Goal: Information Seeking & Learning: Learn about a topic

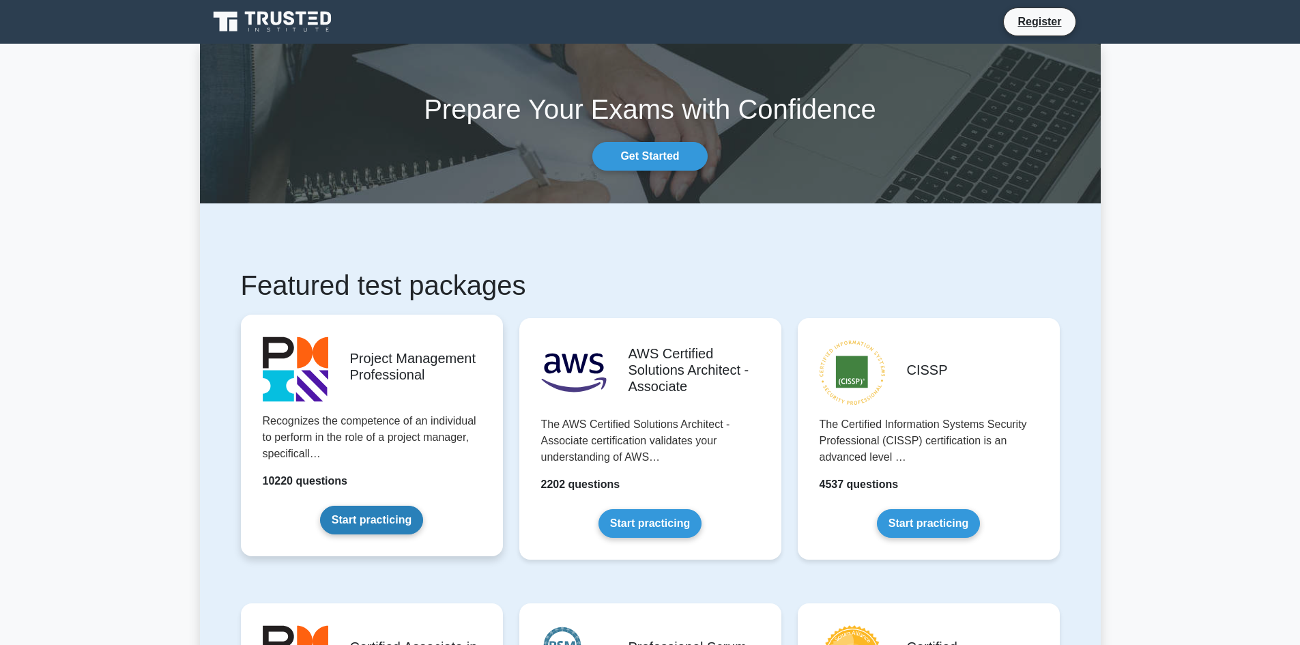
click at [408, 506] on link "Start practicing" at bounding box center [371, 520] width 103 height 29
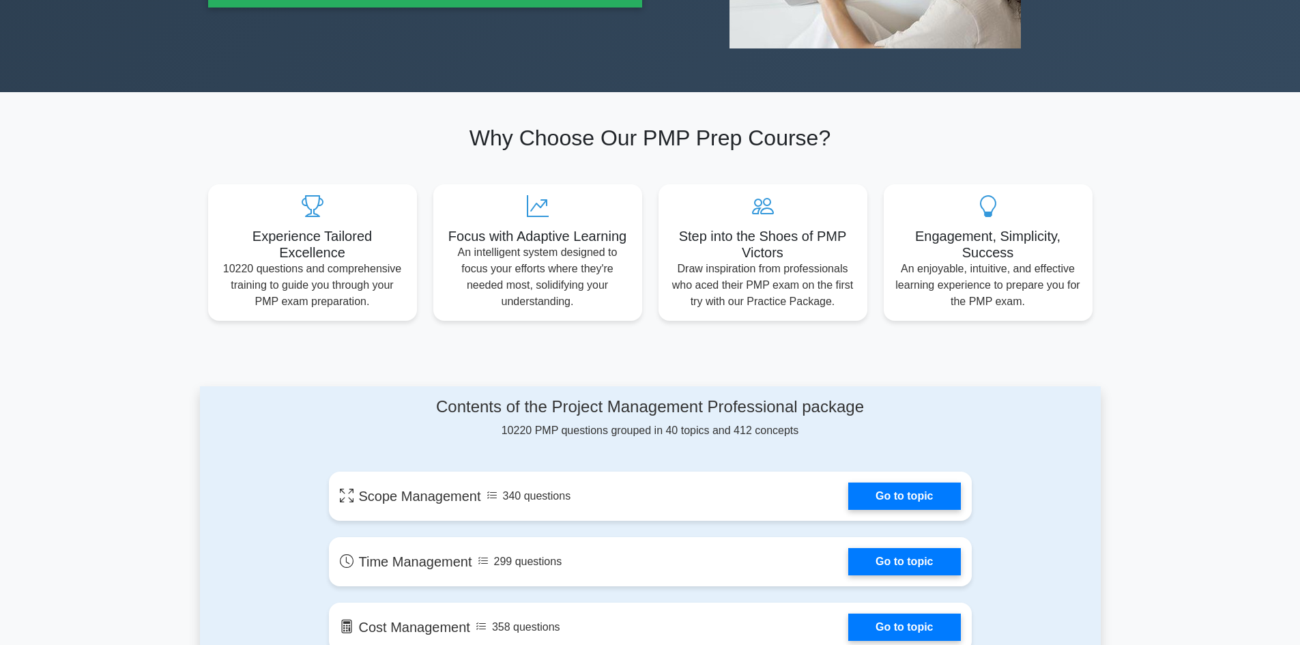
scroll to position [546, 0]
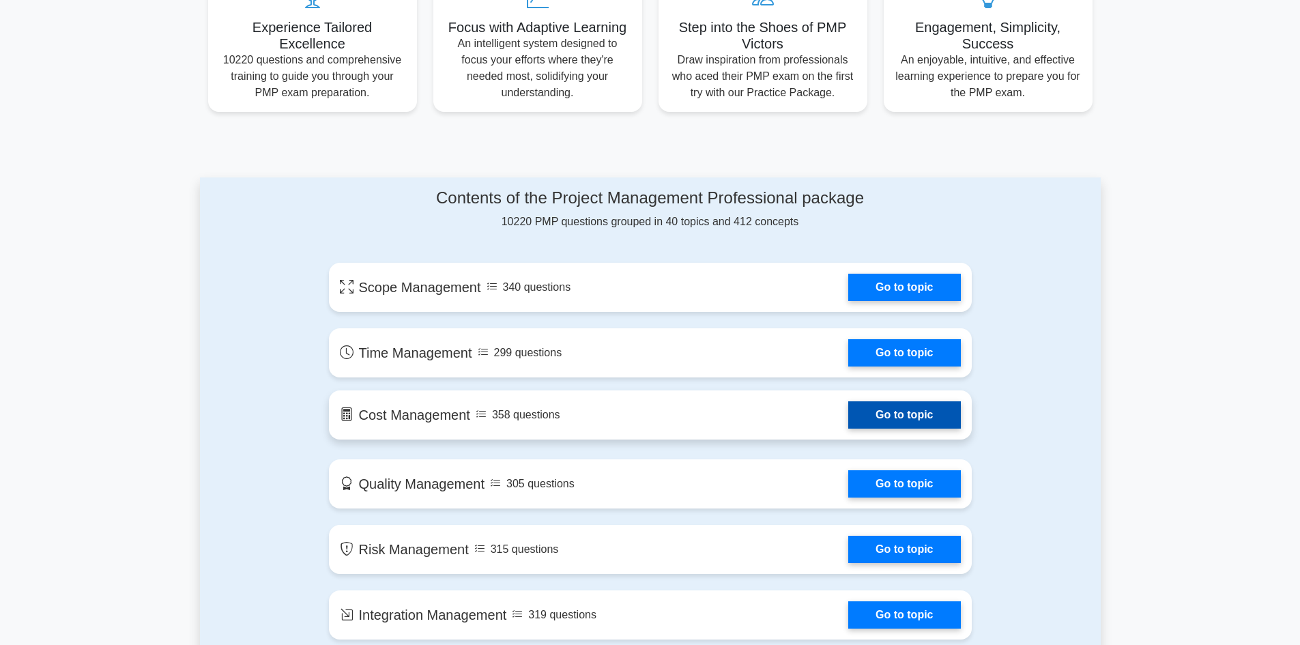
click at [848, 423] on link "Go to topic" at bounding box center [904, 414] width 112 height 27
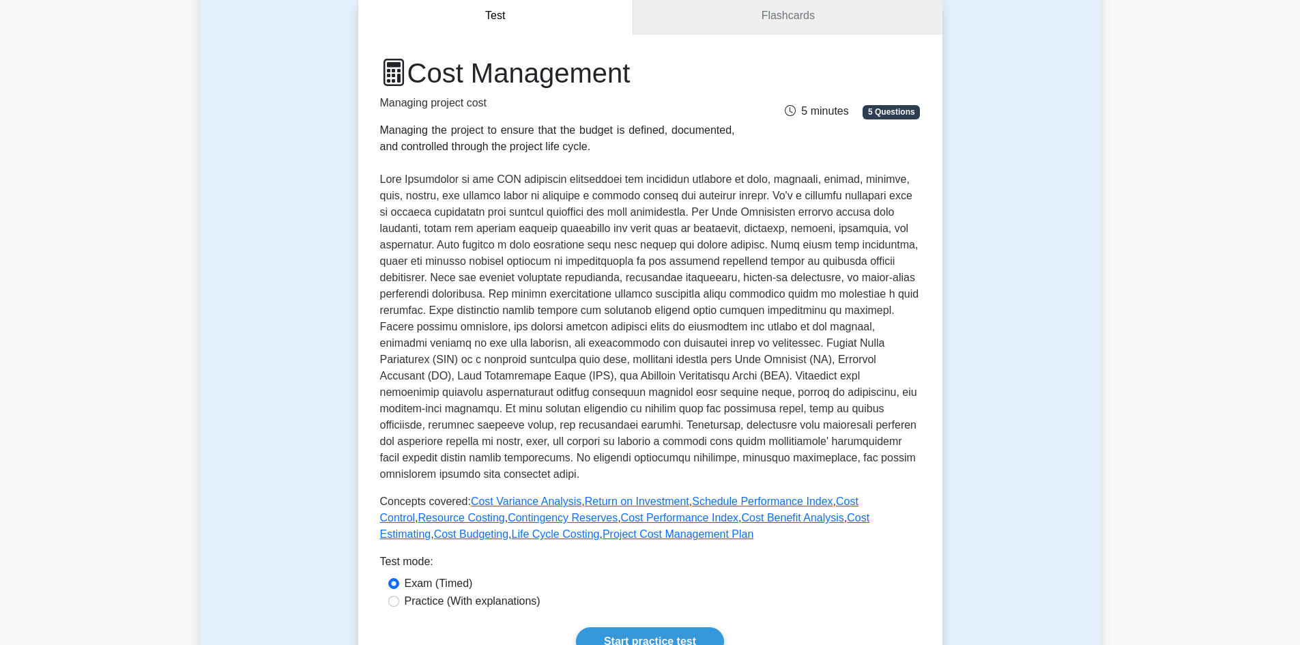
scroll to position [410, 0]
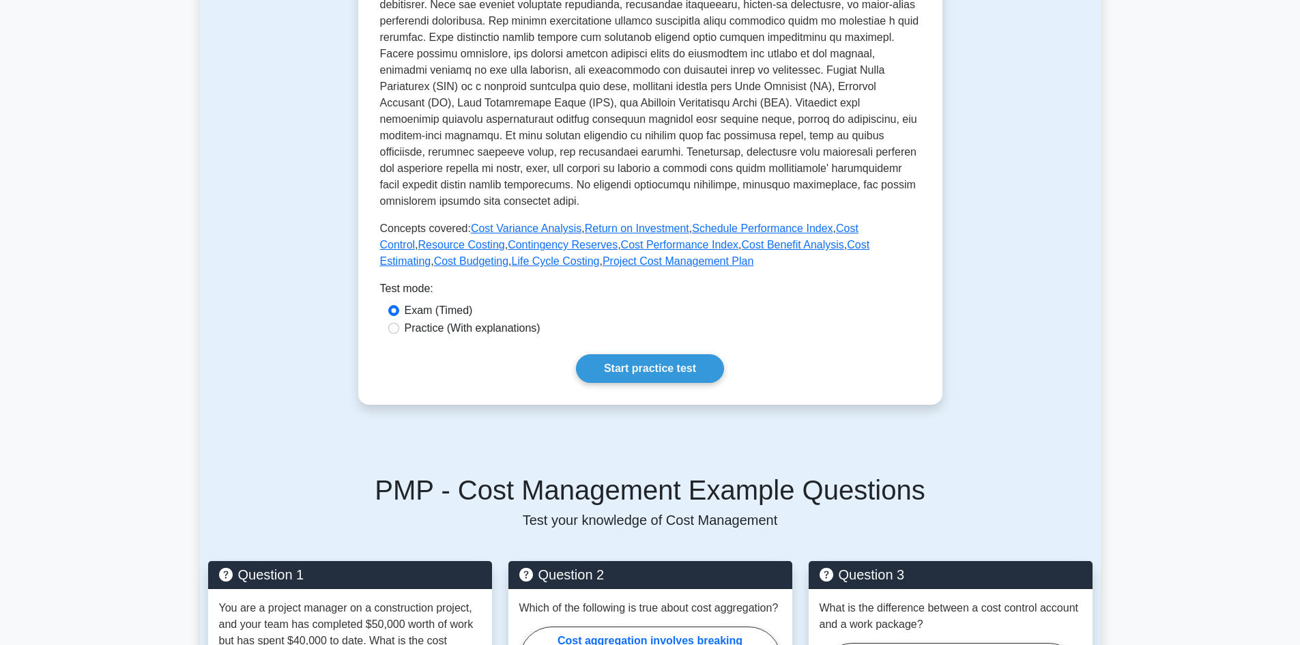
click at [443, 328] on label "Practice (With explanations)" at bounding box center [473, 328] width 136 height 16
click at [399, 328] on input "Practice (With explanations)" at bounding box center [393, 328] width 11 height 11
radio input "true"
click at [640, 367] on link "Start practice test" at bounding box center [650, 368] width 148 height 29
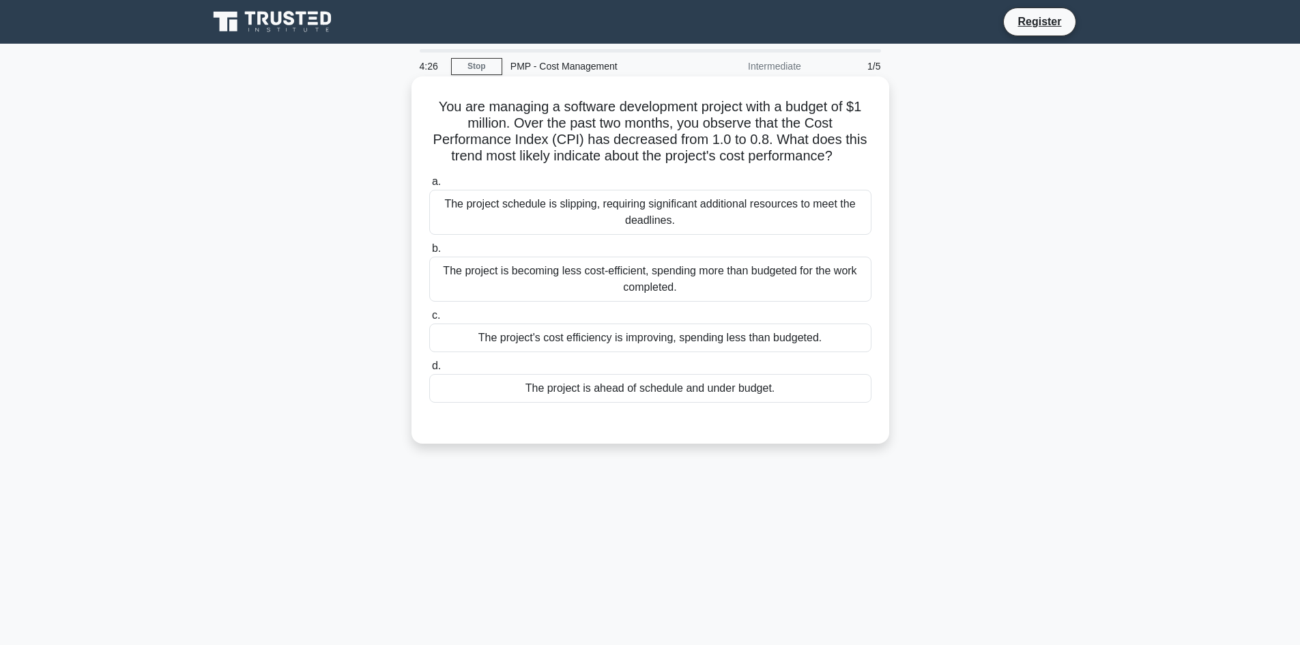
click at [739, 286] on div "The project is becoming less cost-efficient, spending more than budgeted for th…" at bounding box center [650, 279] width 442 height 45
click at [429, 253] on input "b. The project is becoming less cost-efficient, spending more than budgeted for…" at bounding box center [429, 248] width 0 height 9
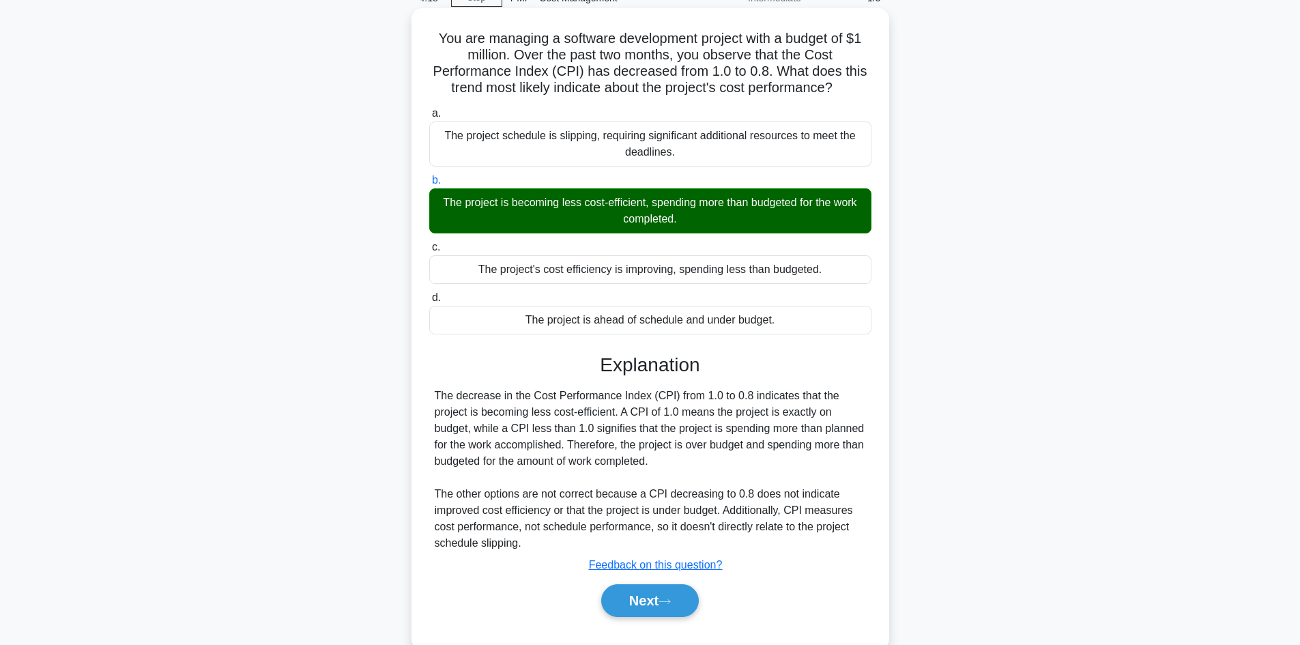
scroll to position [99, 0]
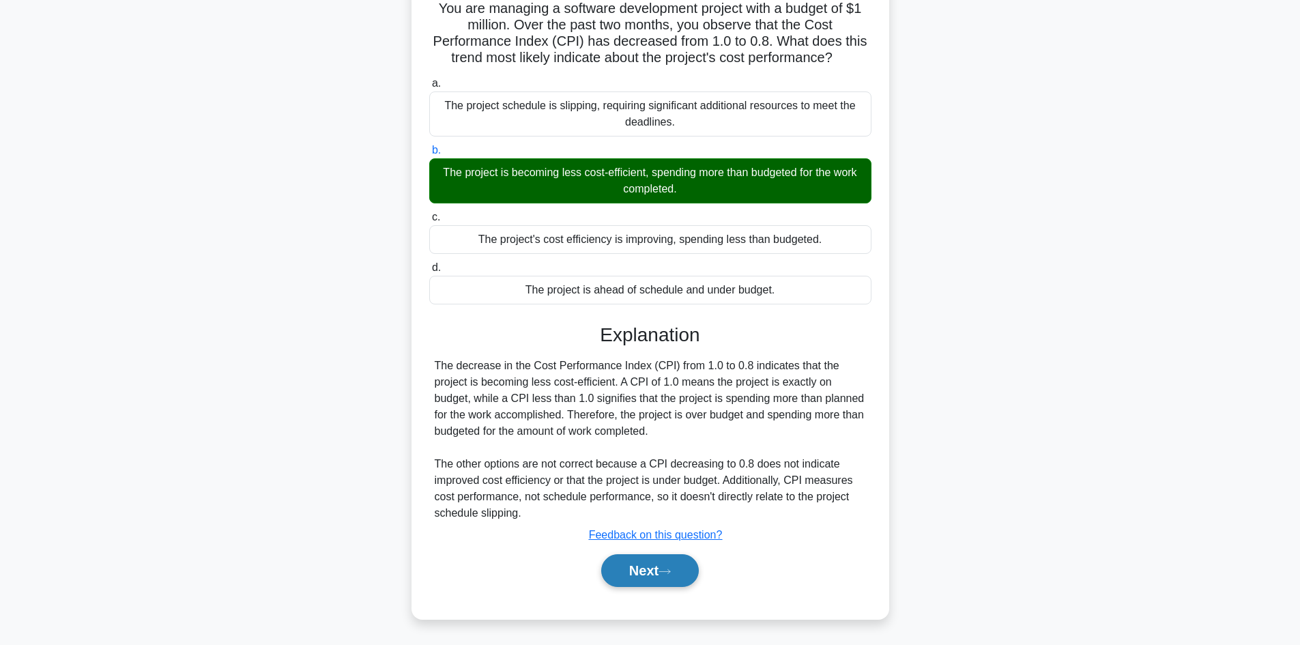
click at [658, 577] on button "Next" at bounding box center [650, 570] width 98 height 33
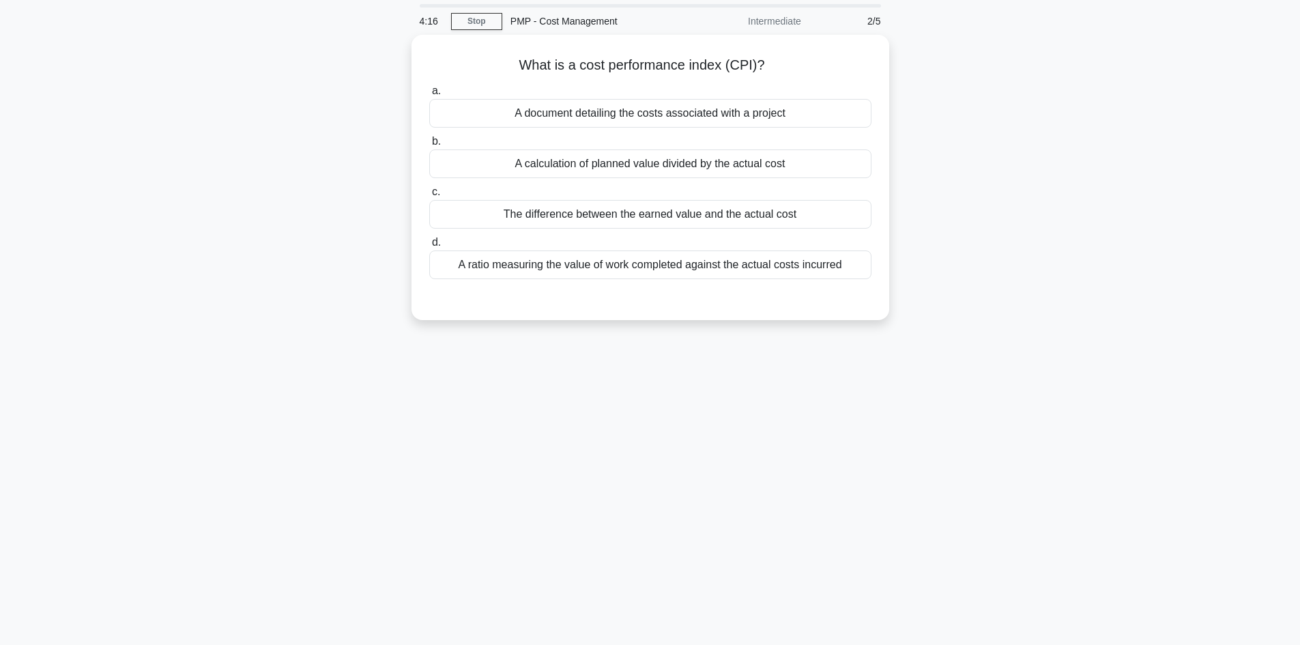
scroll to position [0, 0]
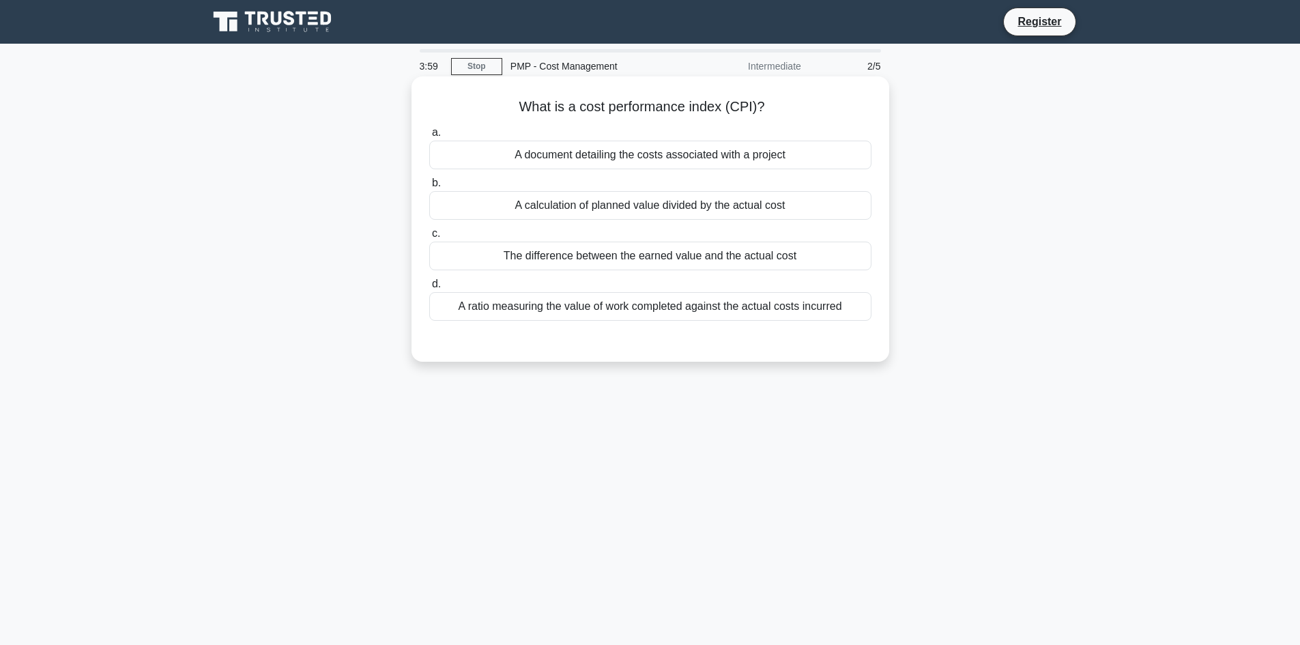
click at [799, 310] on div "A ratio measuring the value of work completed against the actual costs incurred" at bounding box center [650, 306] width 442 height 29
click at [429, 289] on input "d. A ratio measuring the value of work completed against the actual costs incur…" at bounding box center [429, 284] width 0 height 9
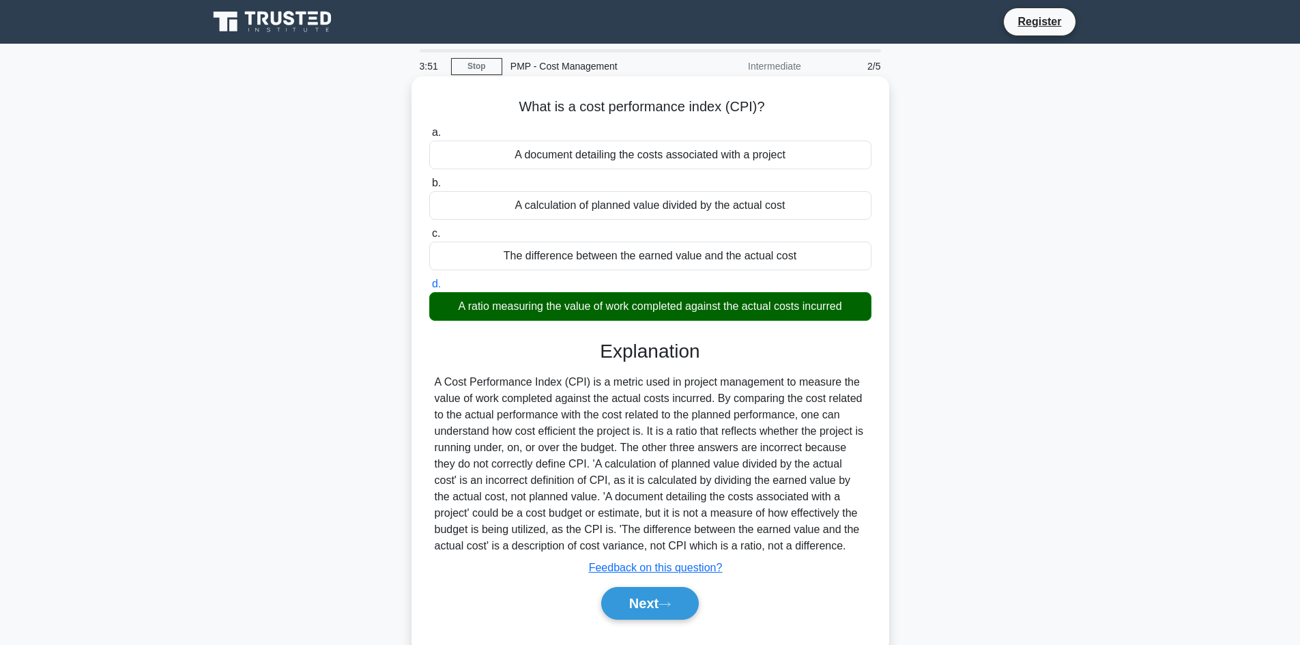
scroll to position [68, 0]
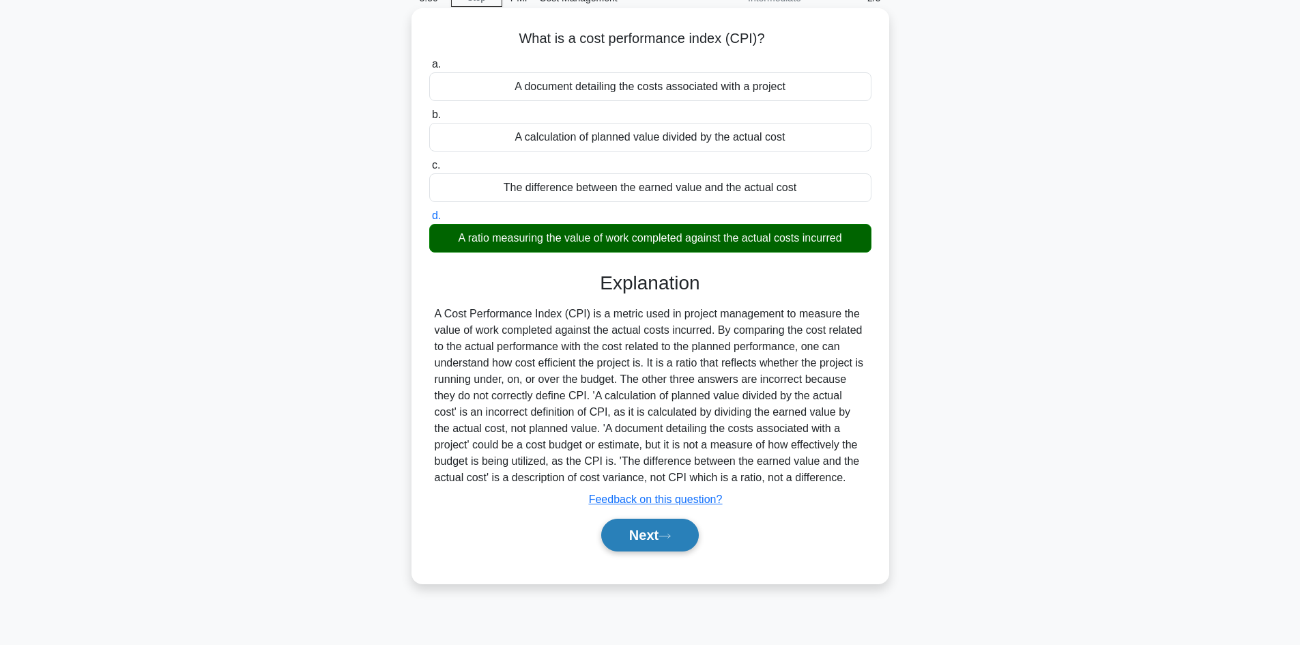
click at [649, 526] on button "Next" at bounding box center [650, 535] width 98 height 33
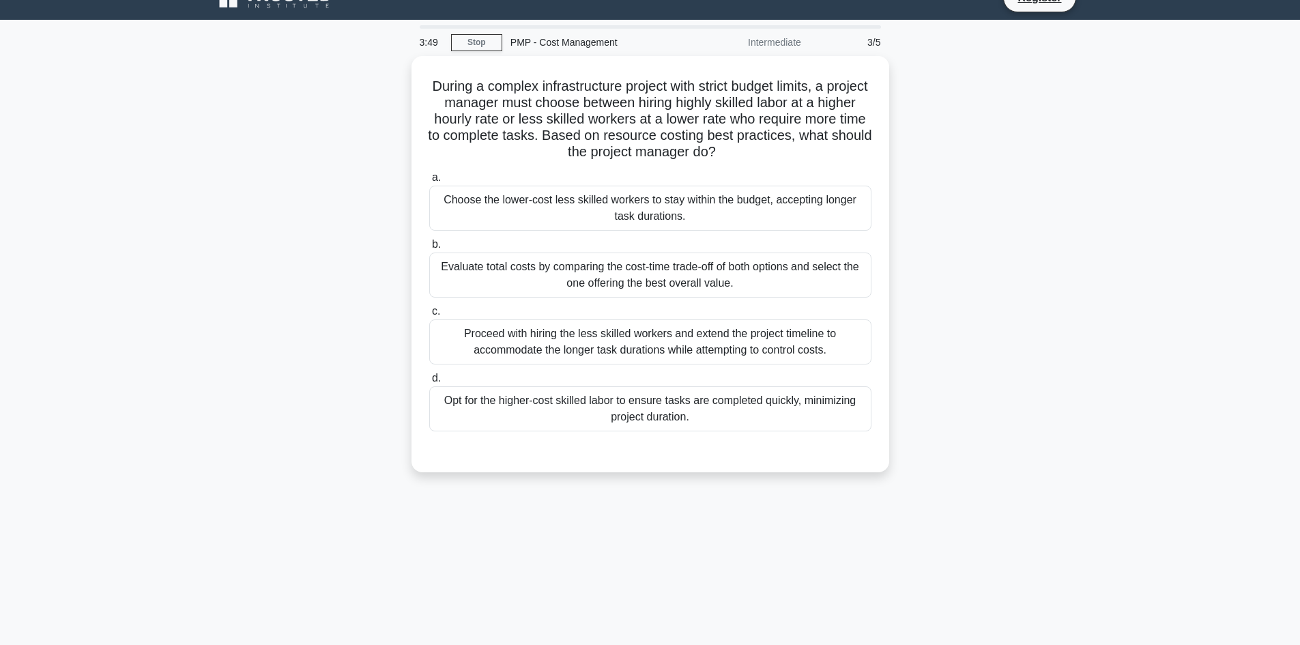
scroll to position [0, 0]
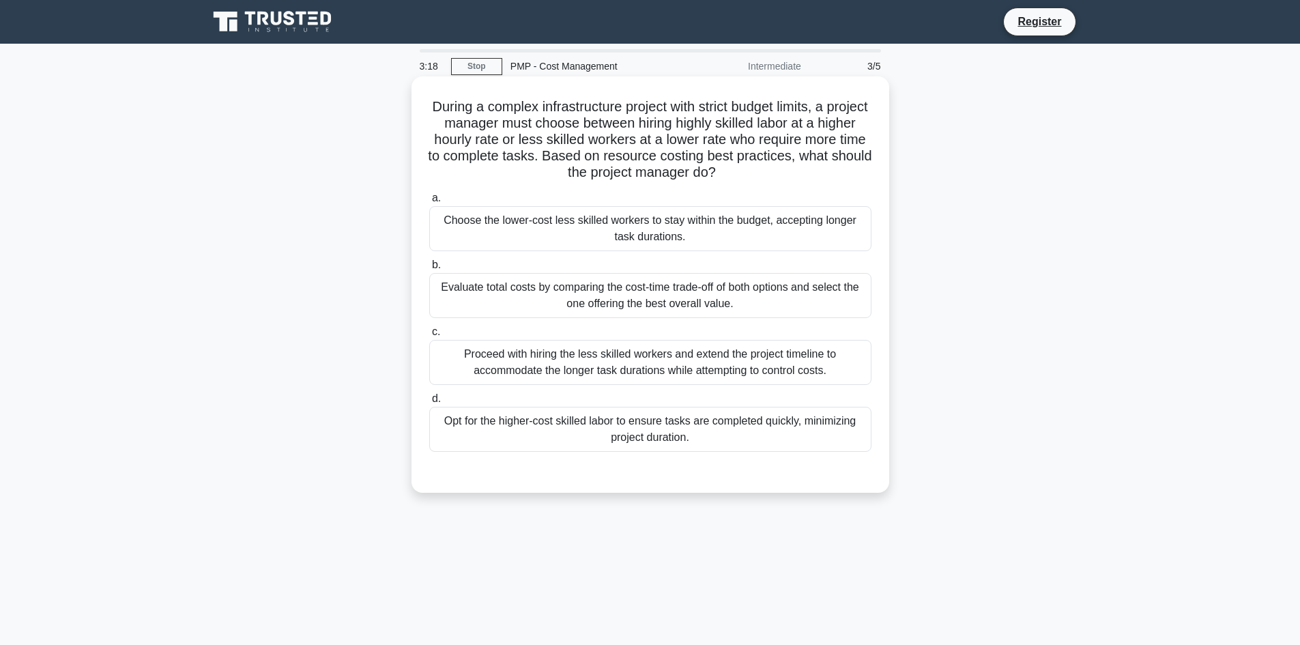
click at [773, 301] on div "Evaluate total costs by comparing the cost-time trade-off of both options and s…" at bounding box center [650, 295] width 442 height 45
click at [429, 270] on input "b. Evaluate total costs by comparing the cost-time trade-off of both options an…" at bounding box center [429, 265] width 0 height 9
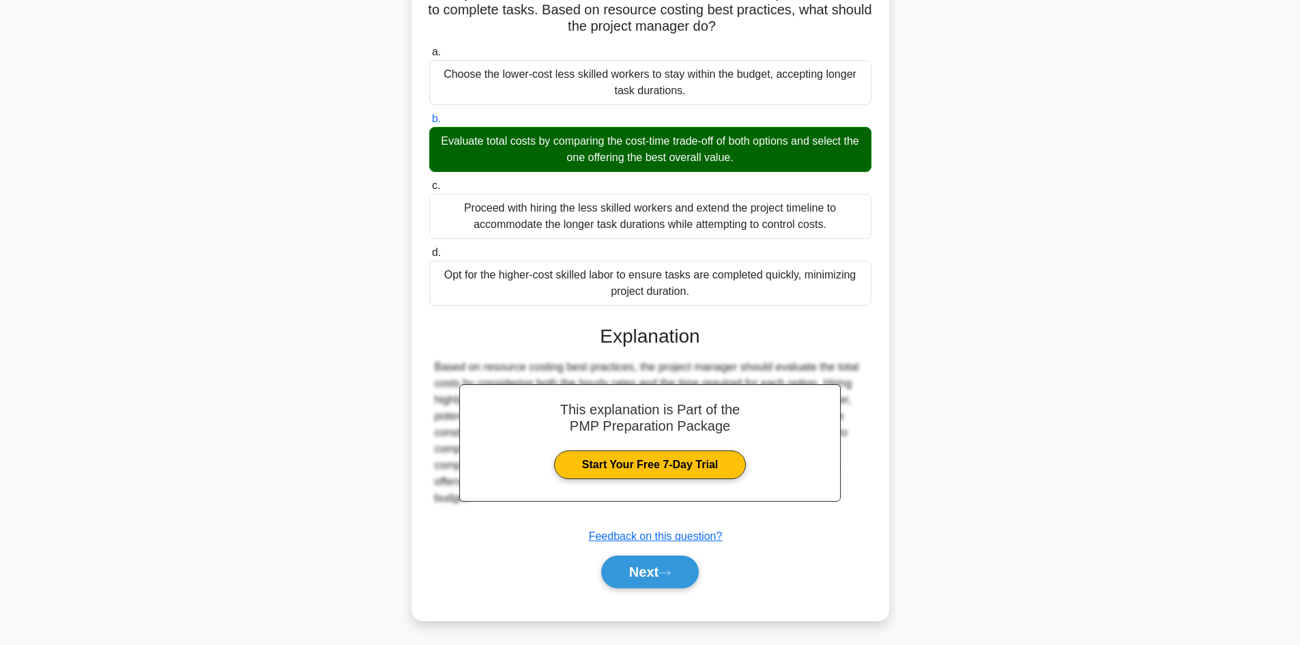
scroll to position [148, 0]
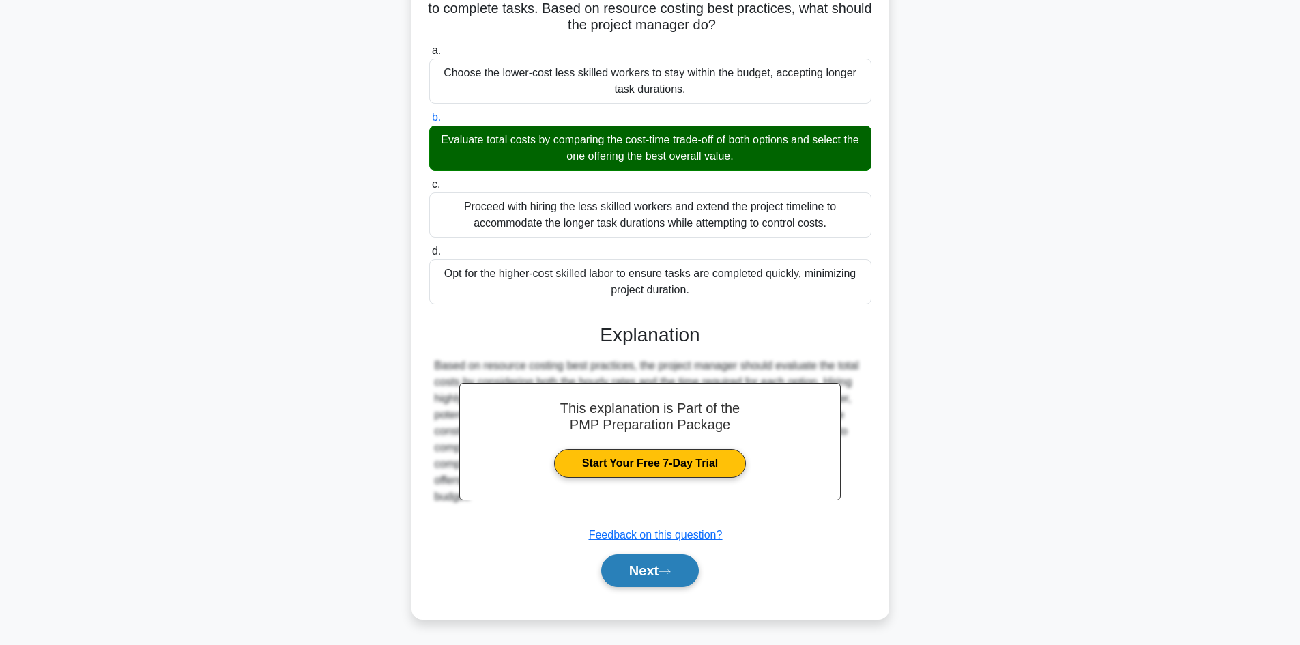
click at [623, 573] on button "Next" at bounding box center [650, 570] width 98 height 33
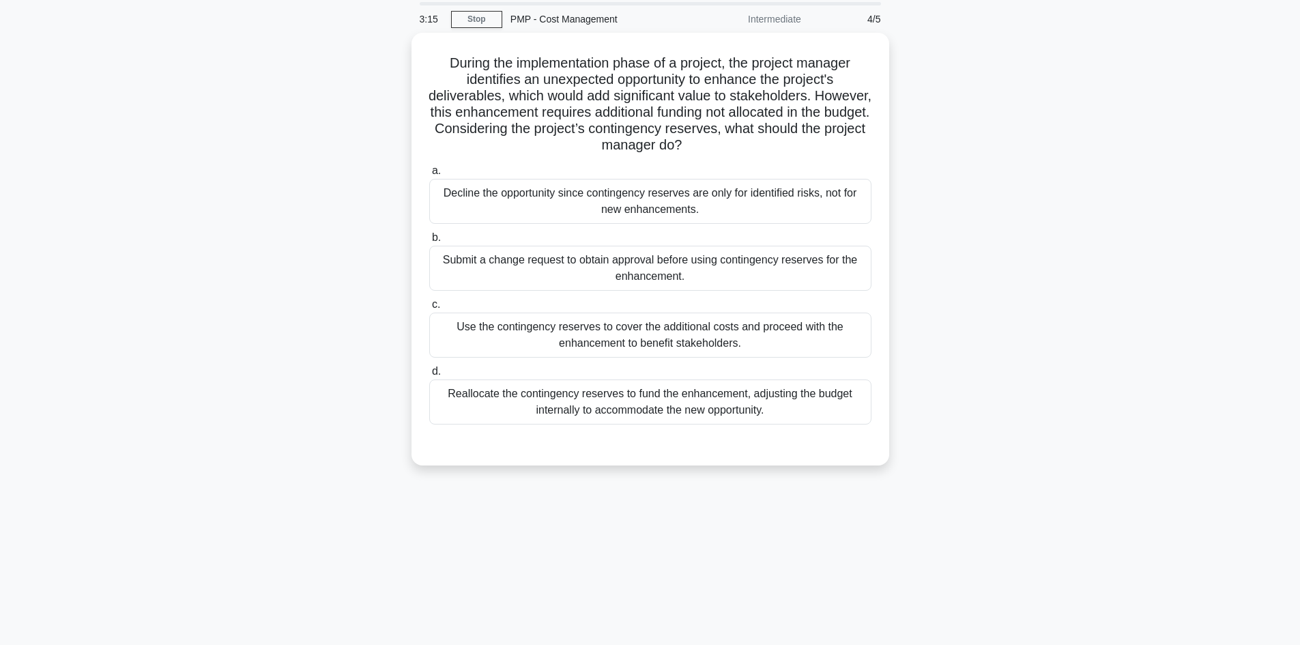
scroll to position [0, 0]
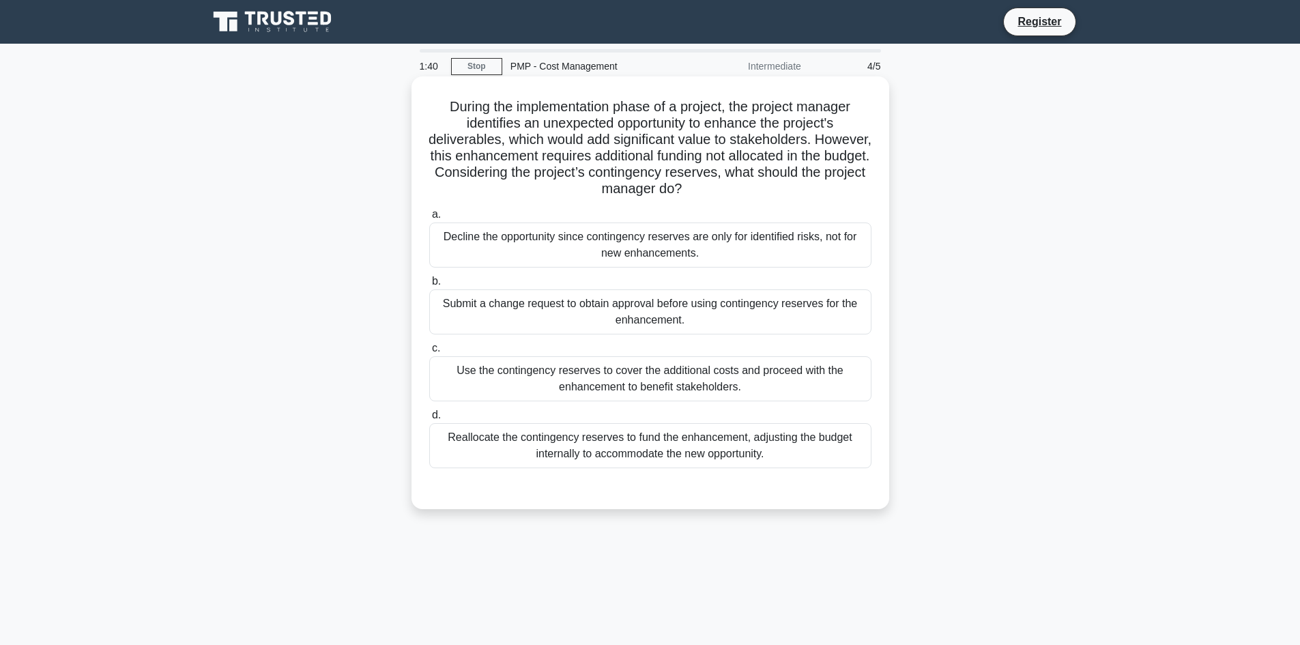
click at [714, 313] on div "Submit a change request to obtain approval before using contingency reserves fo…" at bounding box center [650, 311] width 442 height 45
click at [429, 286] on input "b. Submit a change request to obtain approval before using contingency reserves…" at bounding box center [429, 281] width 0 height 9
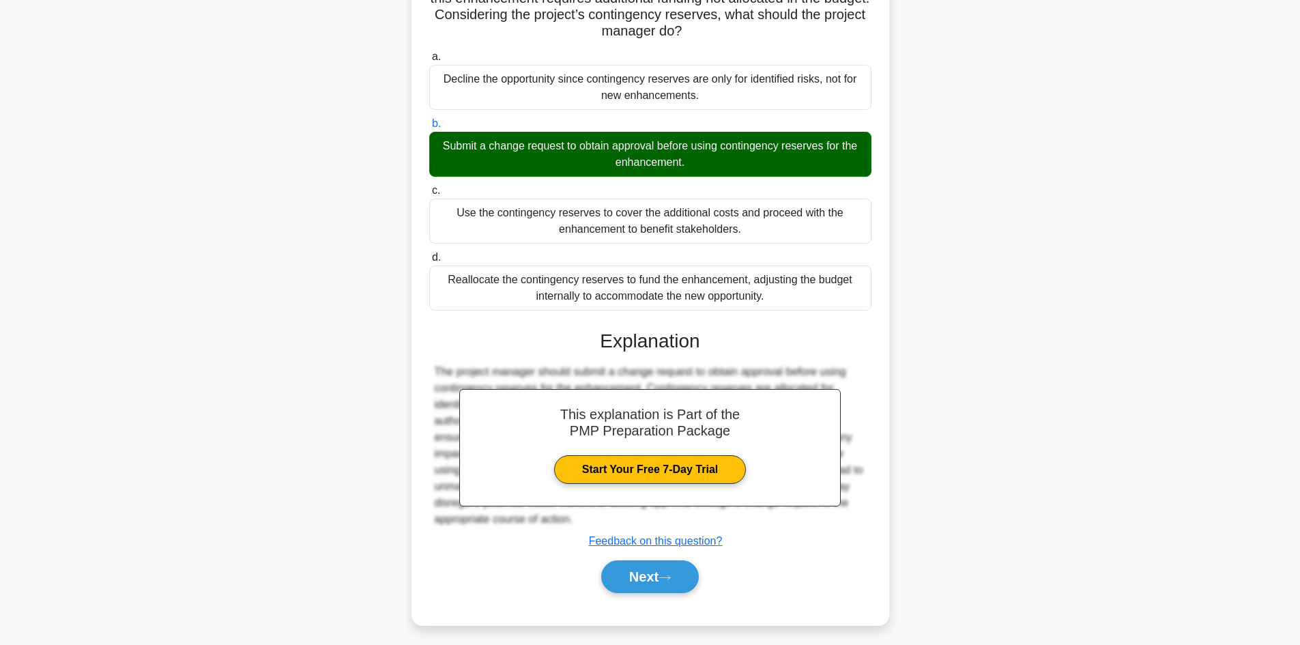
scroll to position [165, 0]
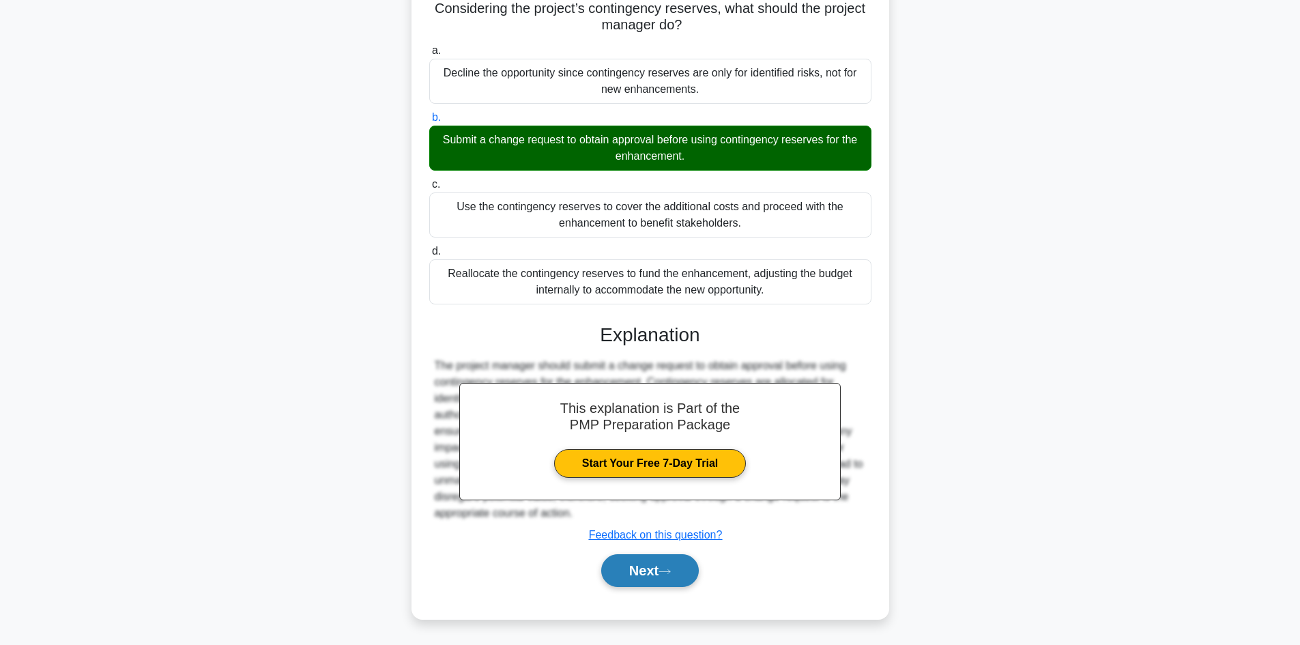
click at [650, 577] on button "Next" at bounding box center [650, 570] width 98 height 33
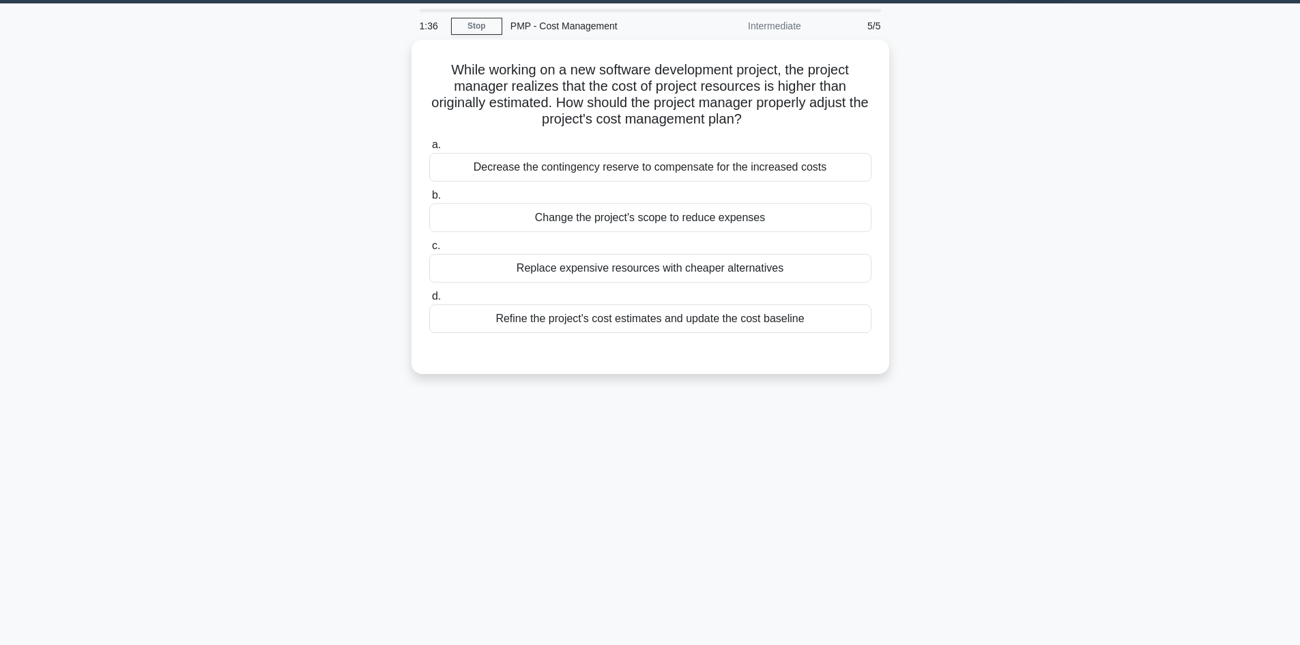
scroll to position [0, 0]
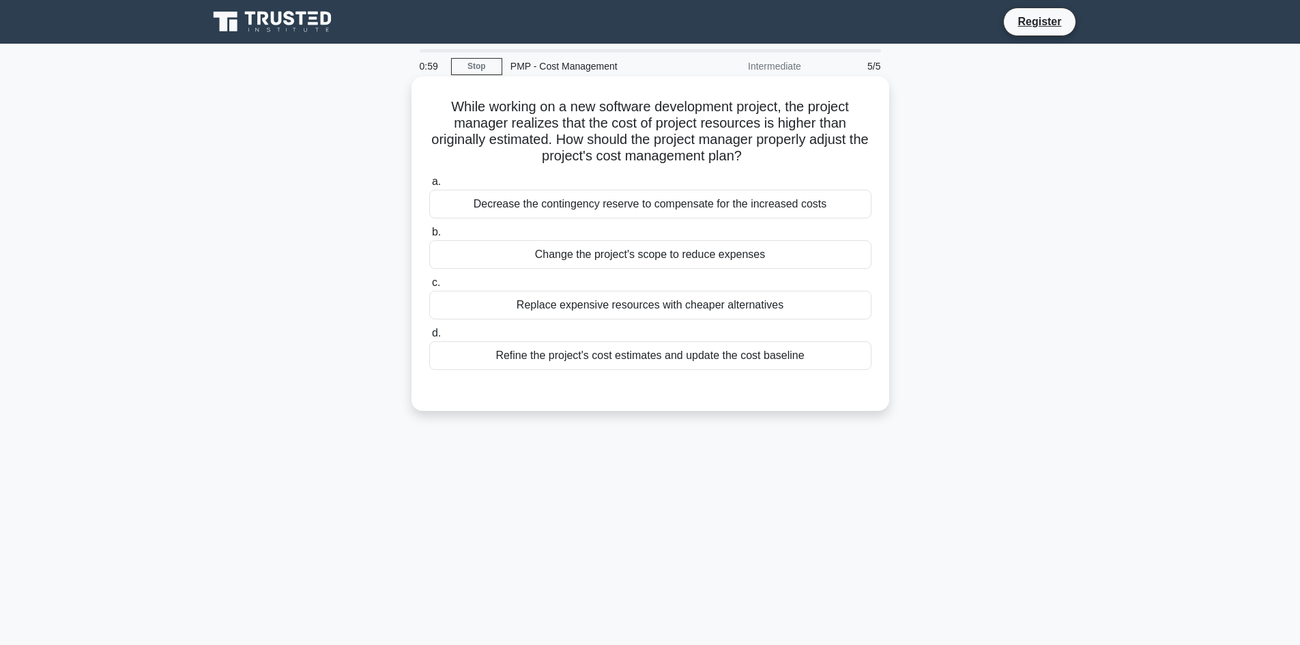
click at [790, 354] on div "Refine the project's cost estimates and update the cost baseline" at bounding box center [650, 355] width 442 height 29
click at [429, 338] on input "d. Refine the project's cost estimates and update the cost baseline" at bounding box center [429, 333] width 0 height 9
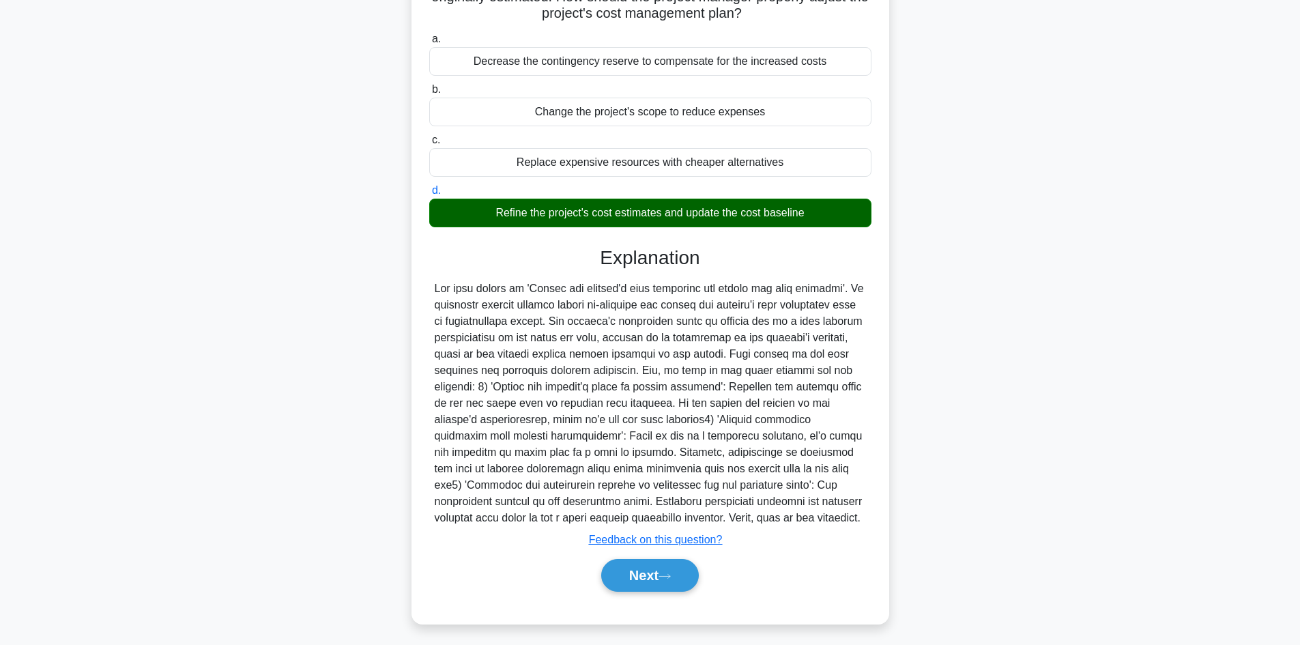
scroll to position [148, 0]
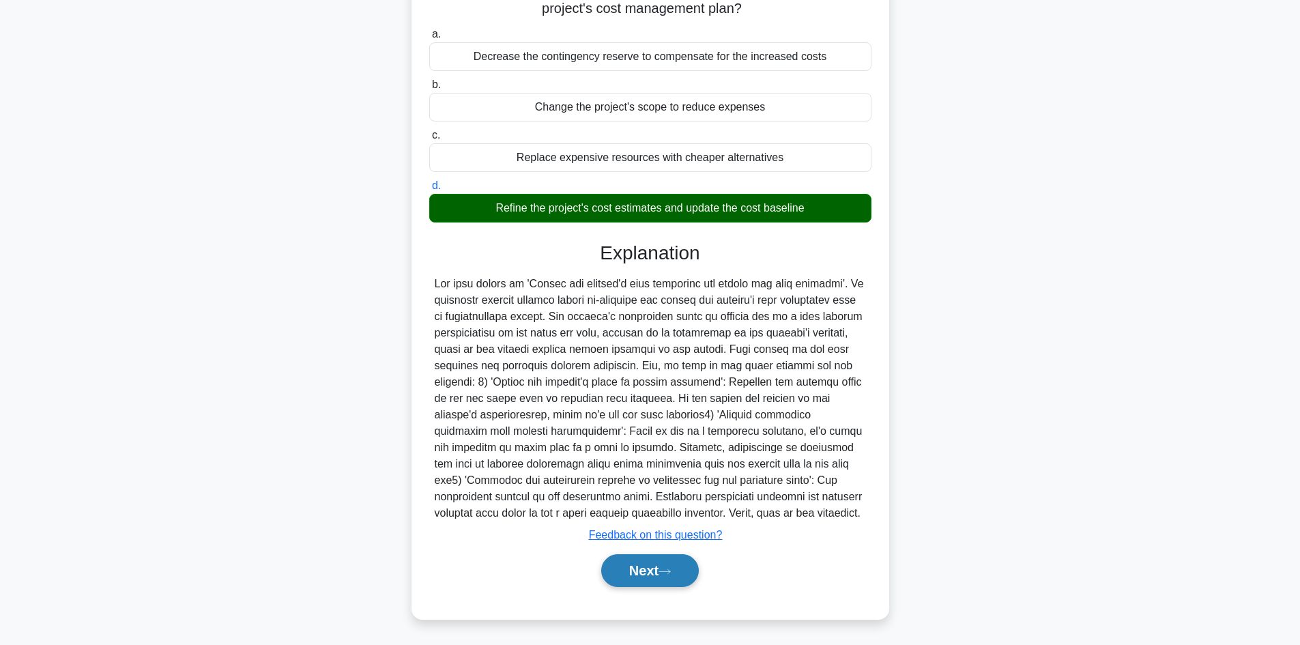
click at [668, 567] on button "Next" at bounding box center [650, 570] width 98 height 33
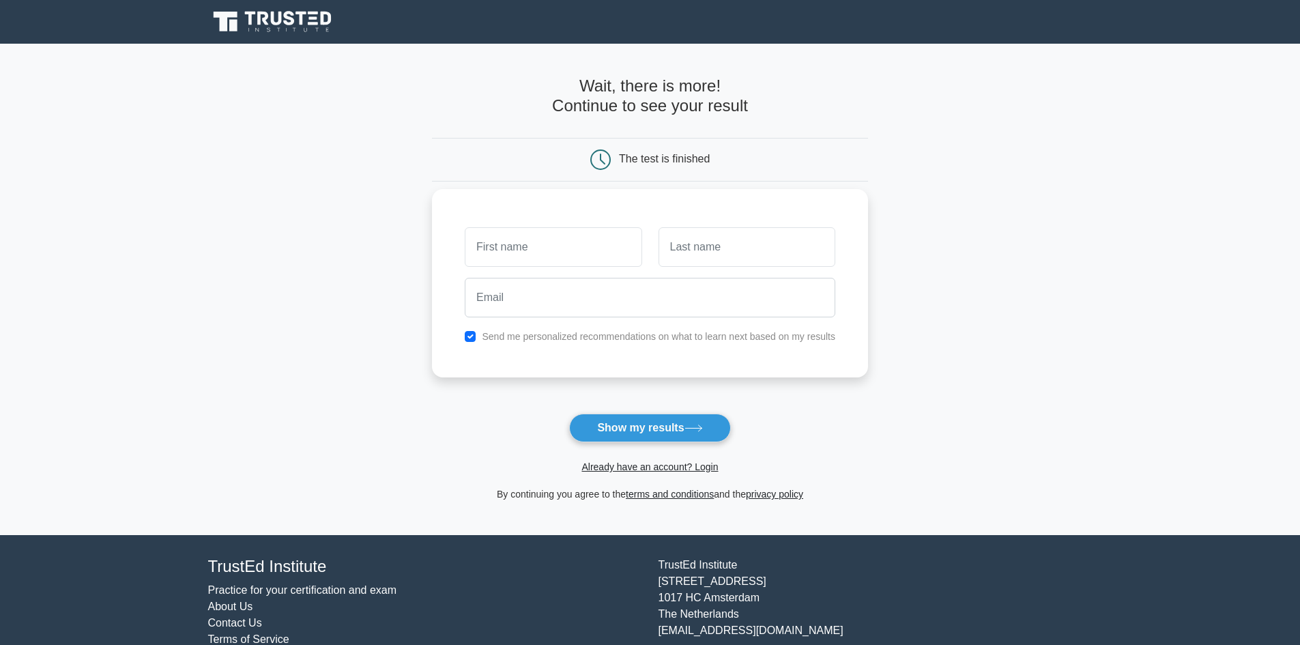
click at [537, 253] on input "text" at bounding box center [553, 247] width 177 height 40
type input "Zohrul"
click at [696, 253] on input "text" at bounding box center [747, 247] width 177 height 40
type input "[DEMOGRAPHIC_DATA]"
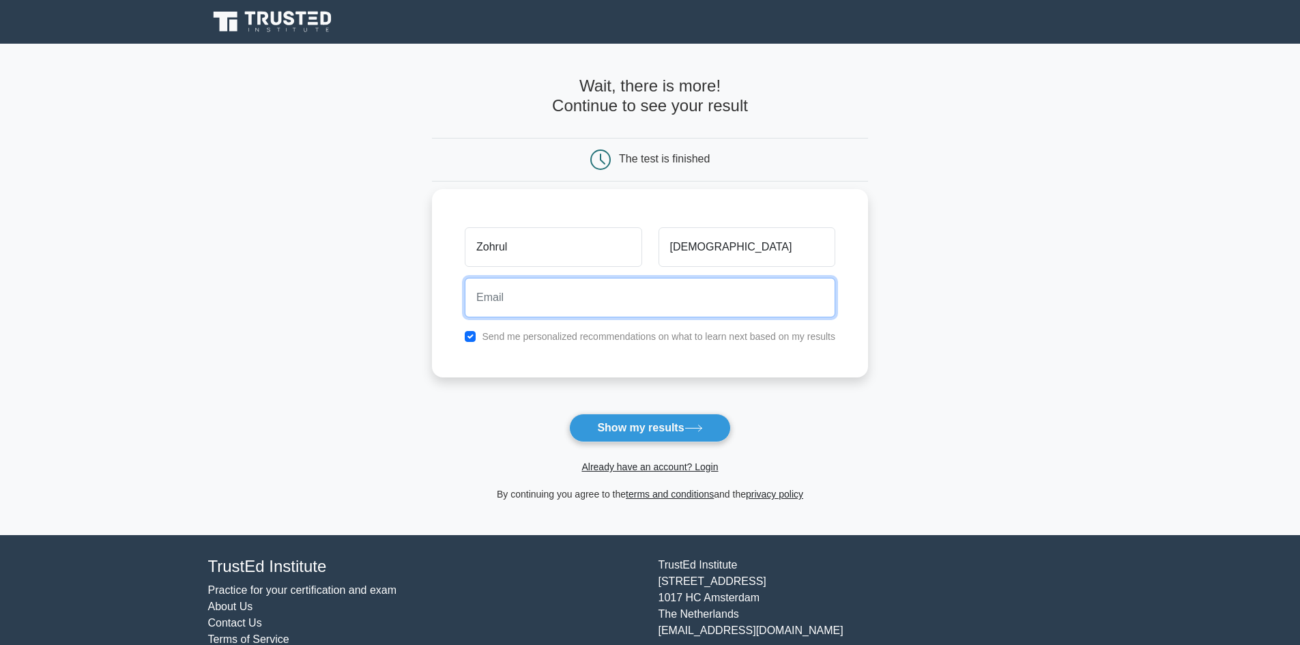
click at [619, 291] on input "email" at bounding box center [650, 298] width 371 height 40
type input "[EMAIL_ADDRESS][DOMAIN_NAME]"
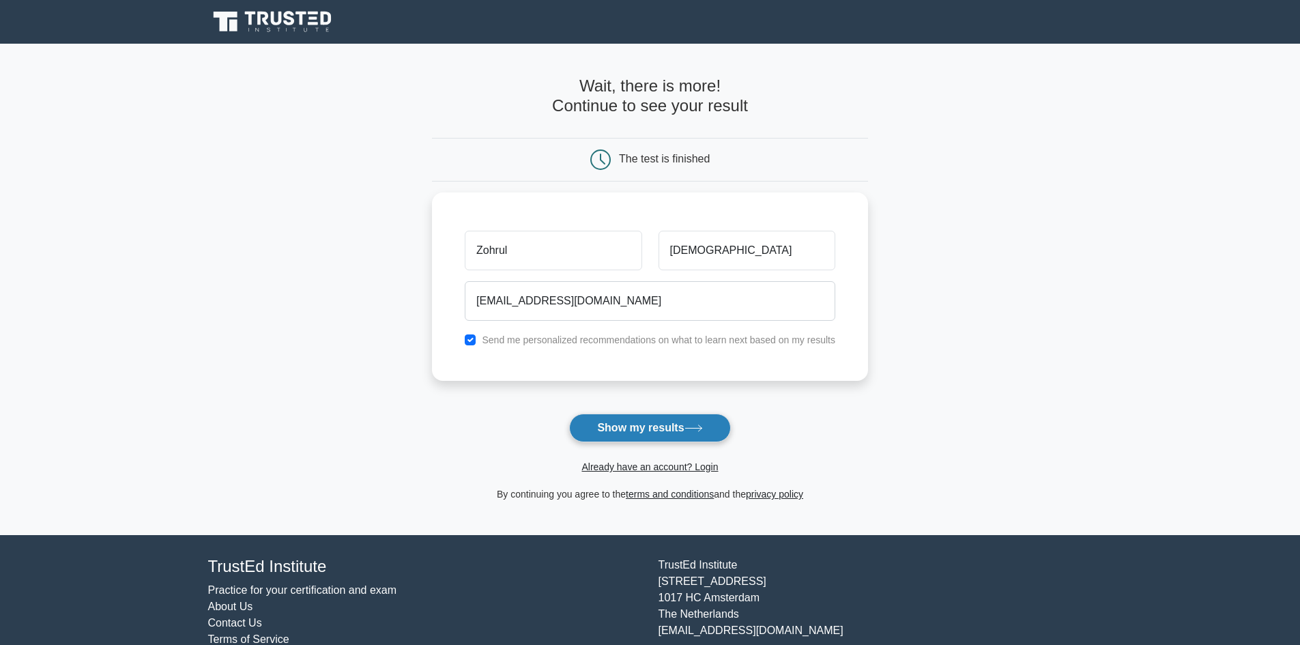
click at [655, 423] on button "Show my results" at bounding box center [649, 428] width 161 height 29
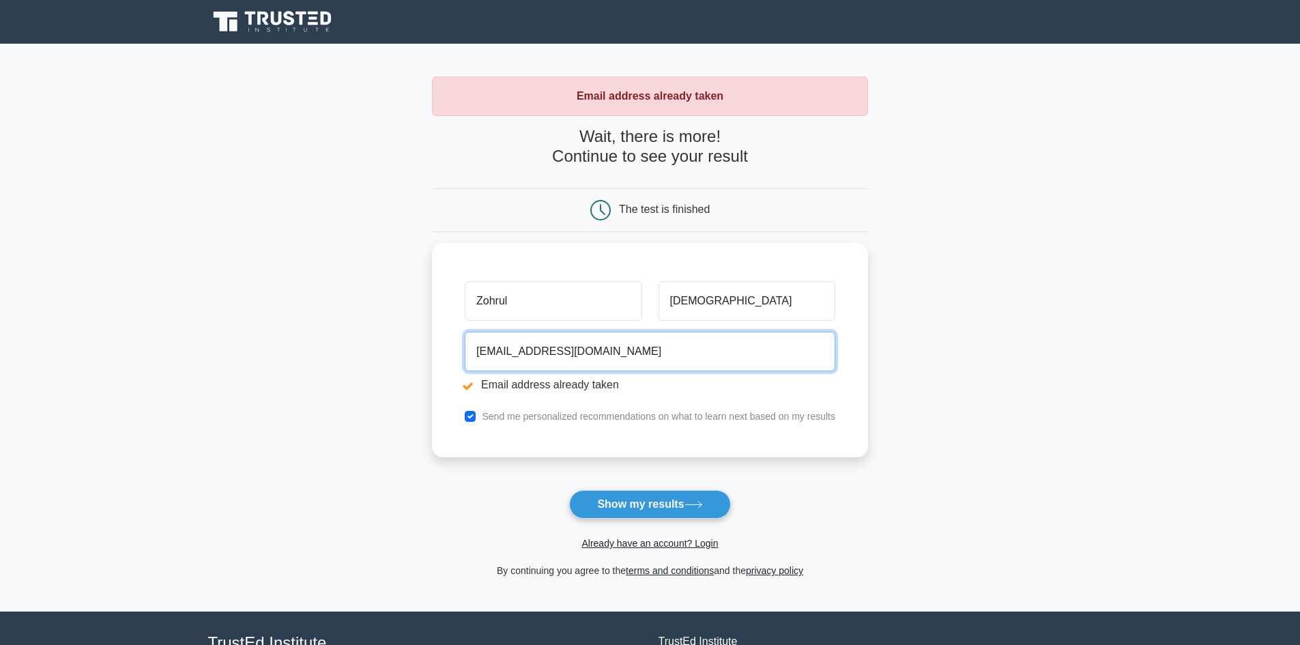
drag, startPoint x: 621, startPoint y: 353, endPoint x: 423, endPoint y: 371, distance: 199.4
click at [423, 371] on main "Email address already taken Wait, there is more! Continue to see your result Th…" at bounding box center [650, 328] width 1300 height 568
click at [575, 346] on input "email" at bounding box center [650, 348] width 371 height 40
type input "mzislamce@gmail.com"
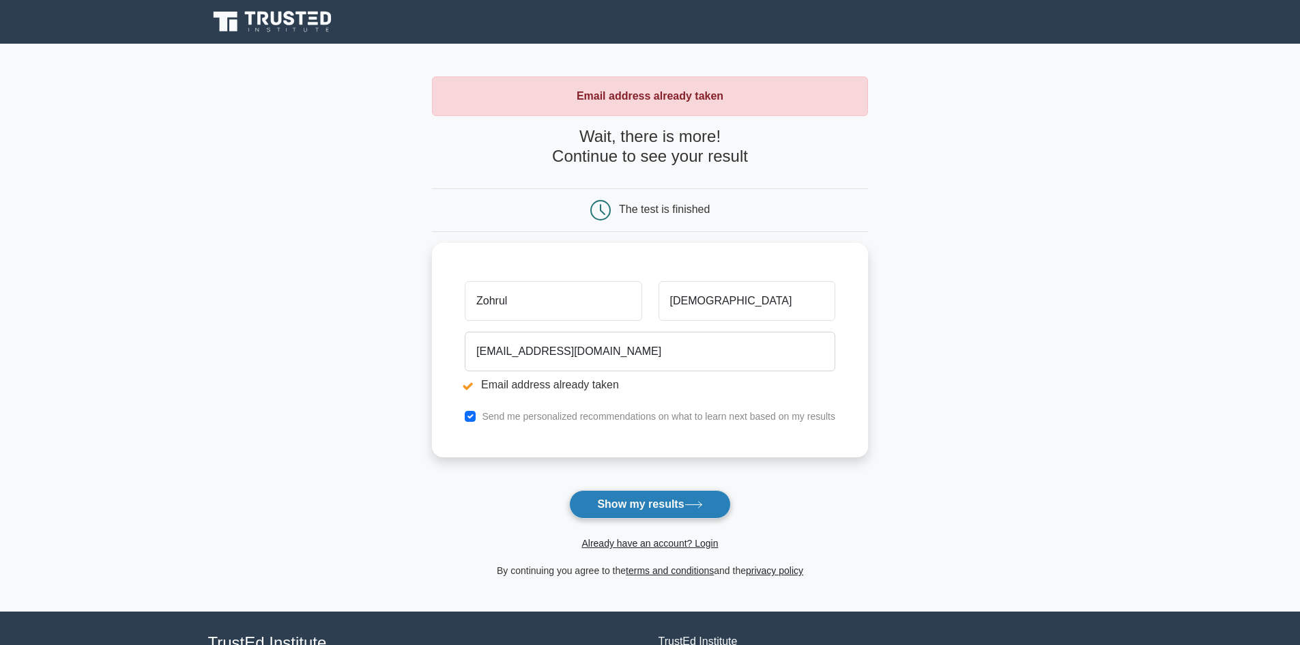
click at [637, 500] on button "Show my results" at bounding box center [649, 504] width 161 height 29
click at [709, 541] on link "Already have an account? Login" at bounding box center [650, 543] width 137 height 11
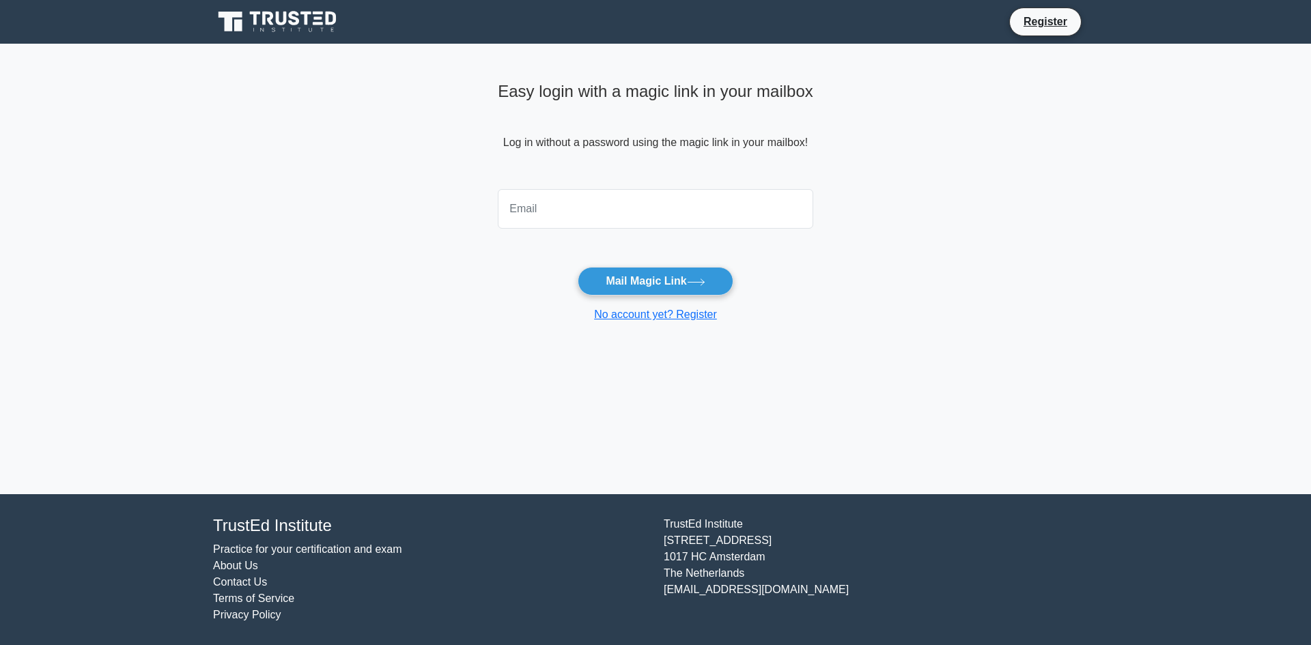
click at [555, 198] on input "email" at bounding box center [655, 209] width 315 height 40
type input "[EMAIL_ADDRESS][DOMAIN_NAME]"
click at [666, 283] on button "Mail Magic Link" at bounding box center [654, 281] width 155 height 29
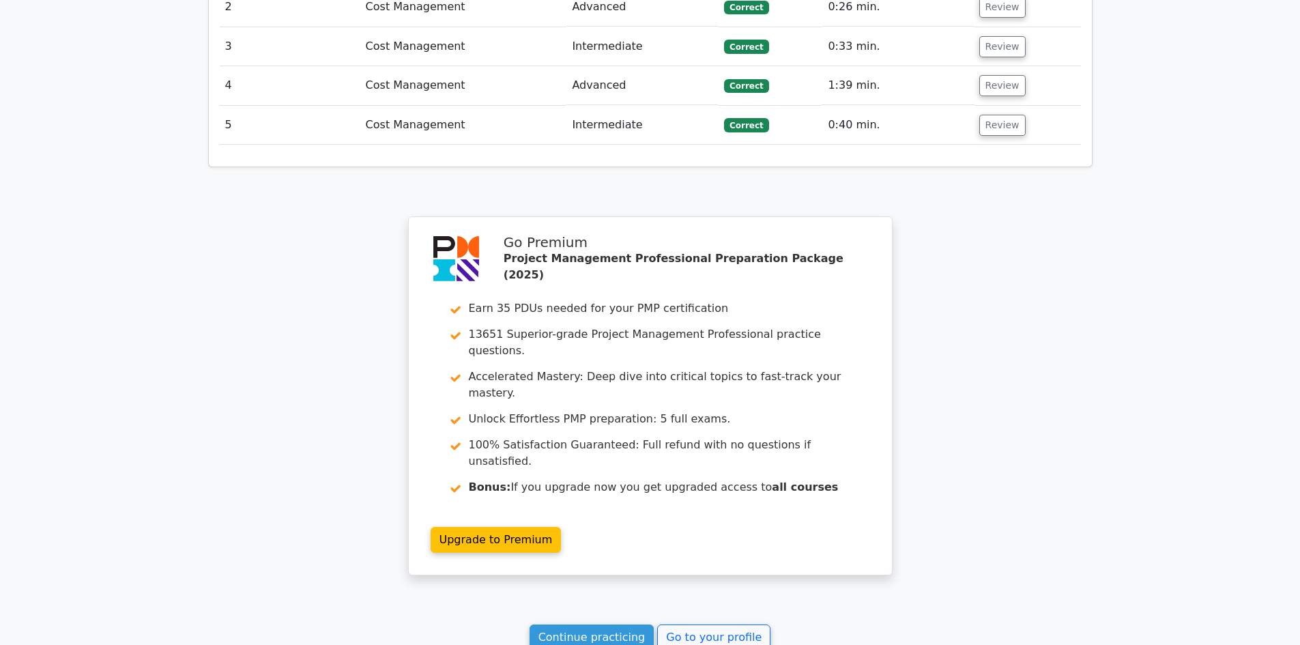
scroll to position [1856, 0]
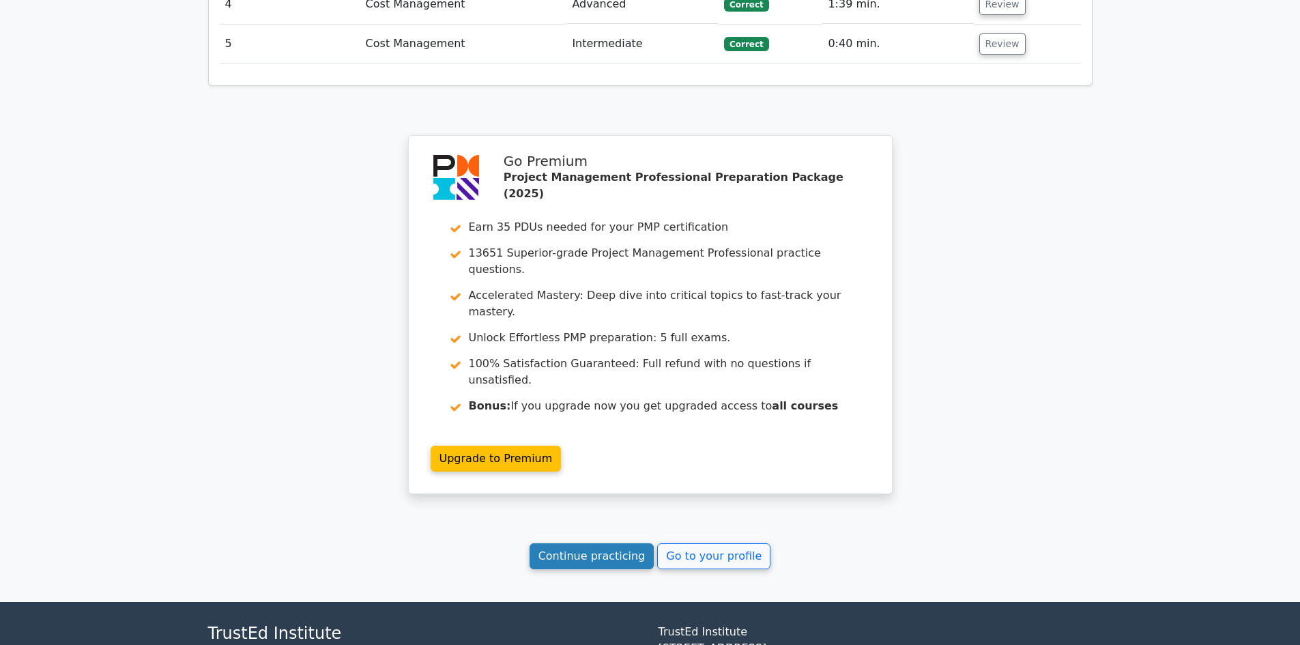
click at [615, 543] on link "Continue practicing" at bounding box center [592, 556] width 125 height 26
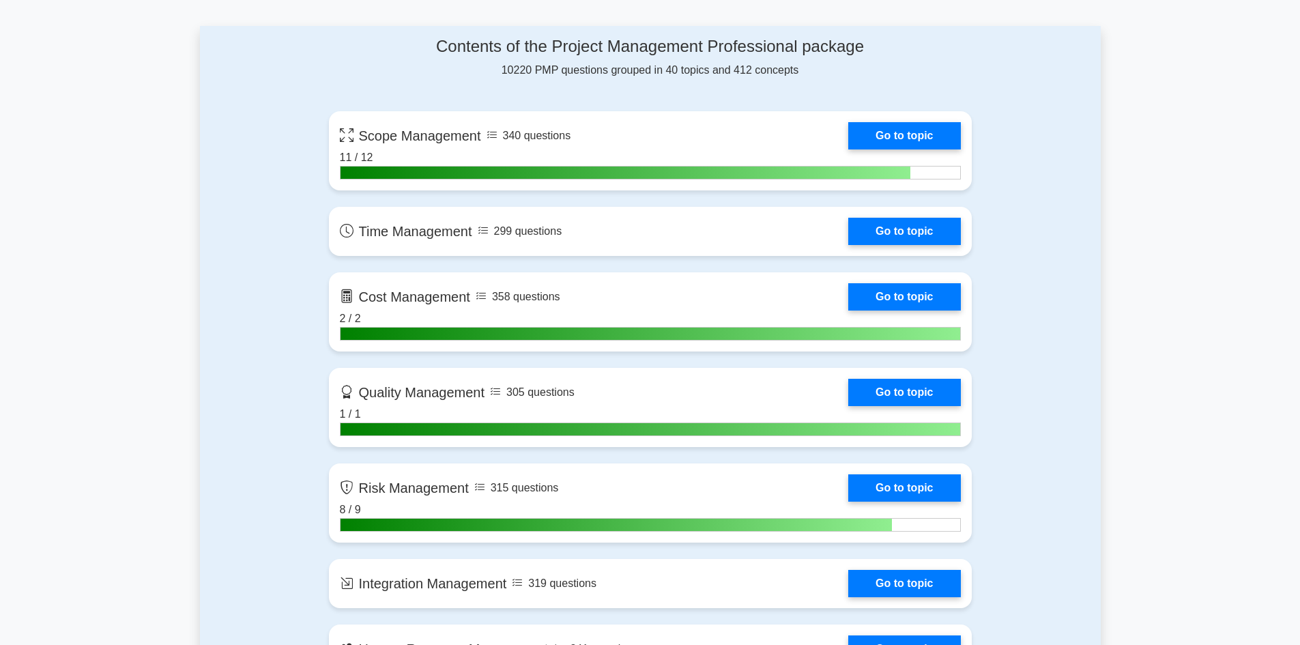
scroll to position [887, 0]
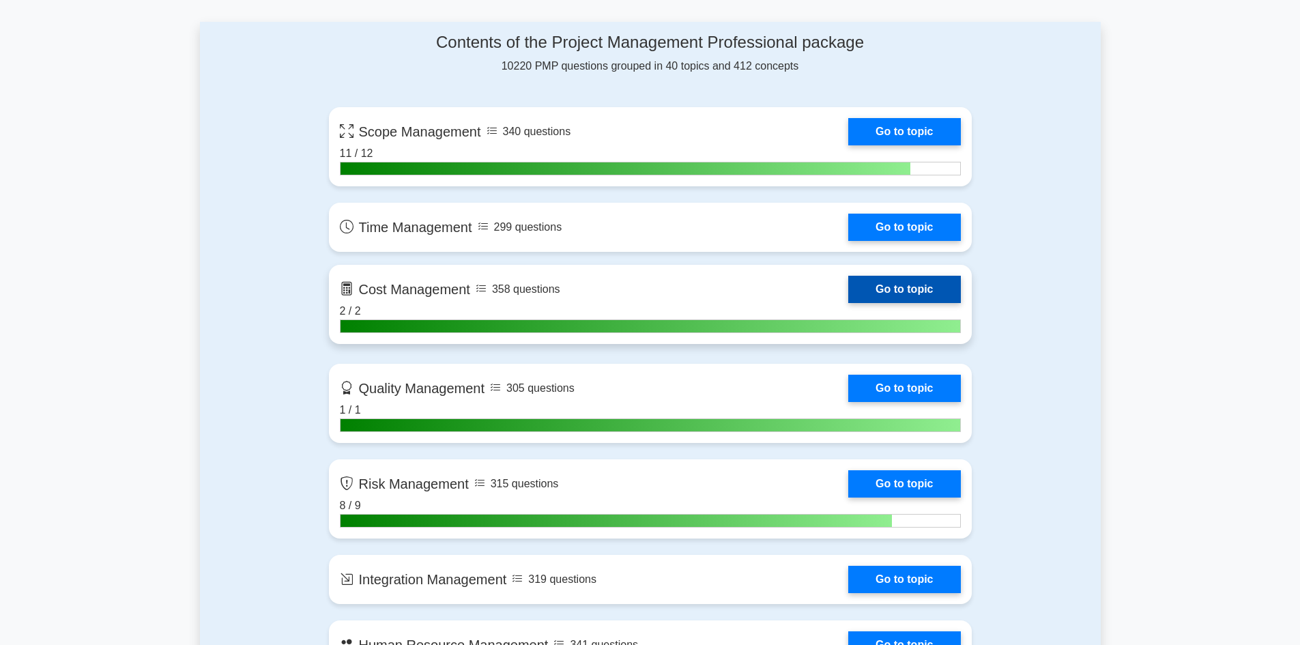
click at [878, 286] on link "Go to topic" at bounding box center [904, 289] width 112 height 27
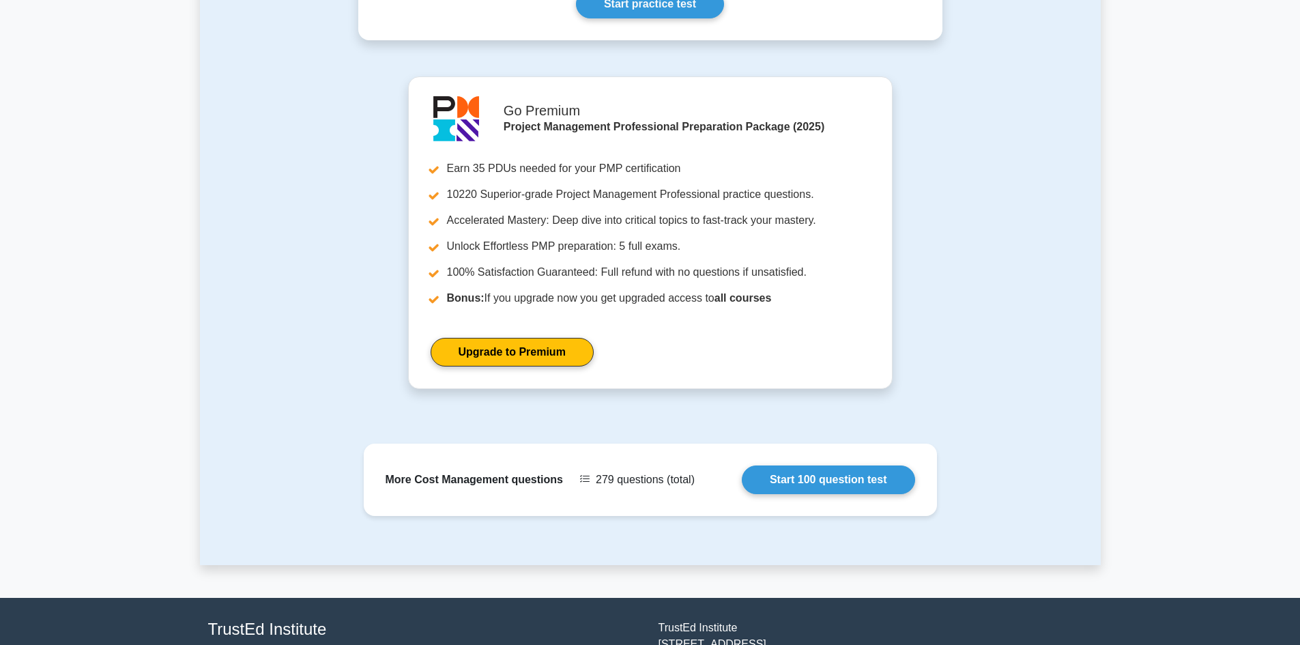
scroll to position [878, 0]
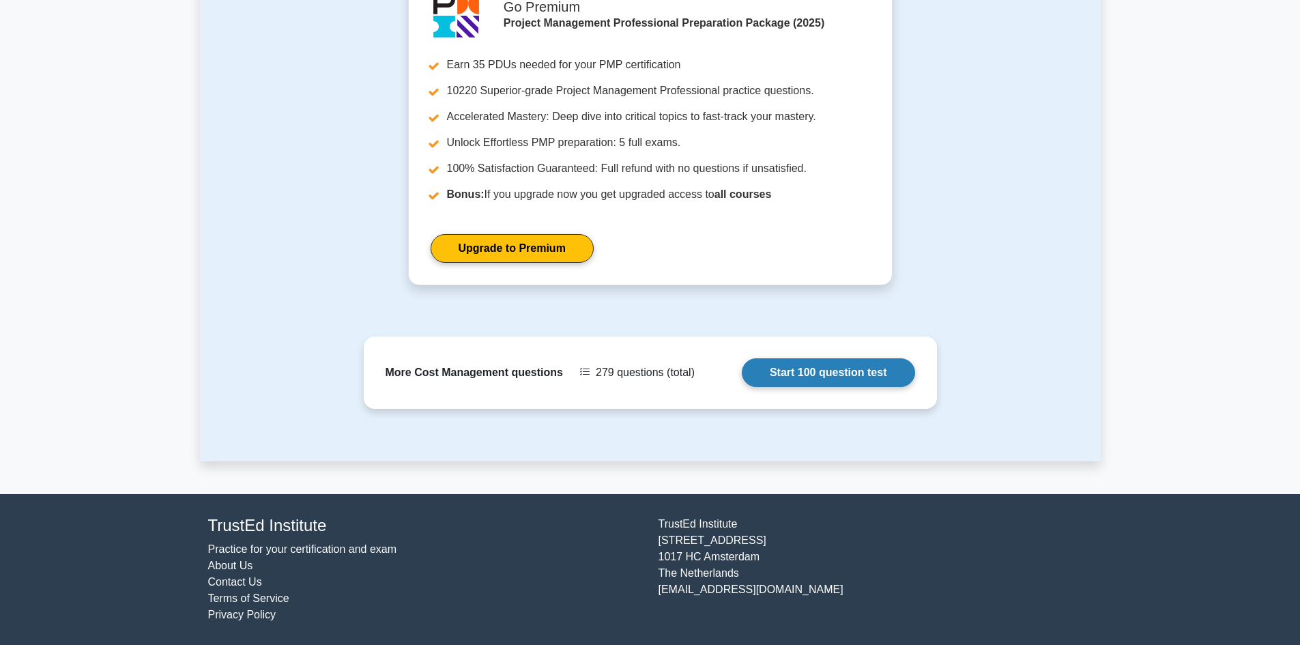
click at [836, 375] on link "Start 100 question test" at bounding box center [828, 372] width 173 height 29
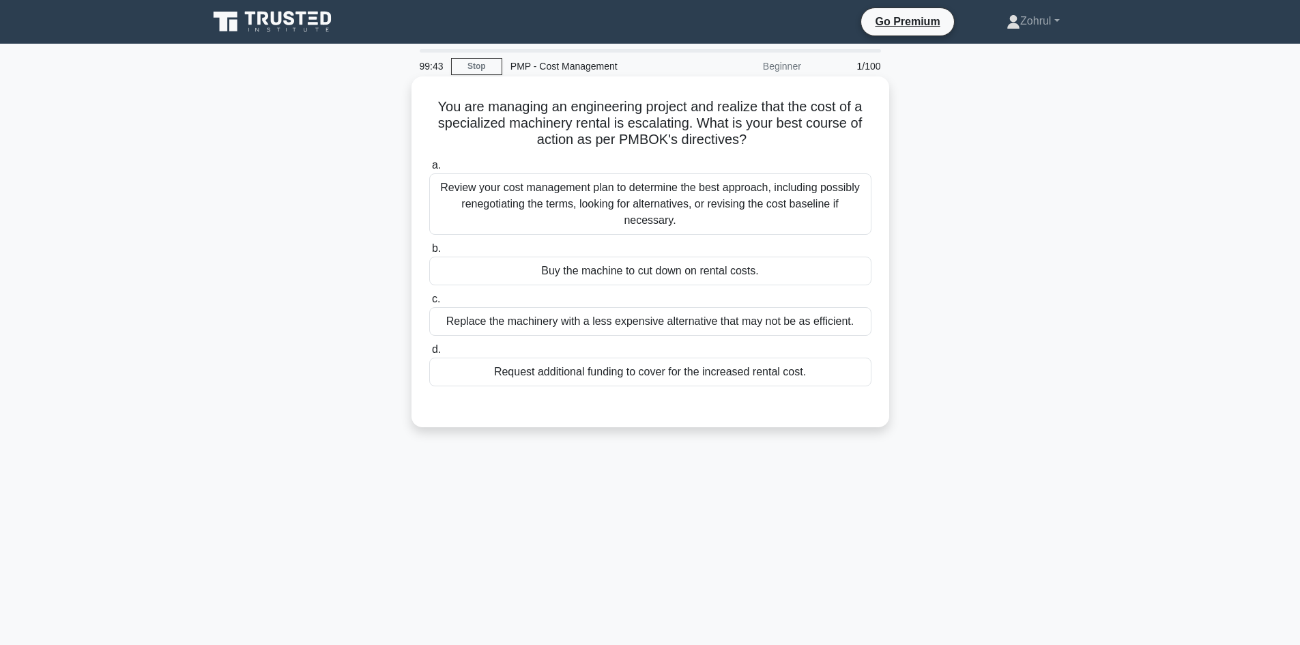
click at [753, 200] on div "Review your cost management plan to determine the best approach, including poss…" at bounding box center [650, 203] width 442 height 61
click at [429, 170] on input "a. Review your cost management plan to determine the best approach, including p…" at bounding box center [429, 165] width 0 height 9
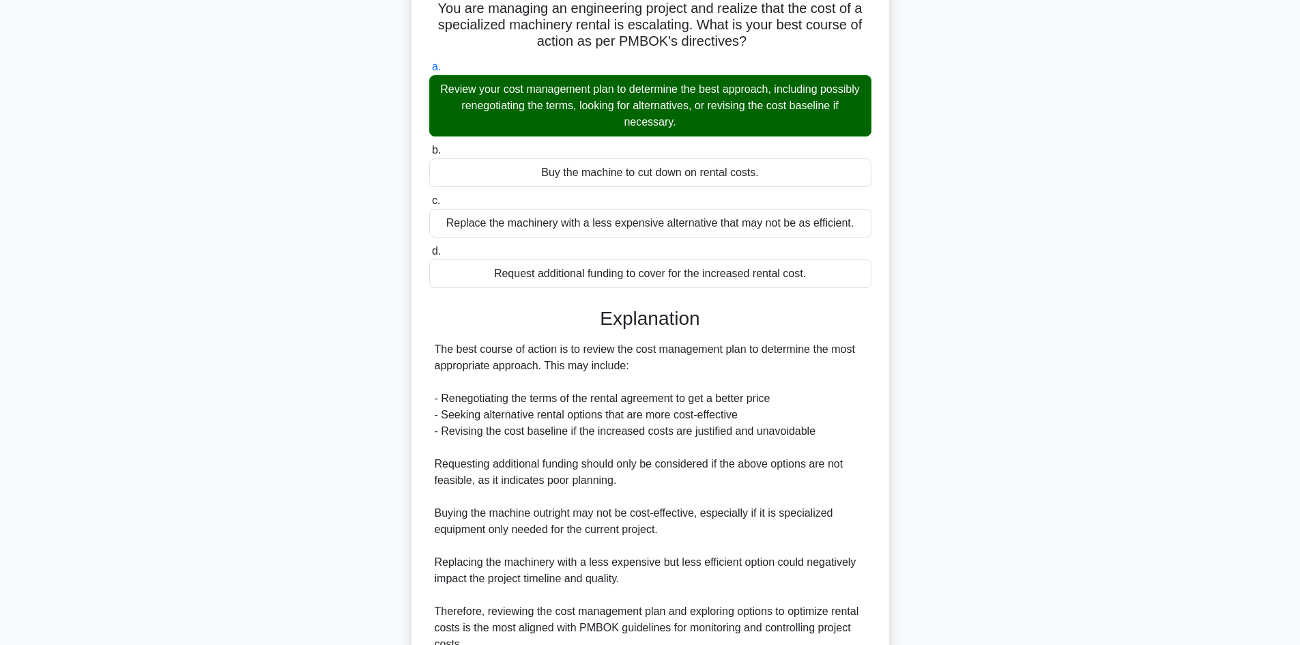
scroll to position [230, 0]
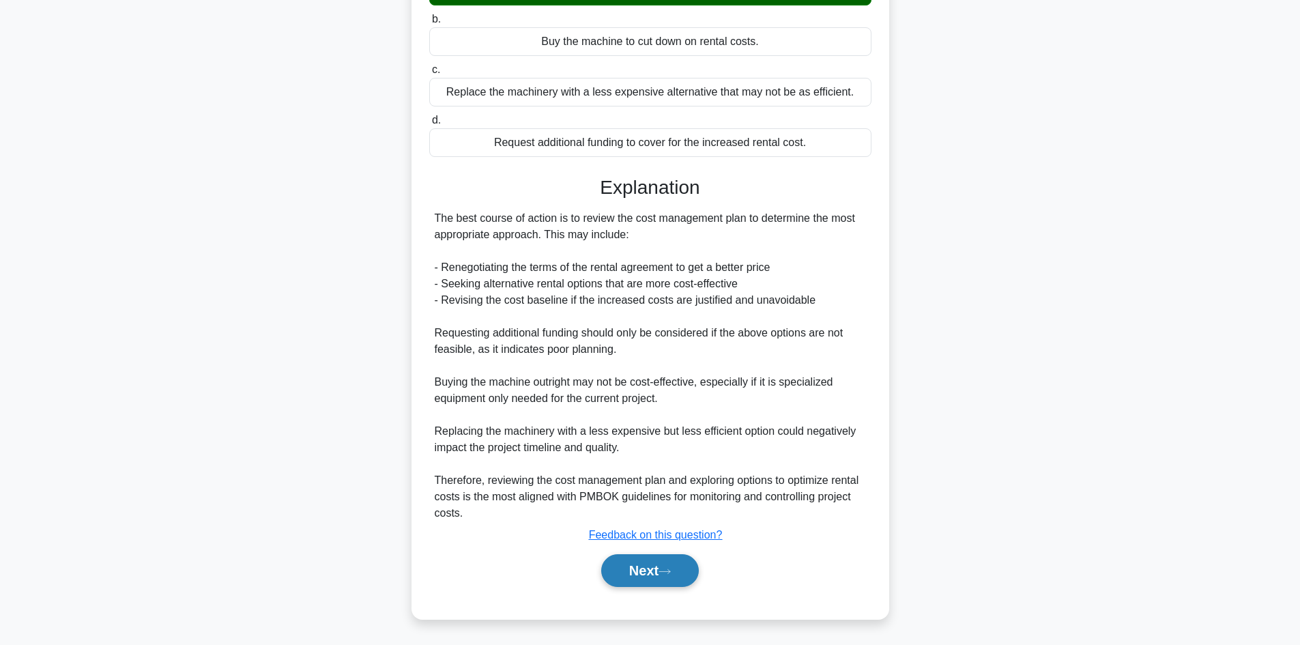
click at [679, 573] on button "Next" at bounding box center [650, 570] width 98 height 33
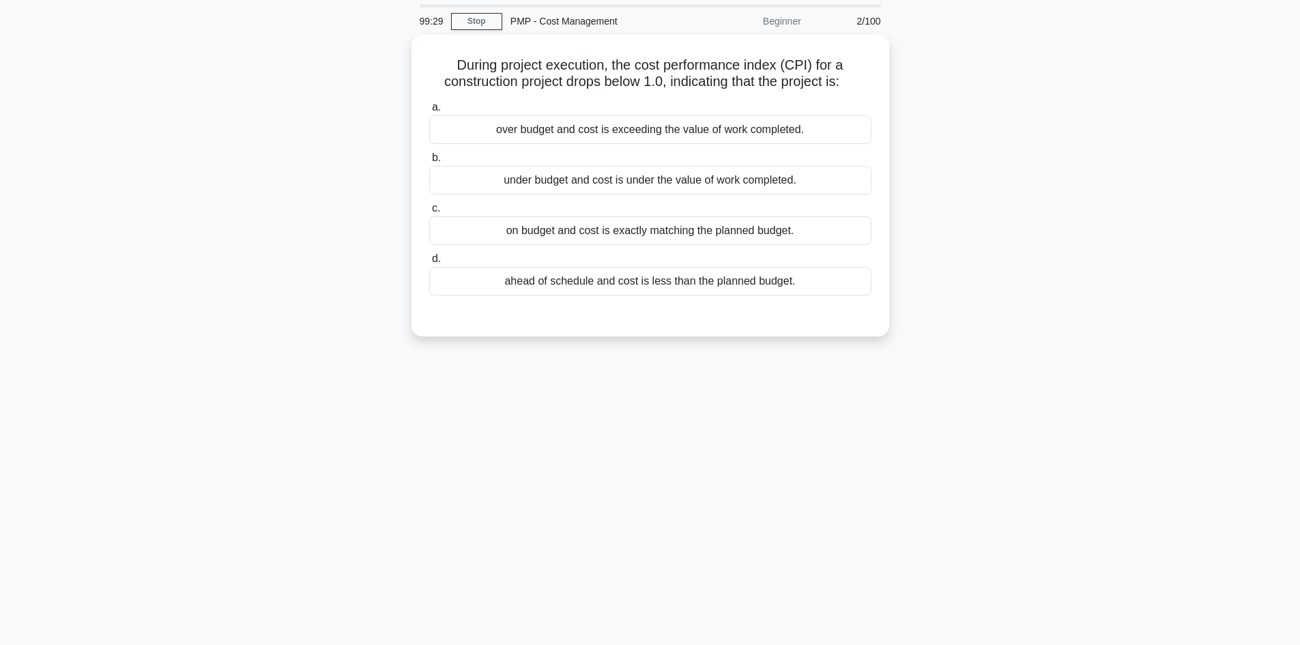
scroll to position [0, 0]
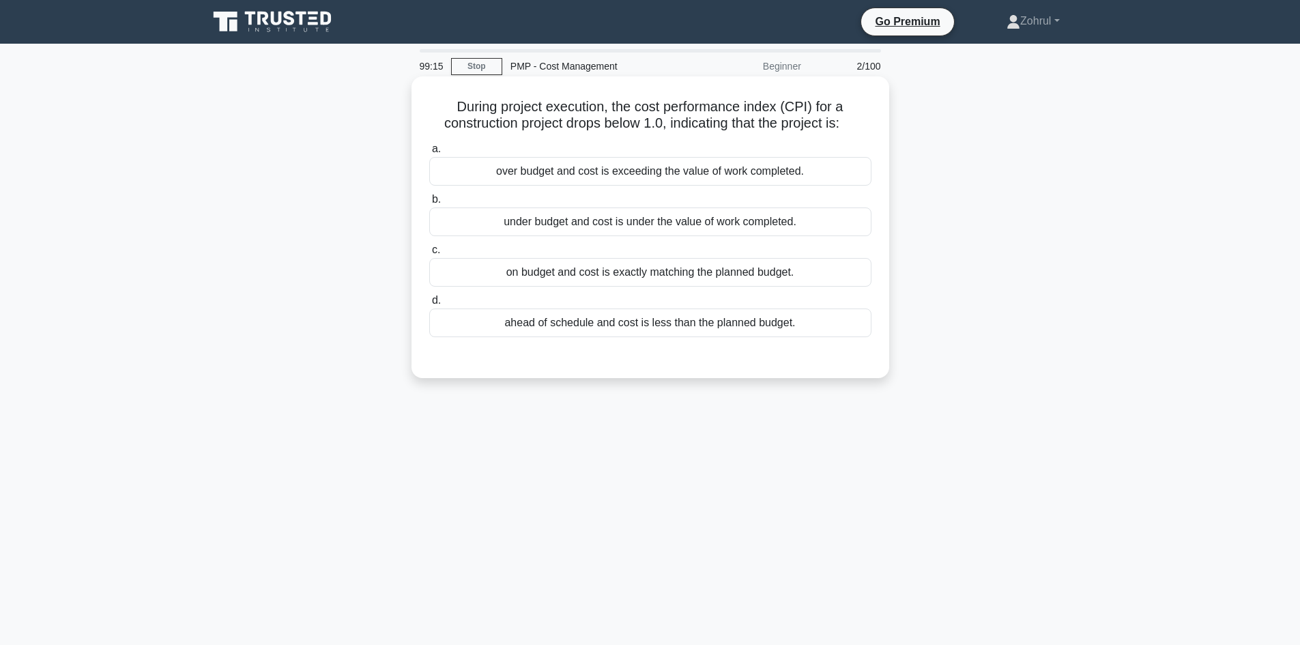
click at [759, 175] on div "over budget and cost is exceeding the value of work completed." at bounding box center [650, 171] width 442 height 29
click at [429, 154] on input "a. over budget and cost is exceeding the value of work completed." at bounding box center [429, 149] width 0 height 9
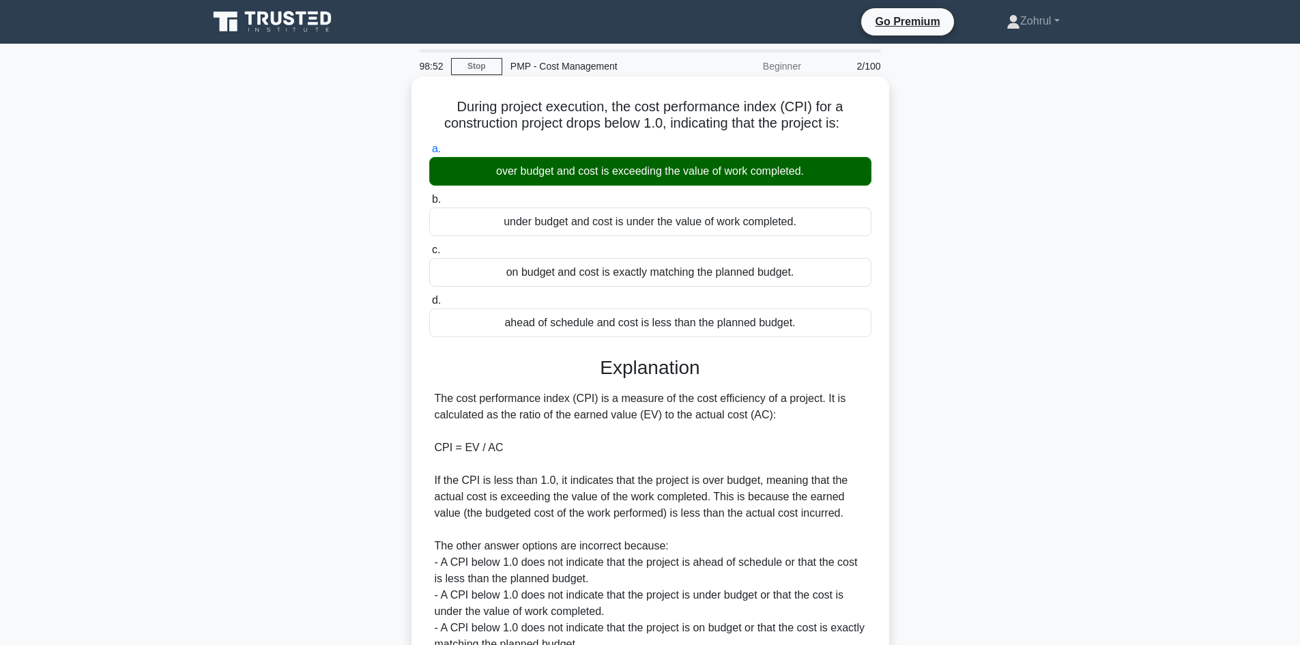
scroll to position [132, 0]
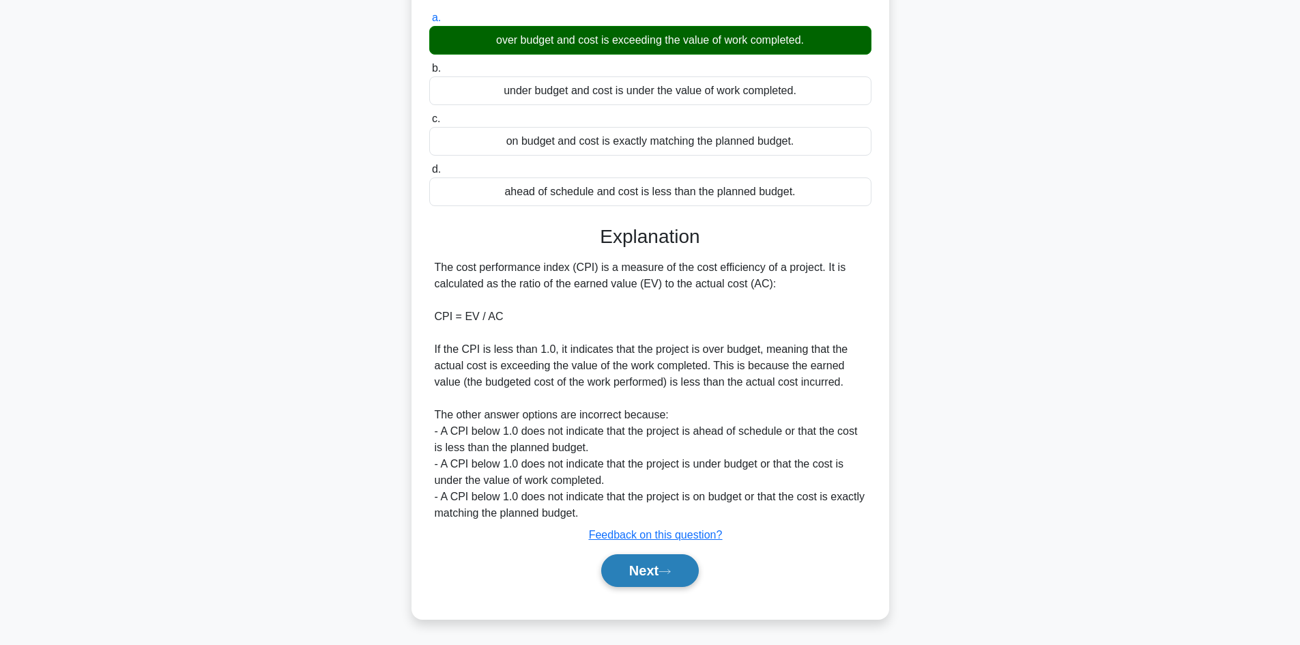
click at [635, 562] on button "Next" at bounding box center [650, 570] width 98 height 33
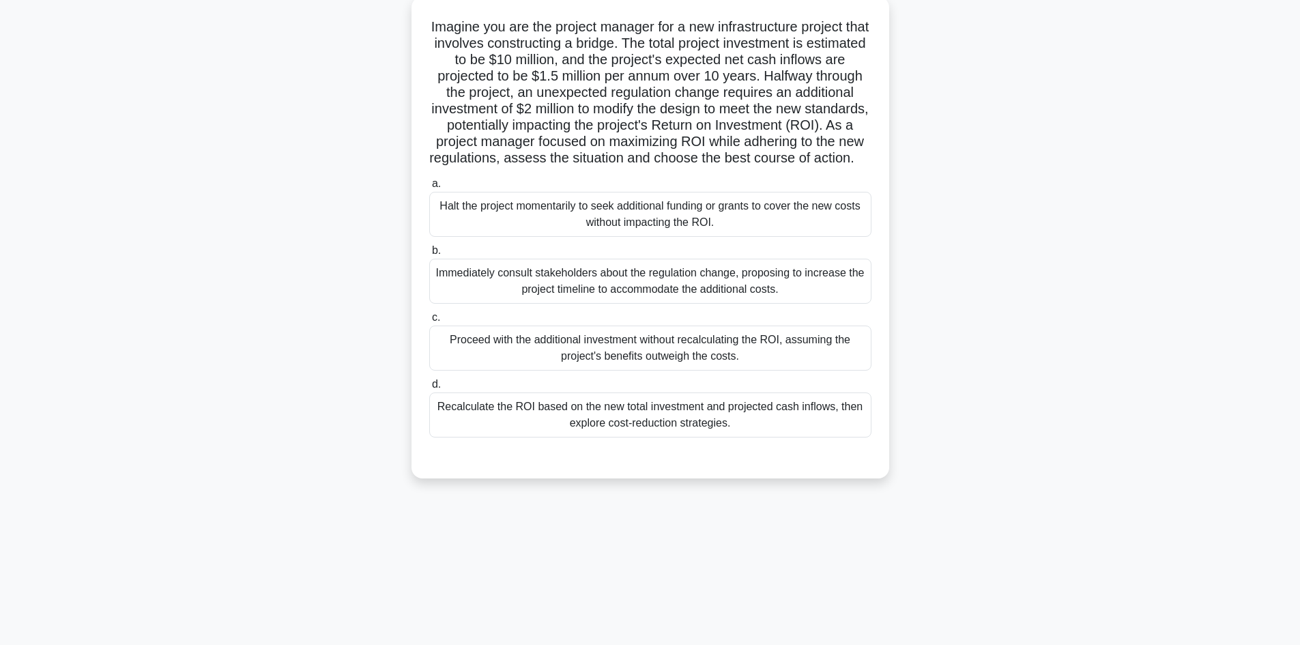
scroll to position [0, 0]
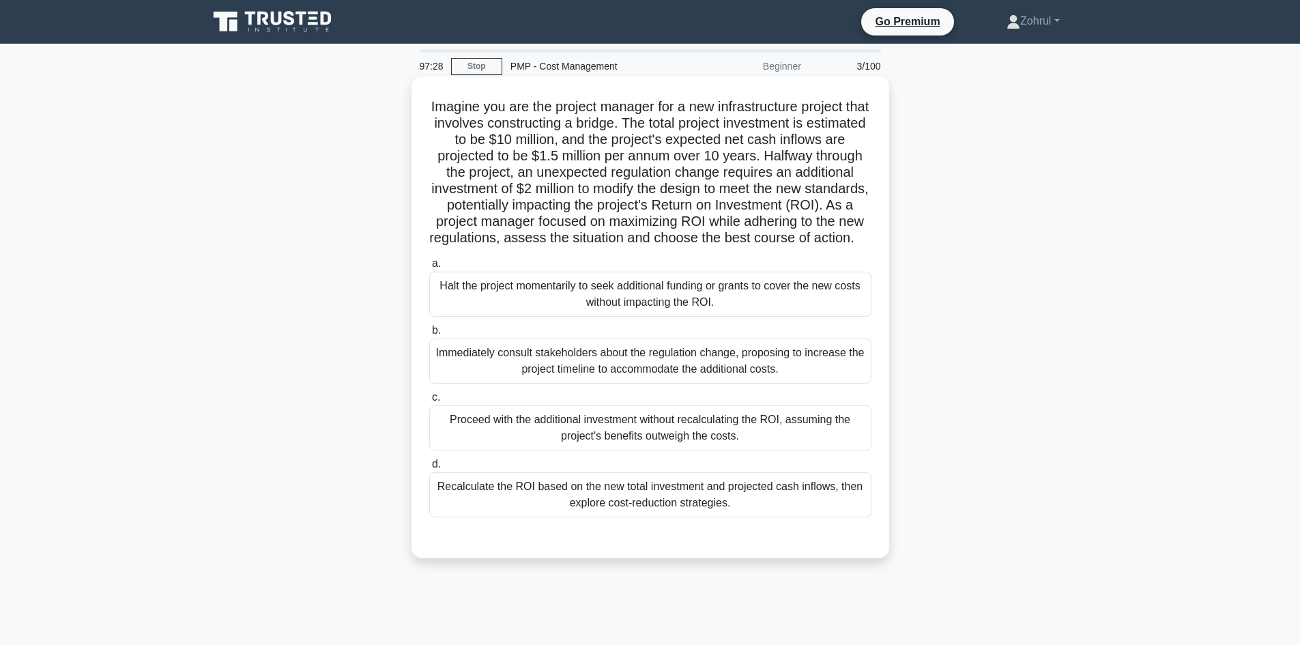
click at [712, 384] on div "Immediately consult stakeholders about the regulation change, proposing to incr…" at bounding box center [650, 361] width 442 height 45
click at [429, 335] on input "b. Immediately consult stakeholders about the regulation change, proposing to i…" at bounding box center [429, 330] width 0 height 9
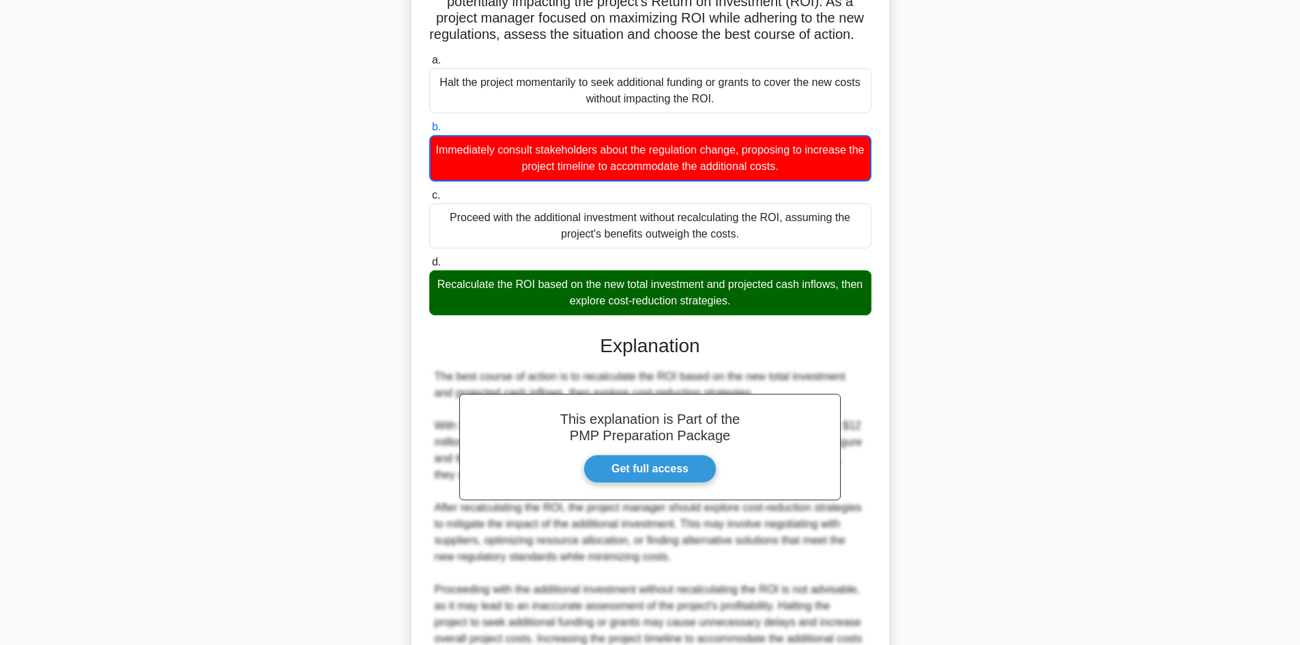
scroll to position [341, 0]
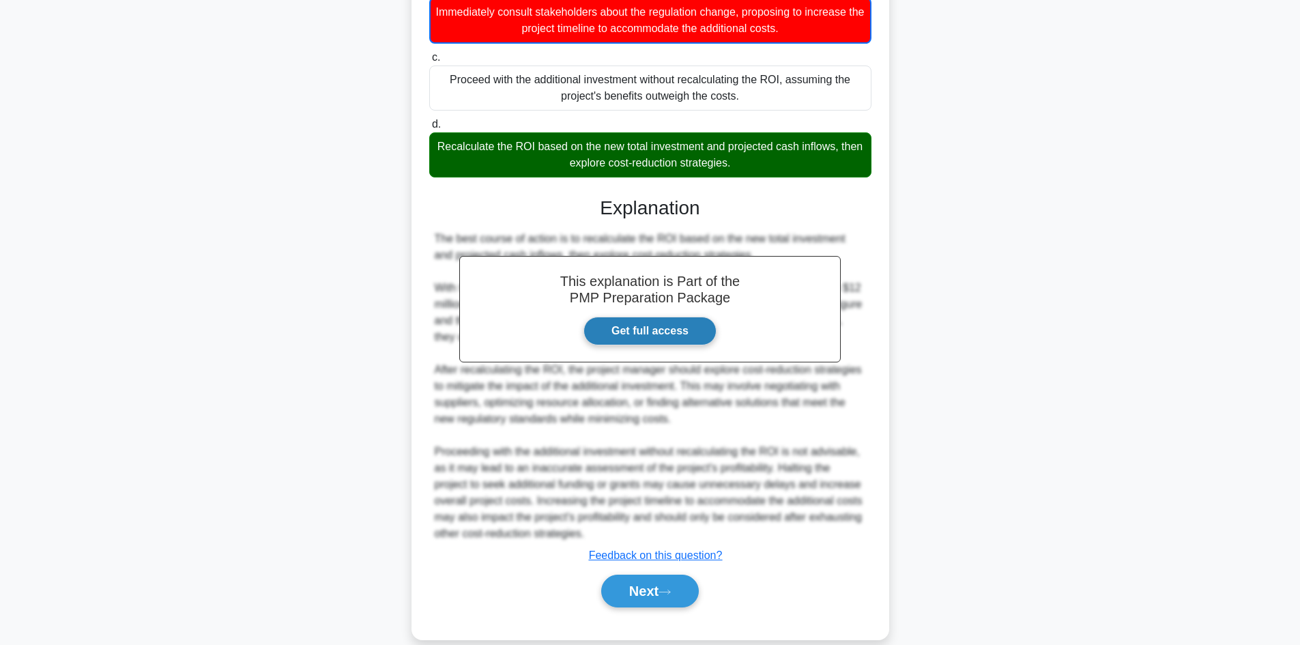
click at [672, 343] on link "Get full access" at bounding box center [650, 331] width 133 height 29
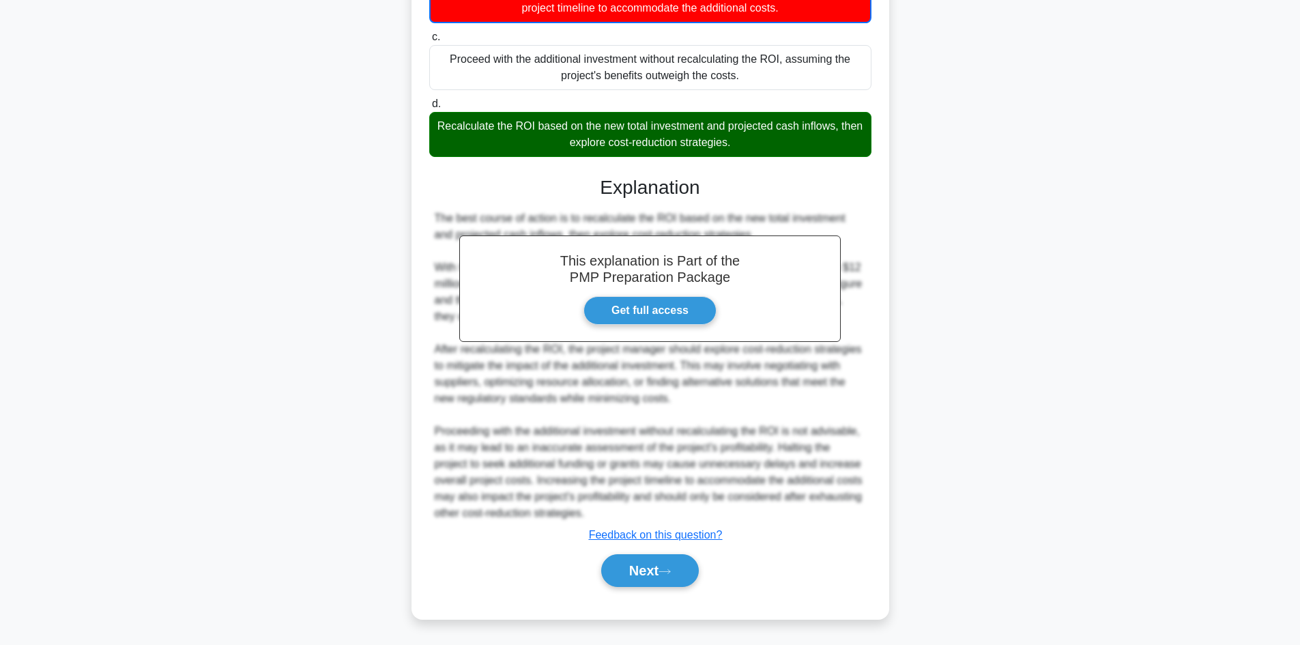
scroll to position [379, 0]
click at [663, 566] on button "Next" at bounding box center [650, 570] width 98 height 33
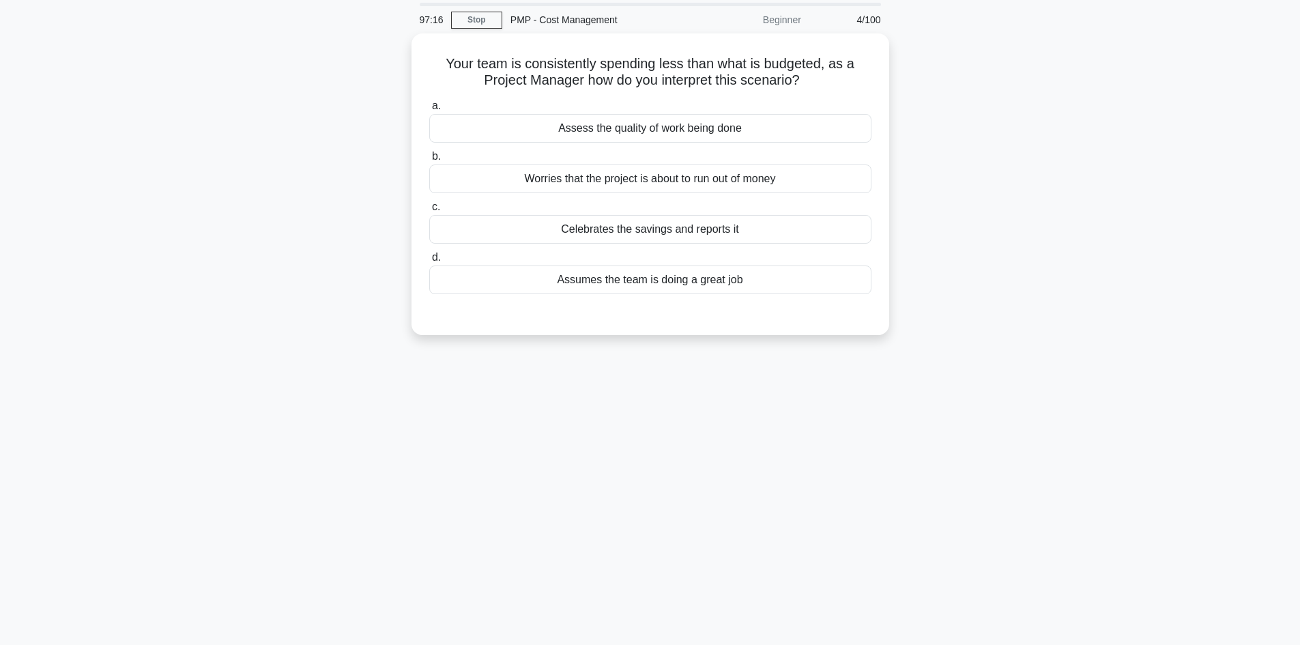
scroll to position [0, 0]
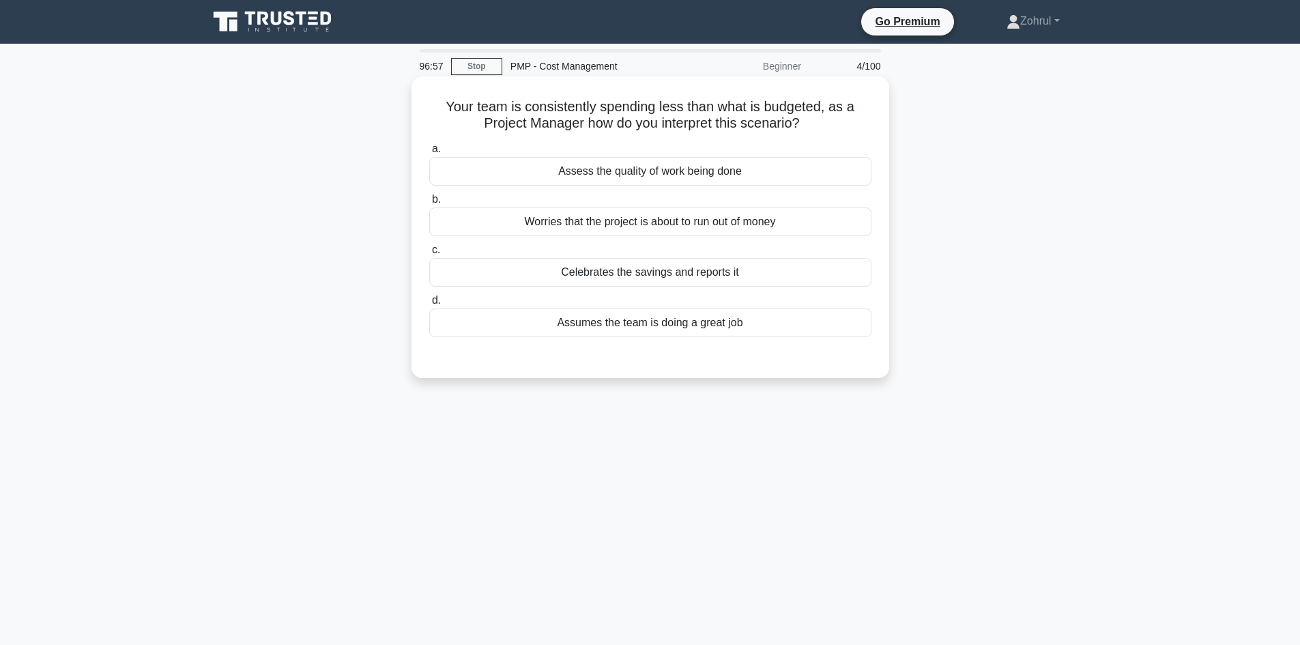
click at [686, 172] on div "Assess the quality of work being done" at bounding box center [650, 171] width 442 height 29
click at [429, 154] on input "a. Assess the quality of work being done" at bounding box center [429, 149] width 0 height 9
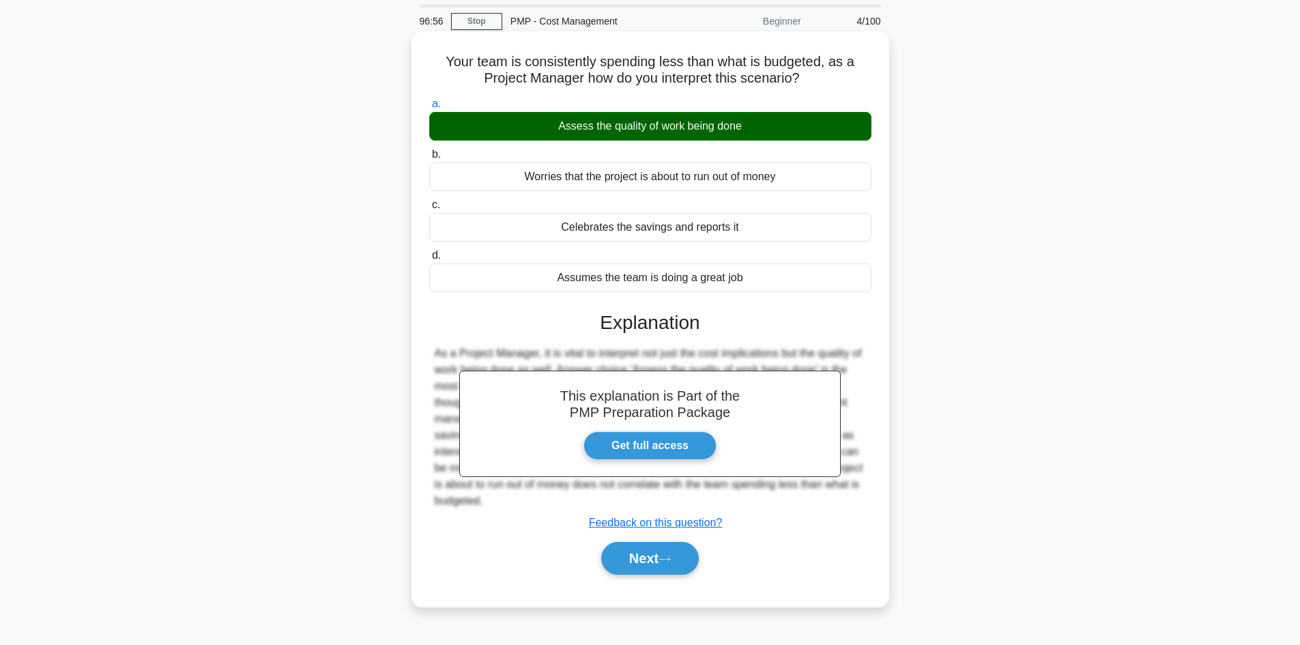
scroll to position [92, 0]
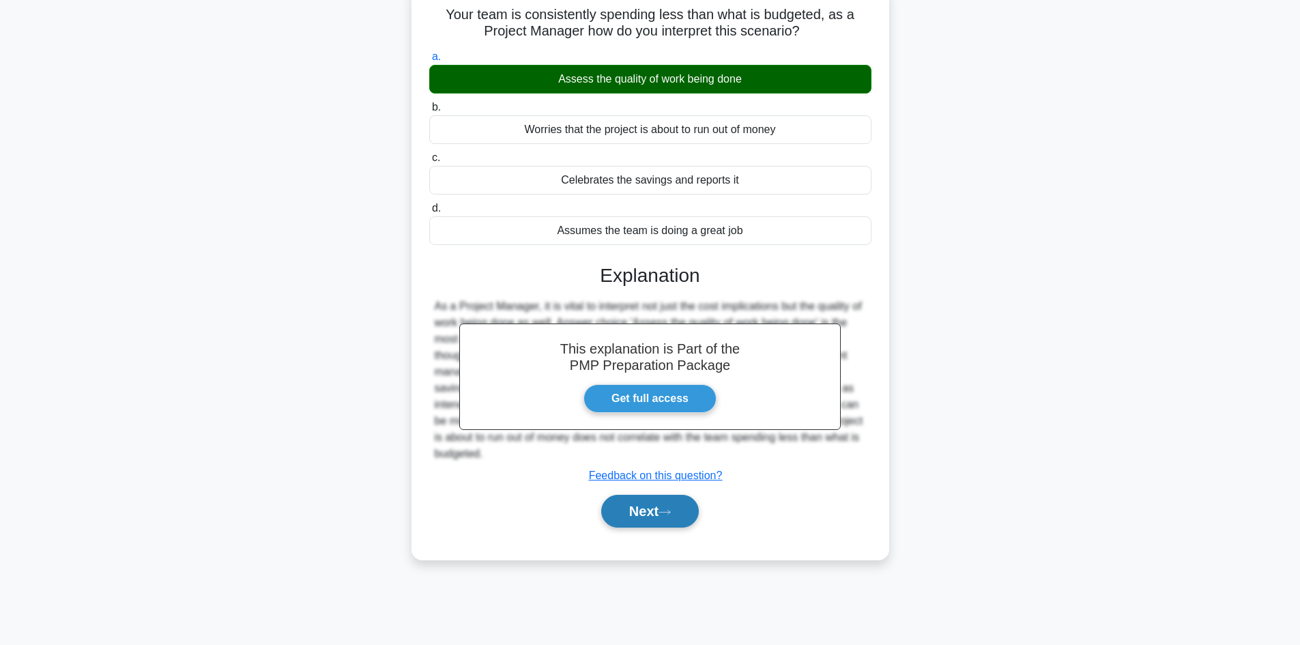
click at [649, 522] on button "Next" at bounding box center [650, 511] width 98 height 33
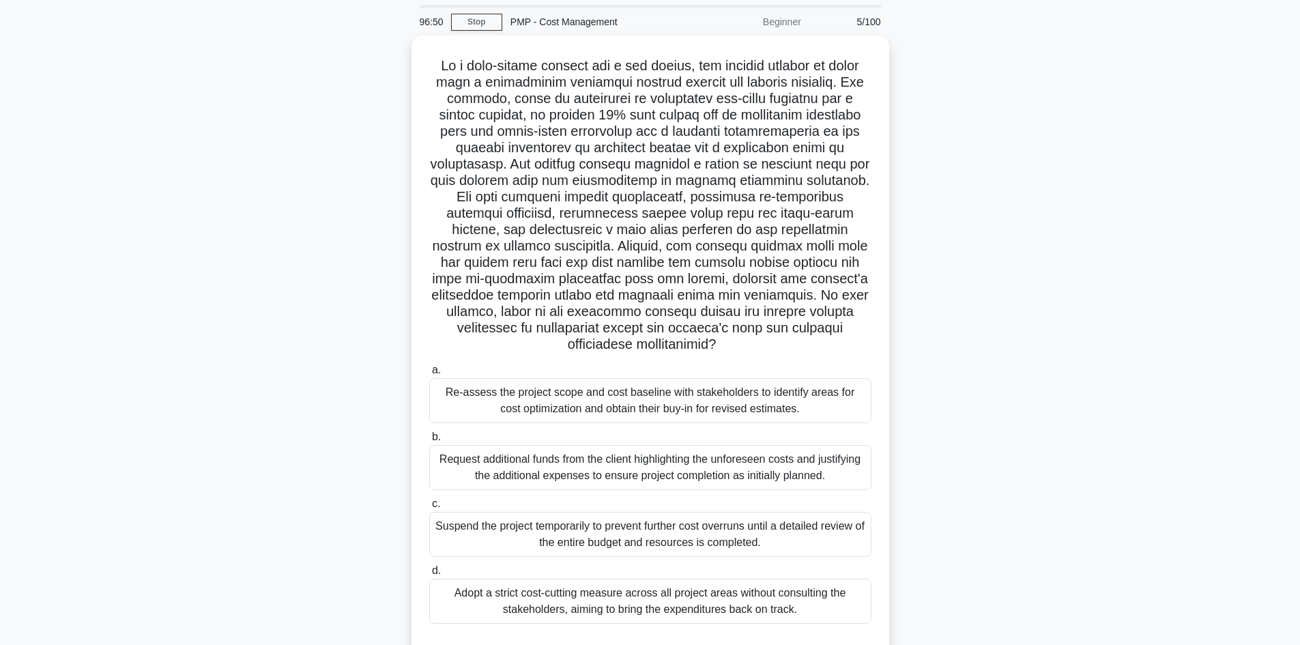
scroll to position [68, 0]
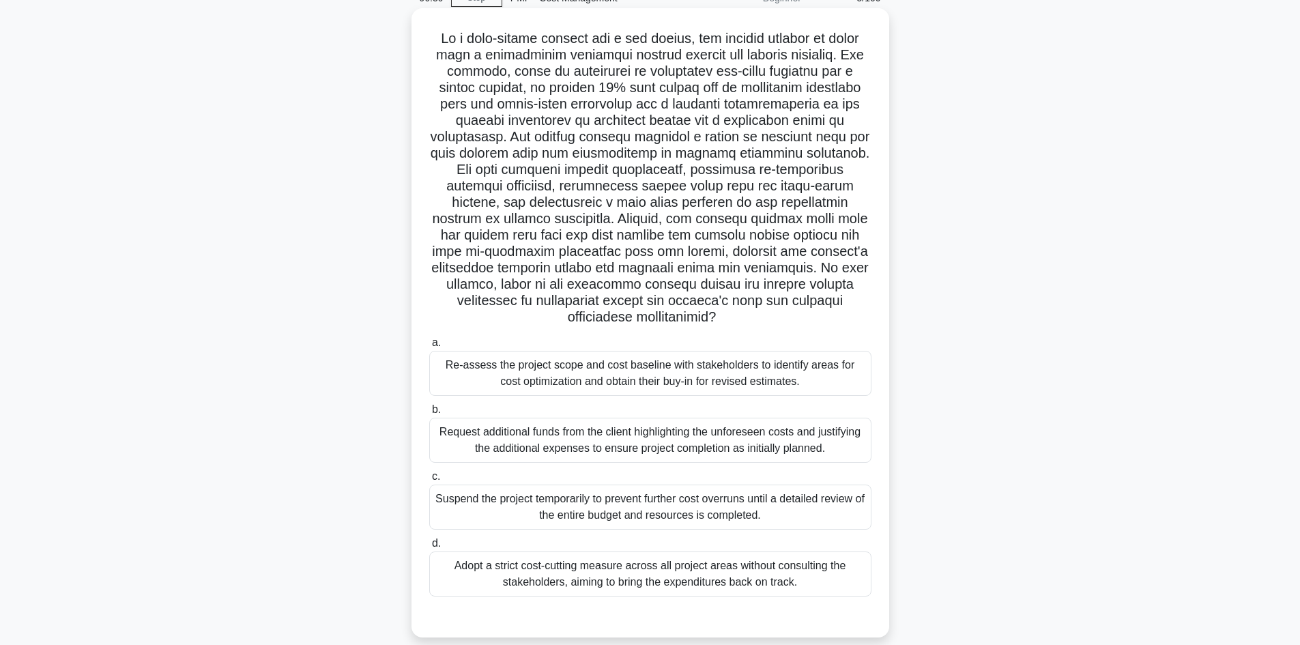
click at [799, 391] on div "Re-assess the project scope and cost baseline with stakeholders to identify are…" at bounding box center [650, 373] width 442 height 45
click at [429, 347] on input "a. Re-assess the project scope and cost baseline with stakeholders to identify …" at bounding box center [429, 343] width 0 height 9
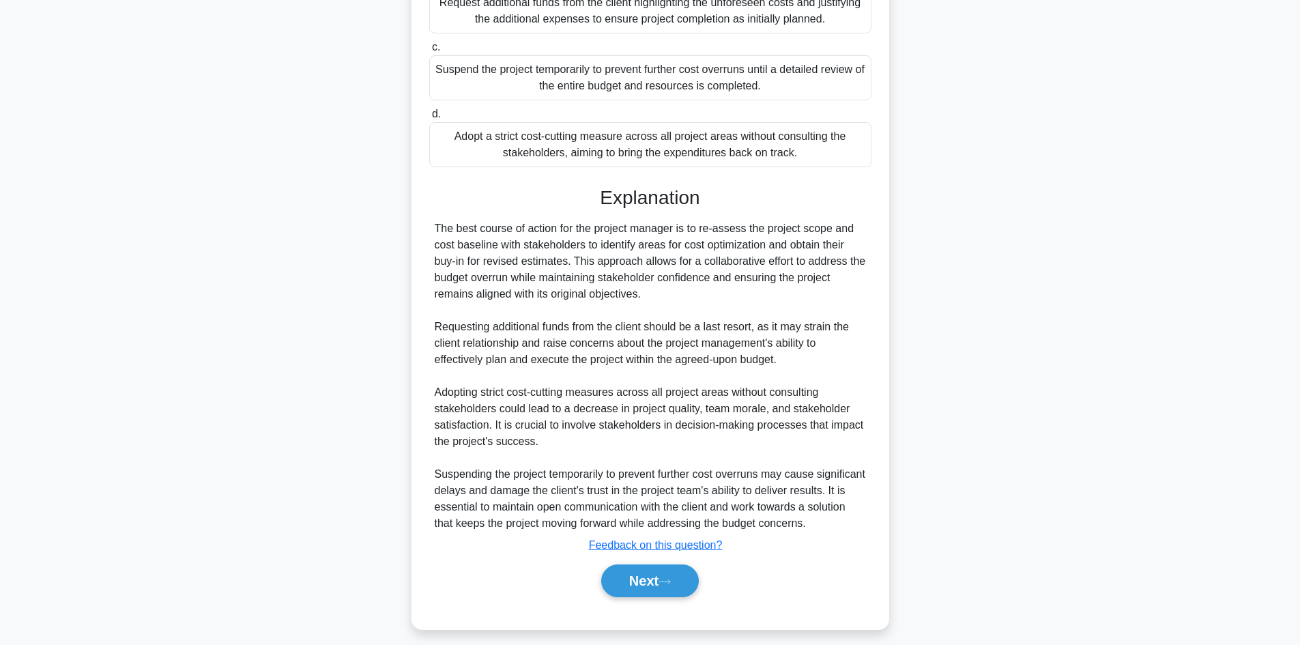
scroll to position [509, 0]
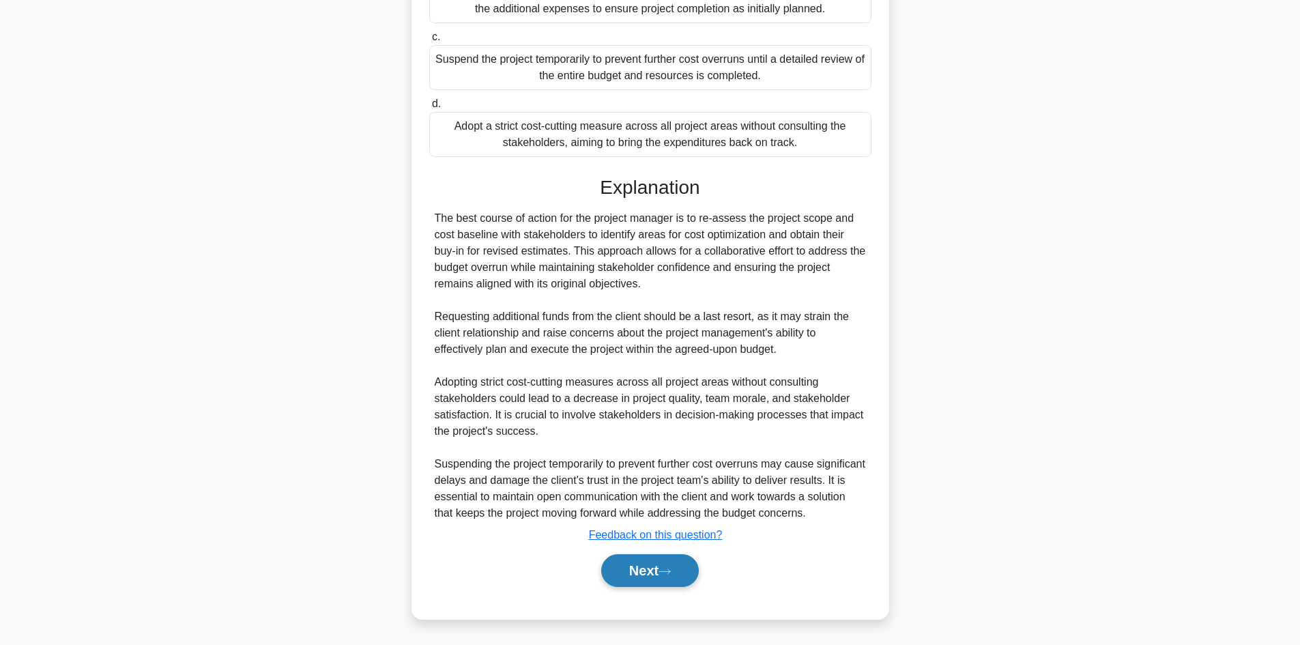
click at [655, 567] on button "Next" at bounding box center [650, 570] width 98 height 33
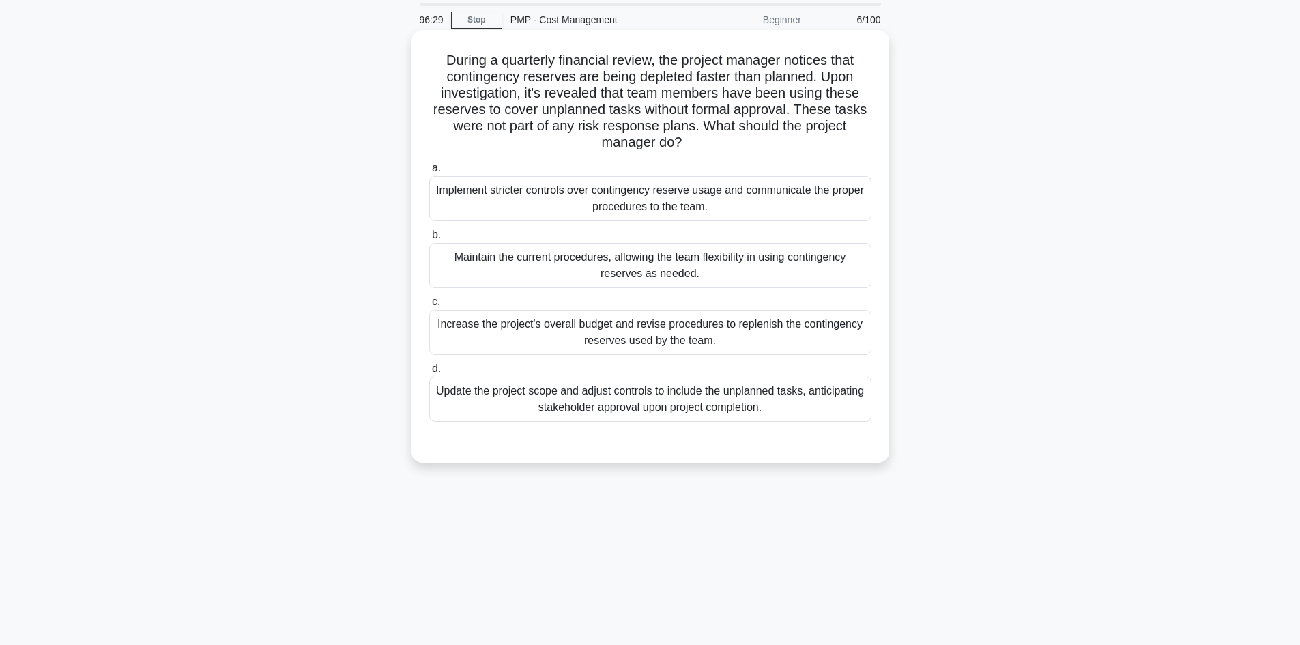
scroll to position [0, 0]
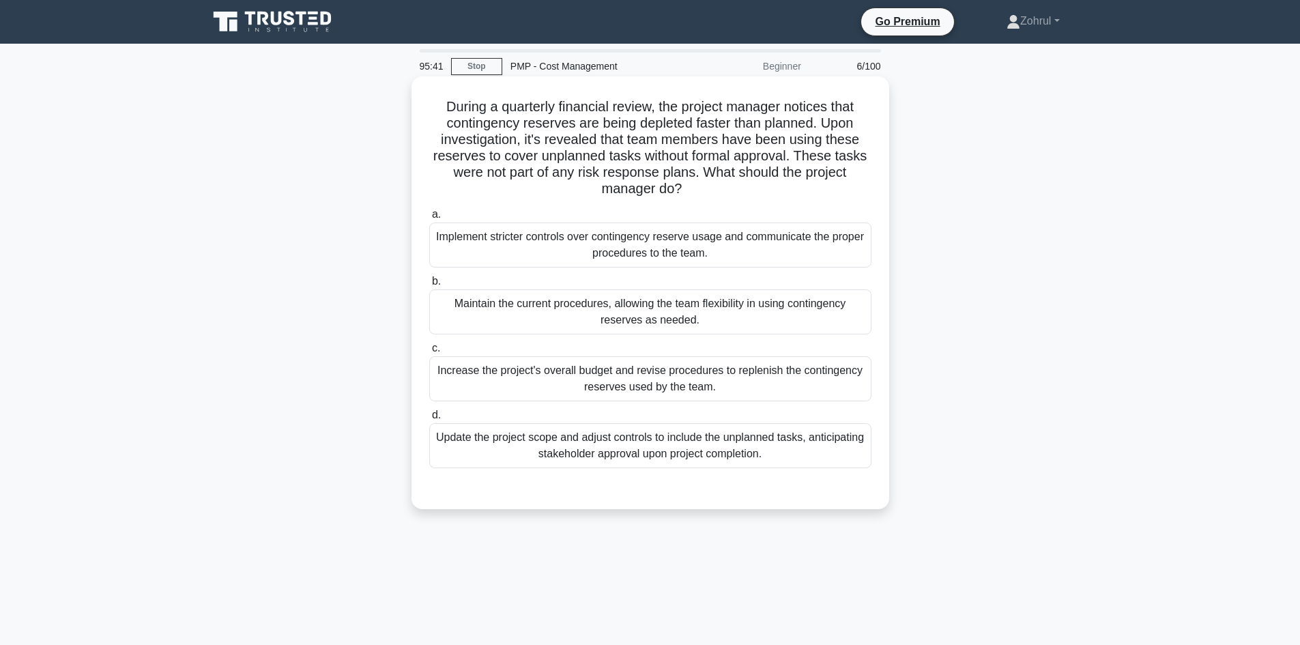
click at [713, 454] on div "Update the project scope and adjust controls to include the unplanned tasks, an…" at bounding box center [650, 445] width 442 height 45
click at [429, 420] on input "d. Update the project scope and adjust controls to include the unplanned tasks,…" at bounding box center [429, 415] width 0 height 9
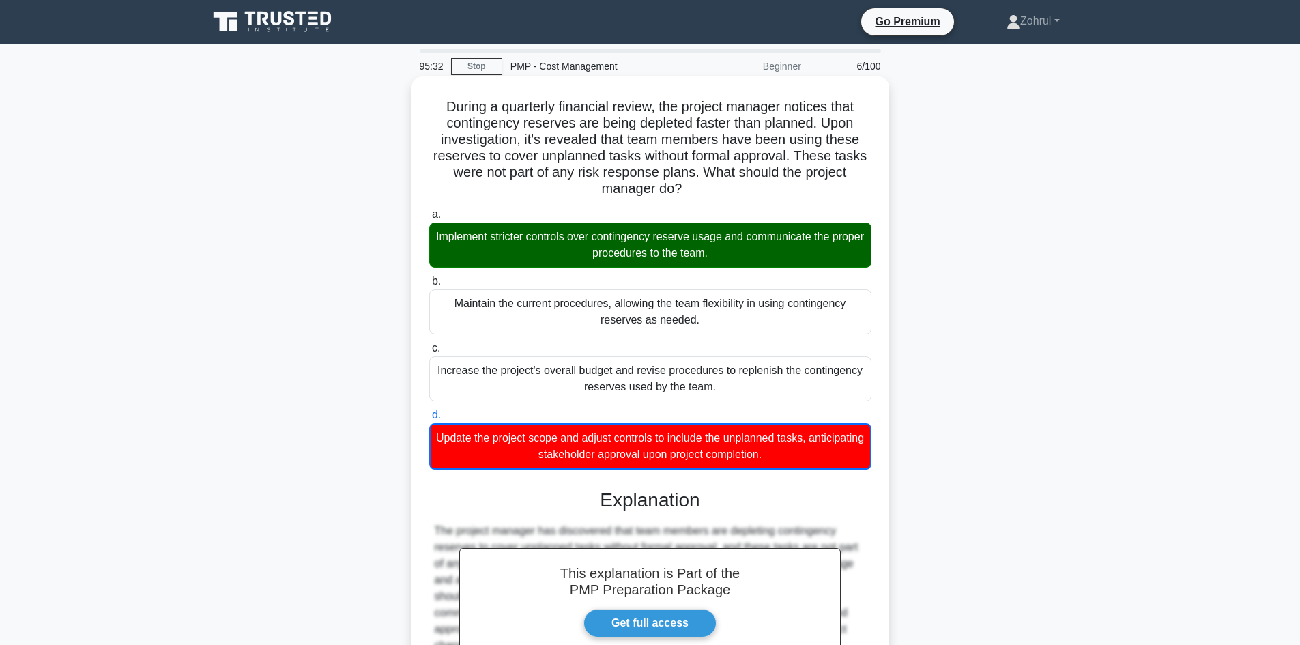
drag, startPoint x: 440, startPoint y: 105, endPoint x: 808, endPoint y: 468, distance: 517.0
click at [808, 468] on div "During a quarterly financial review, the project manager notices that contingen…" at bounding box center [650, 430] width 467 height 697
copy div "During a quarterly financial review, the project manager notices that contingen…"
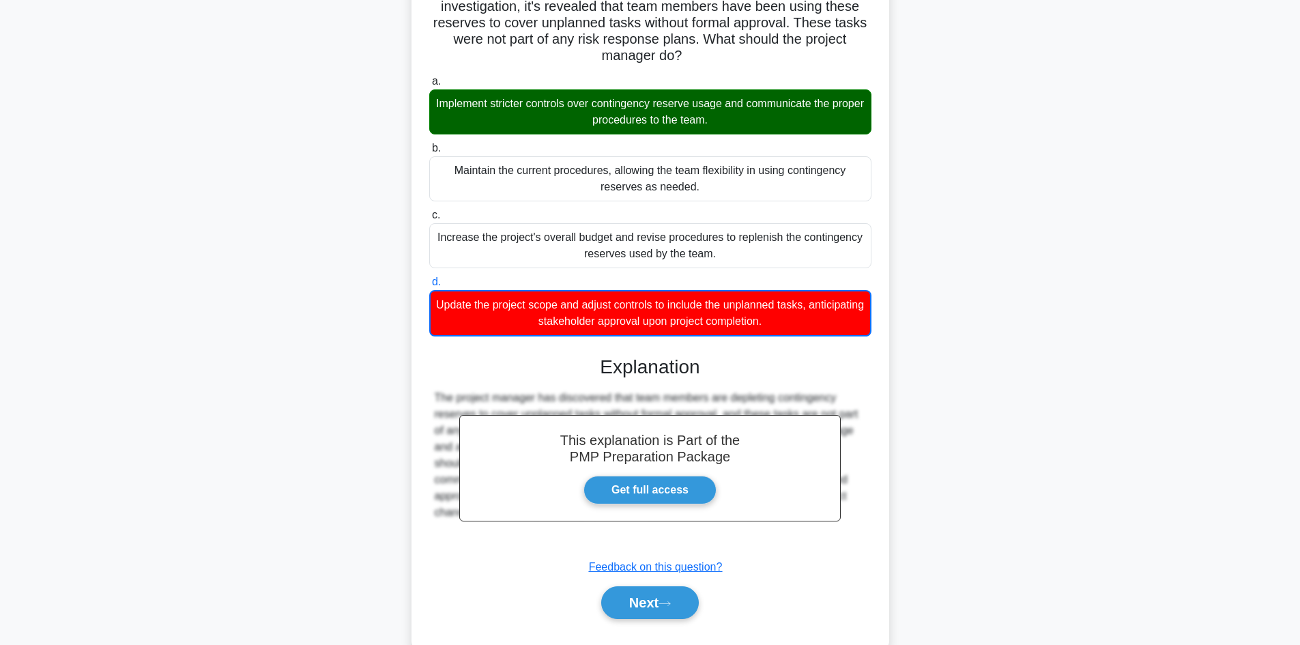
click at [951, 333] on div "During a quarterly financial review, the project manager notices that contingen…" at bounding box center [650, 305] width 901 height 724
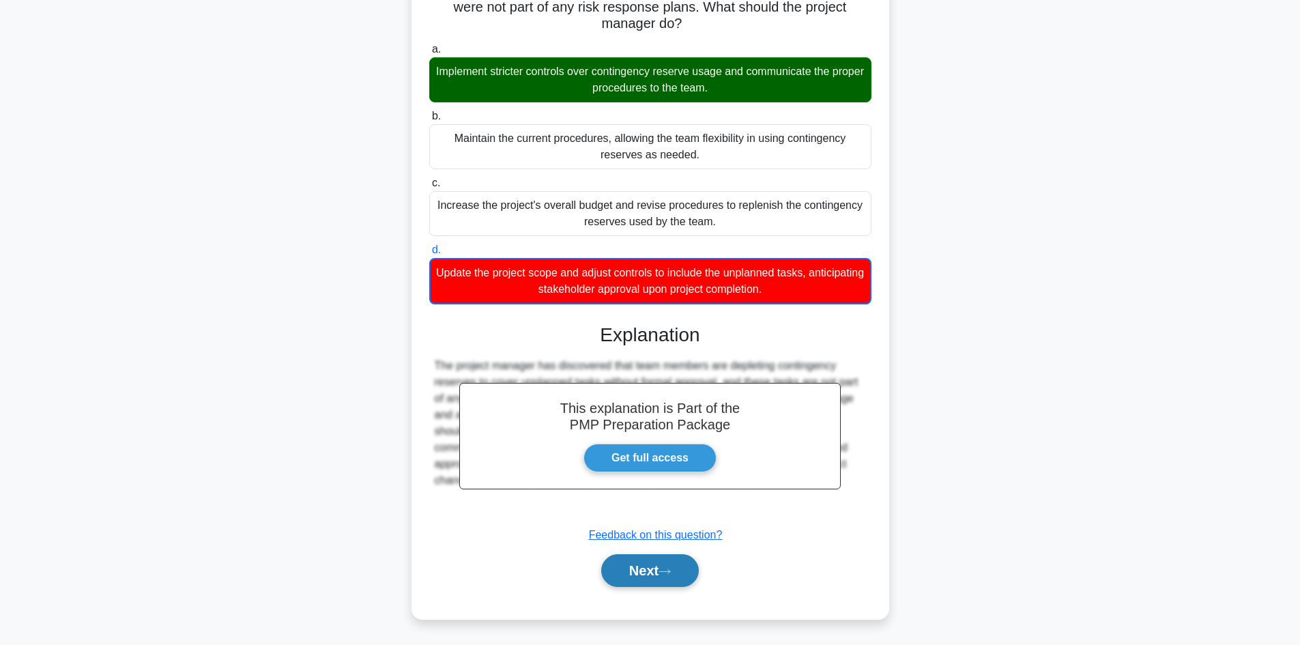
click at [610, 573] on button "Next" at bounding box center [650, 570] width 98 height 33
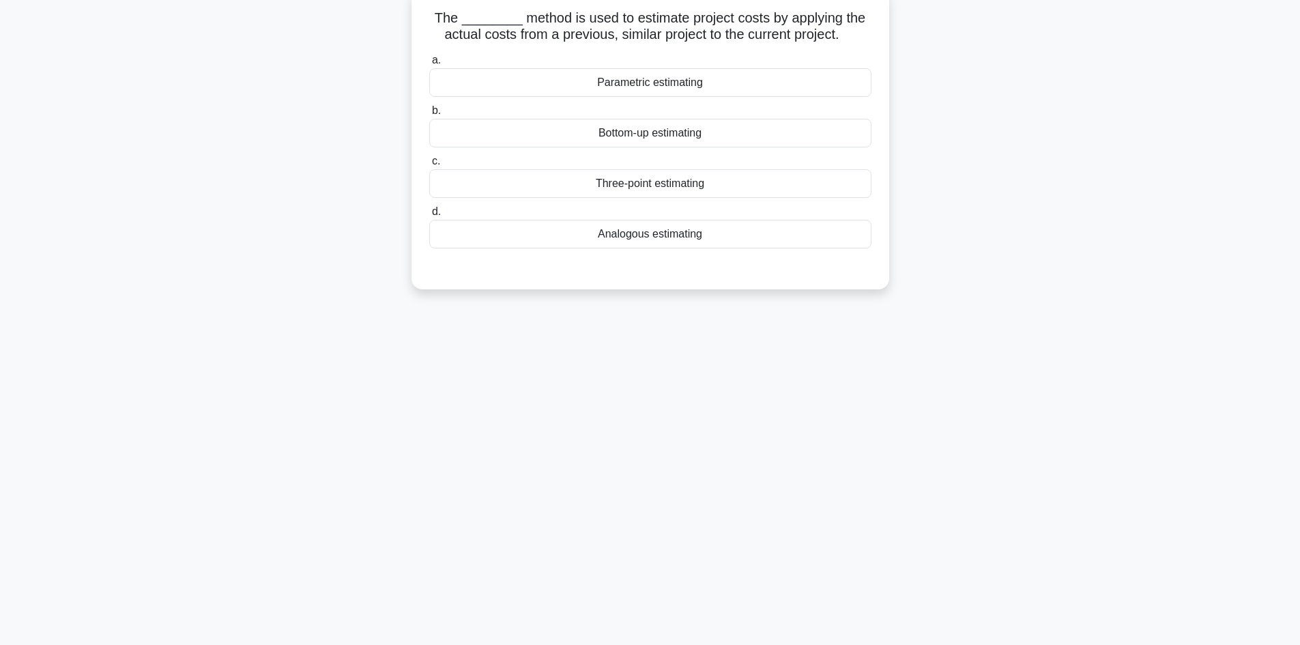
scroll to position [0, 0]
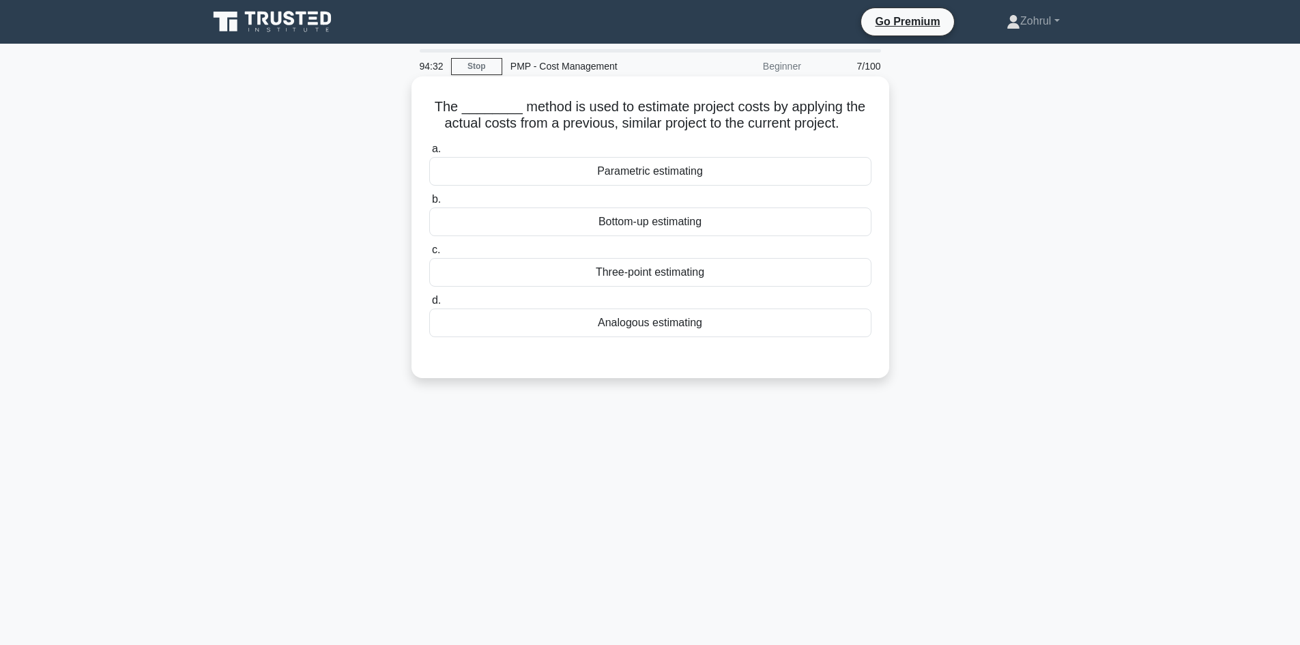
click at [675, 329] on div "Analogous estimating" at bounding box center [650, 323] width 442 height 29
click at [429, 305] on input "d. Analogous estimating" at bounding box center [429, 300] width 0 height 9
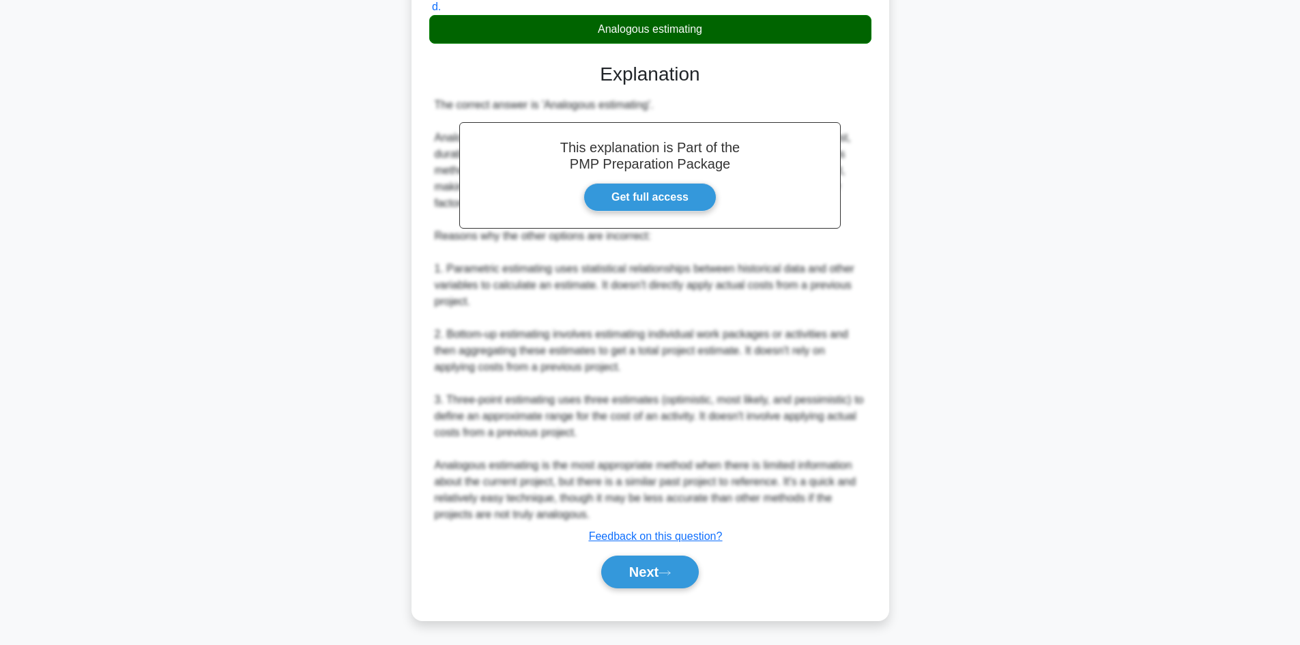
scroll to position [296, 0]
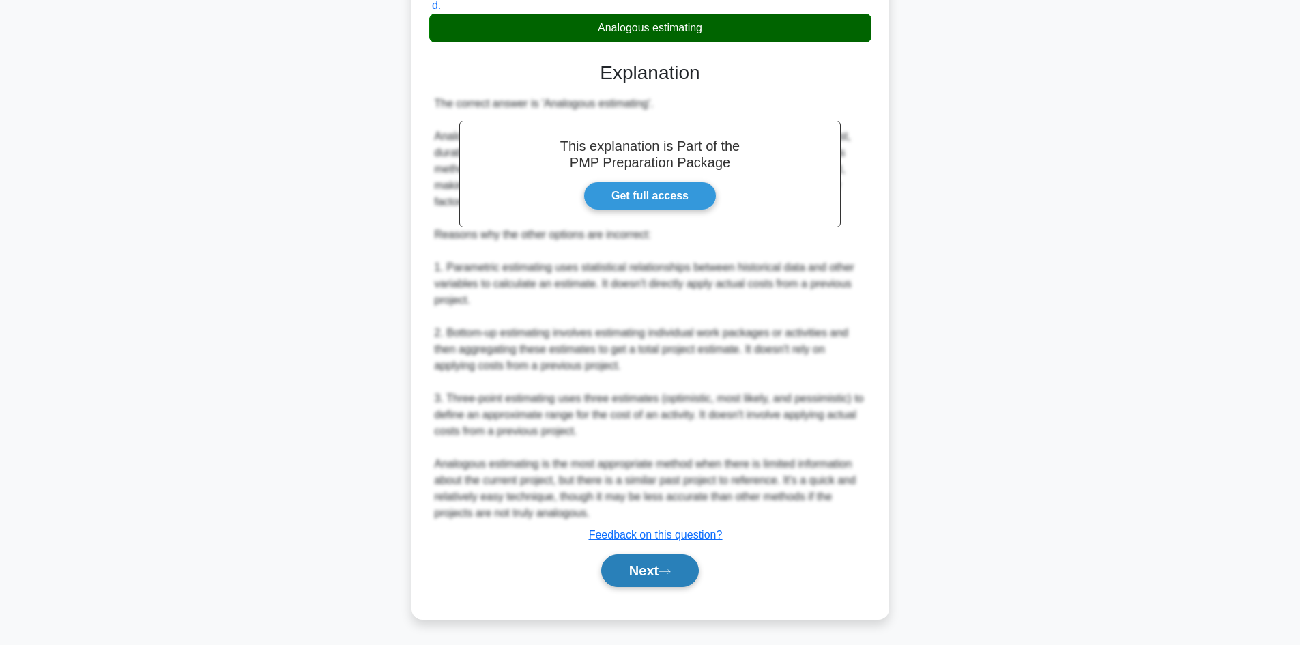
click at [645, 573] on button "Next" at bounding box center [650, 570] width 98 height 33
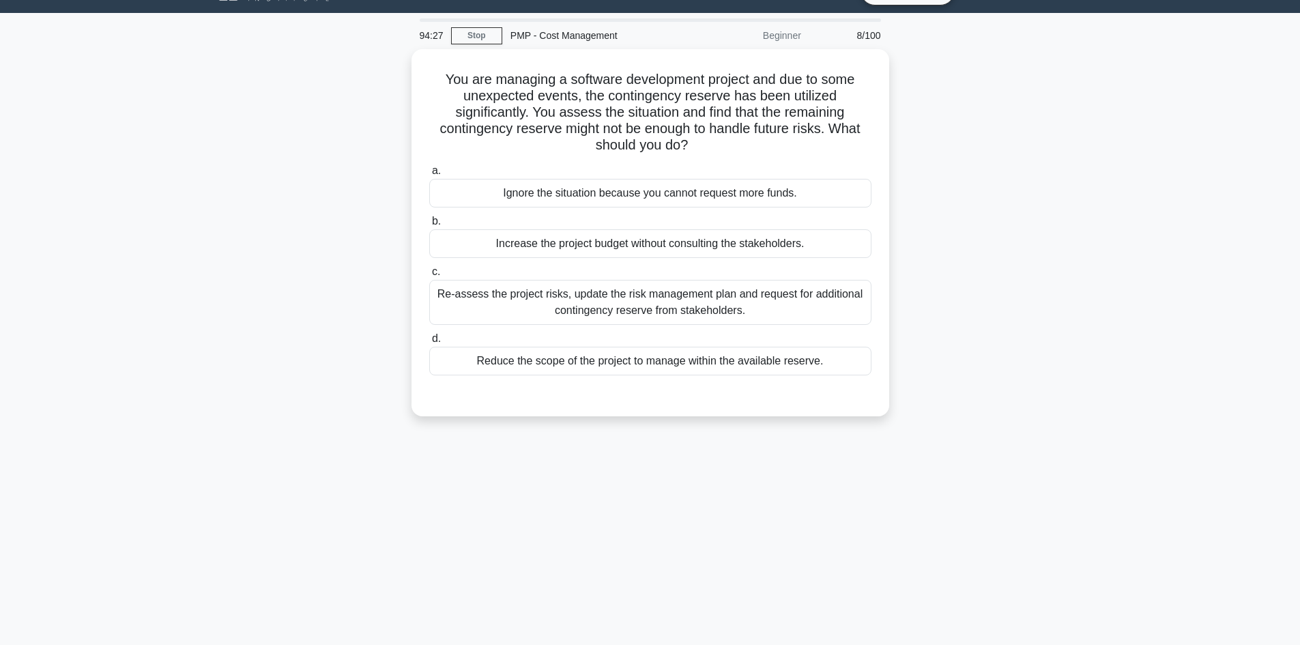
scroll to position [0, 0]
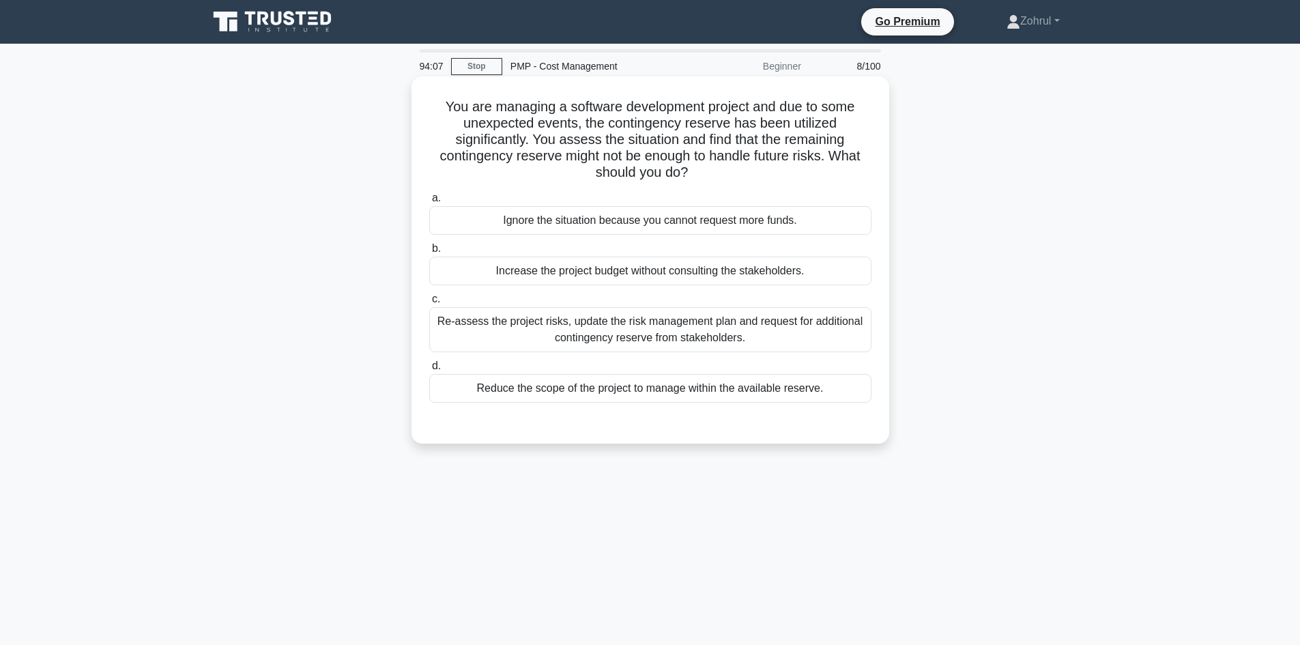
click at [726, 336] on div "Re-assess the project risks, update the risk management plan and request for ad…" at bounding box center [650, 329] width 442 height 45
click at [429, 304] on input "c. Re-assess the project risks, update the risk management plan and request for…" at bounding box center [429, 299] width 0 height 9
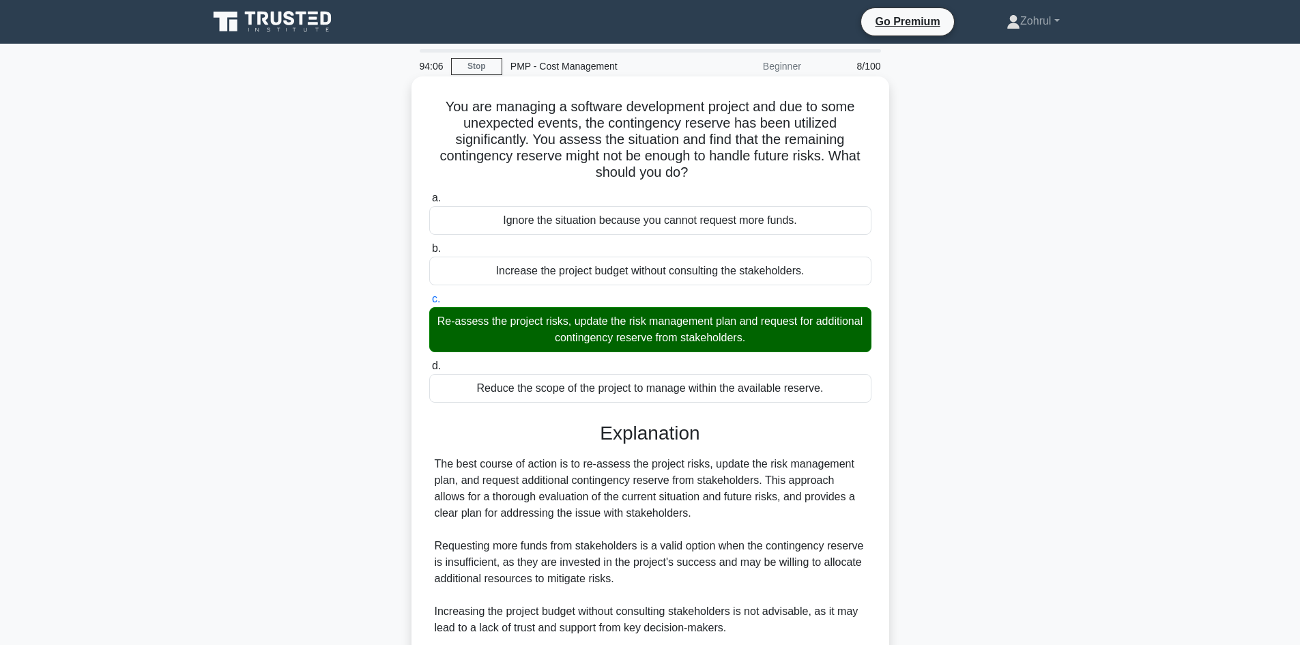
scroll to position [197, 0]
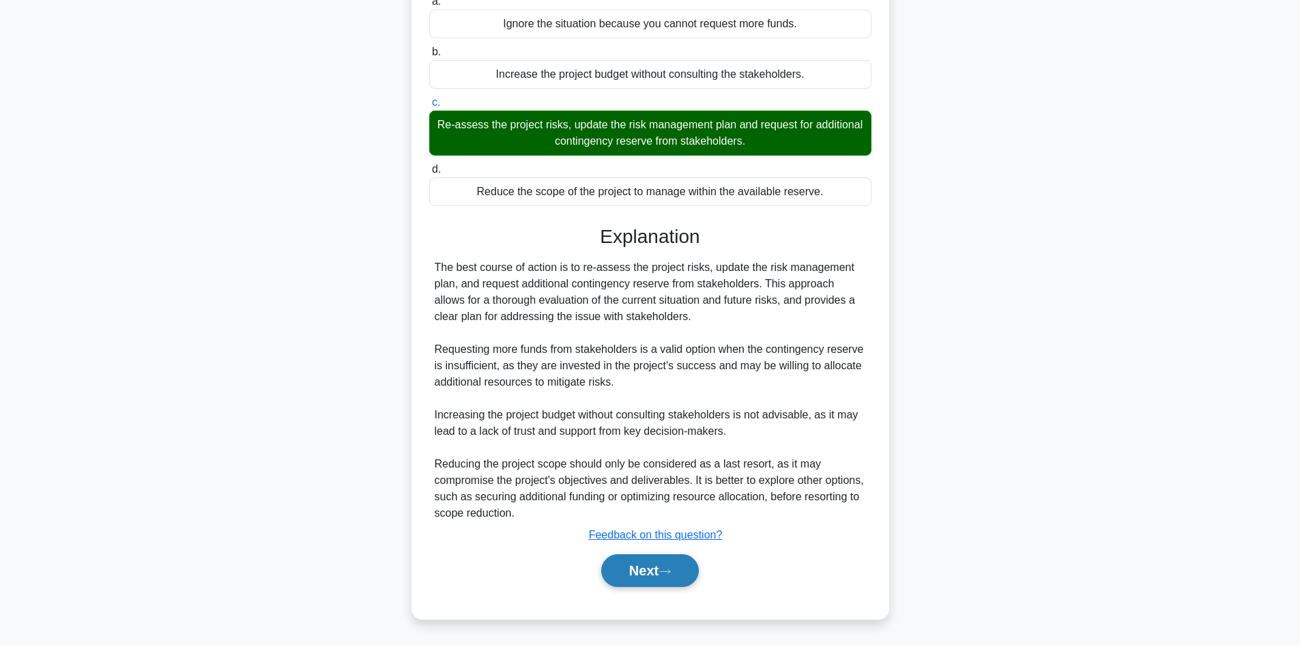
click at [642, 577] on button "Next" at bounding box center [650, 570] width 98 height 33
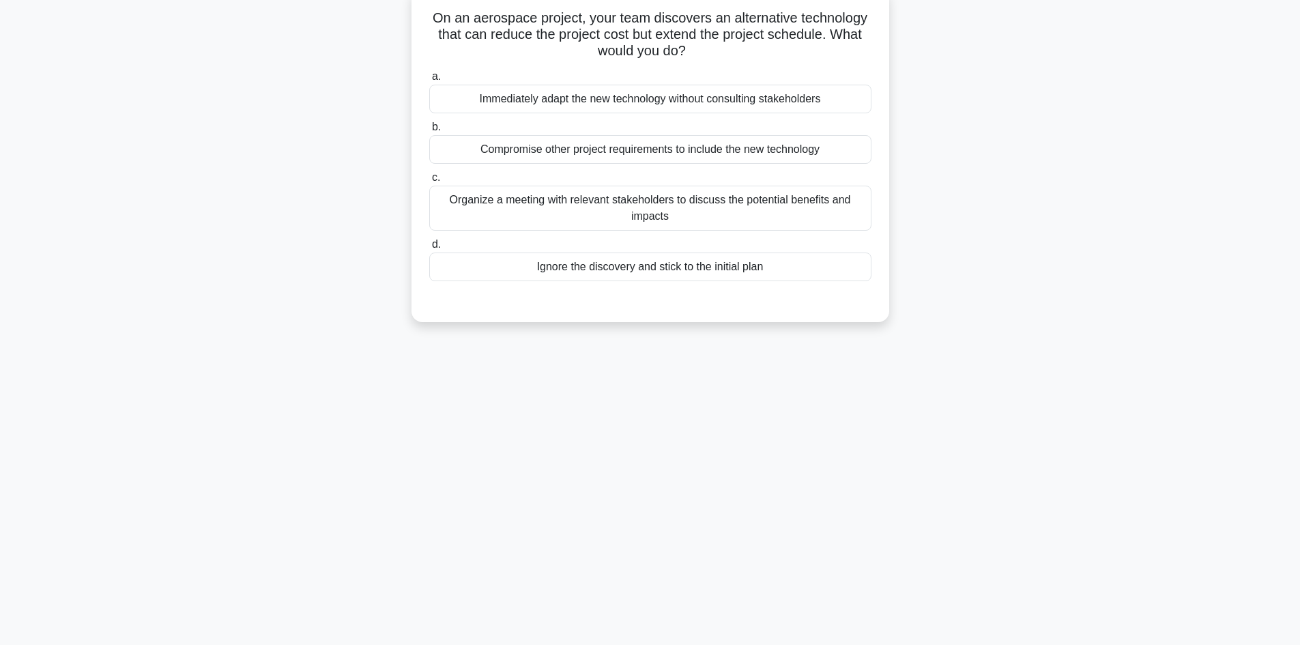
scroll to position [0, 0]
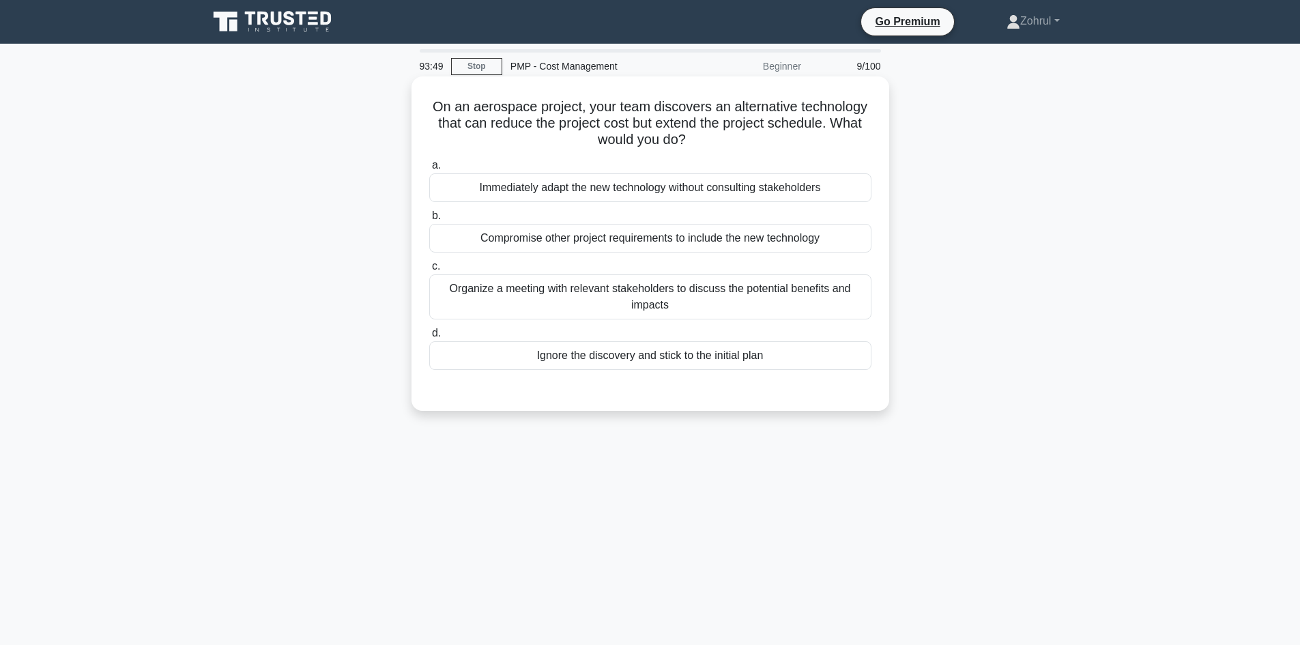
click at [727, 294] on div "Organize a meeting with relevant stakeholders to discuss the potential benefits…" at bounding box center [650, 296] width 442 height 45
click at [429, 271] on input "c. Organize a meeting with relevant stakeholders to discuss the potential benef…" at bounding box center [429, 266] width 0 height 9
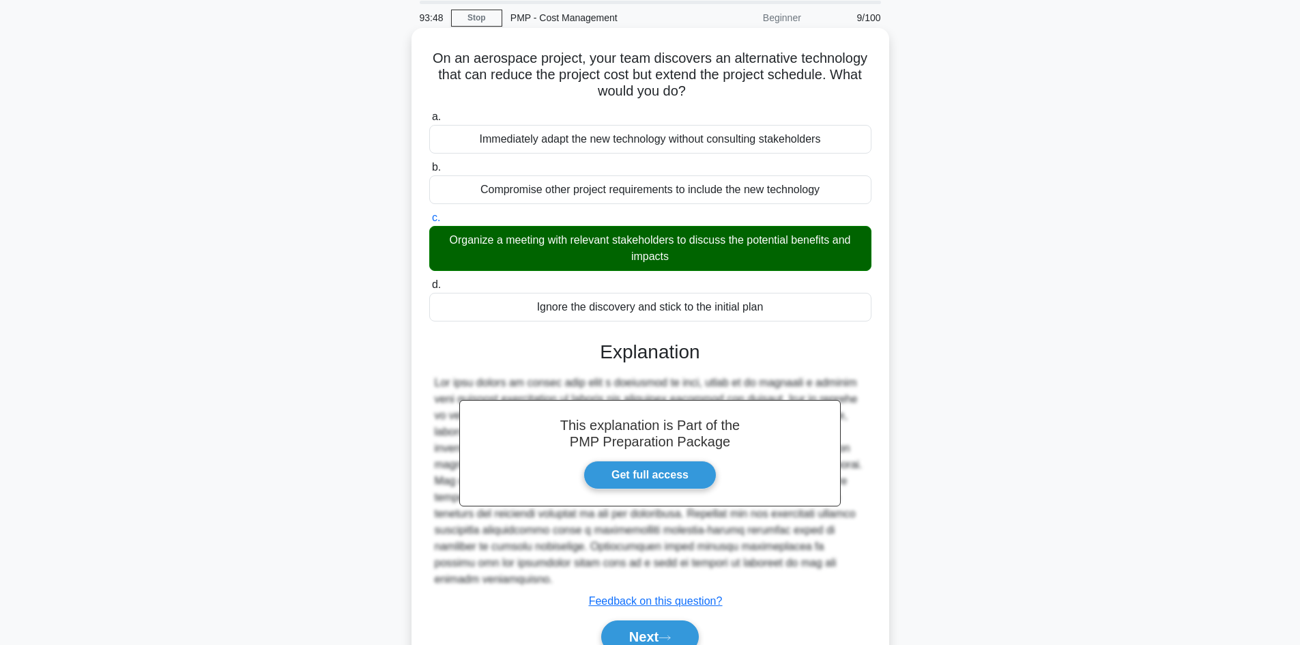
scroll to position [99, 0]
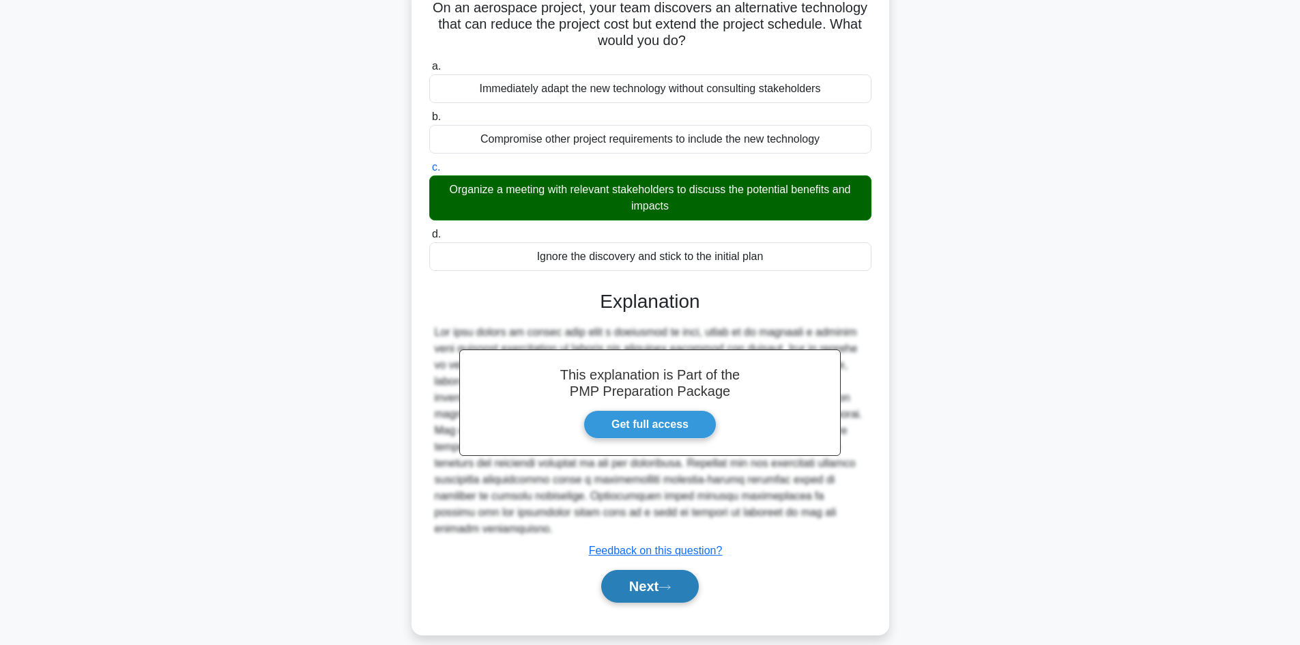
click at [655, 573] on button "Next" at bounding box center [650, 586] width 98 height 33
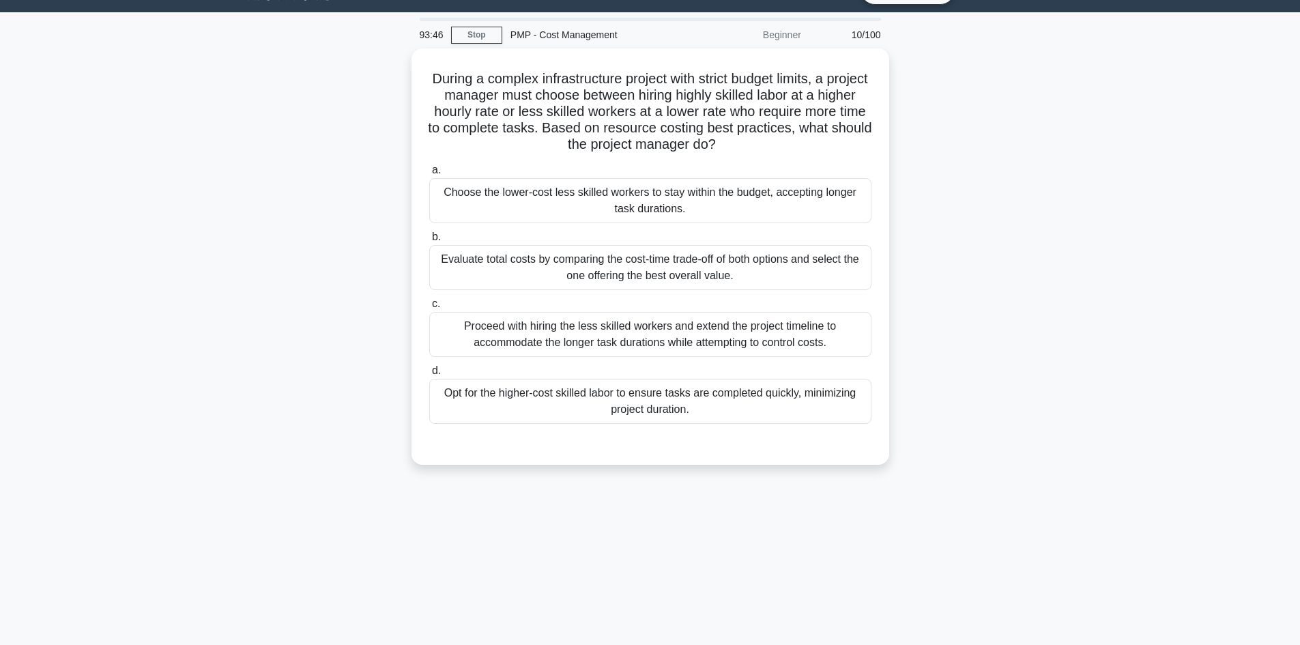
scroll to position [0, 0]
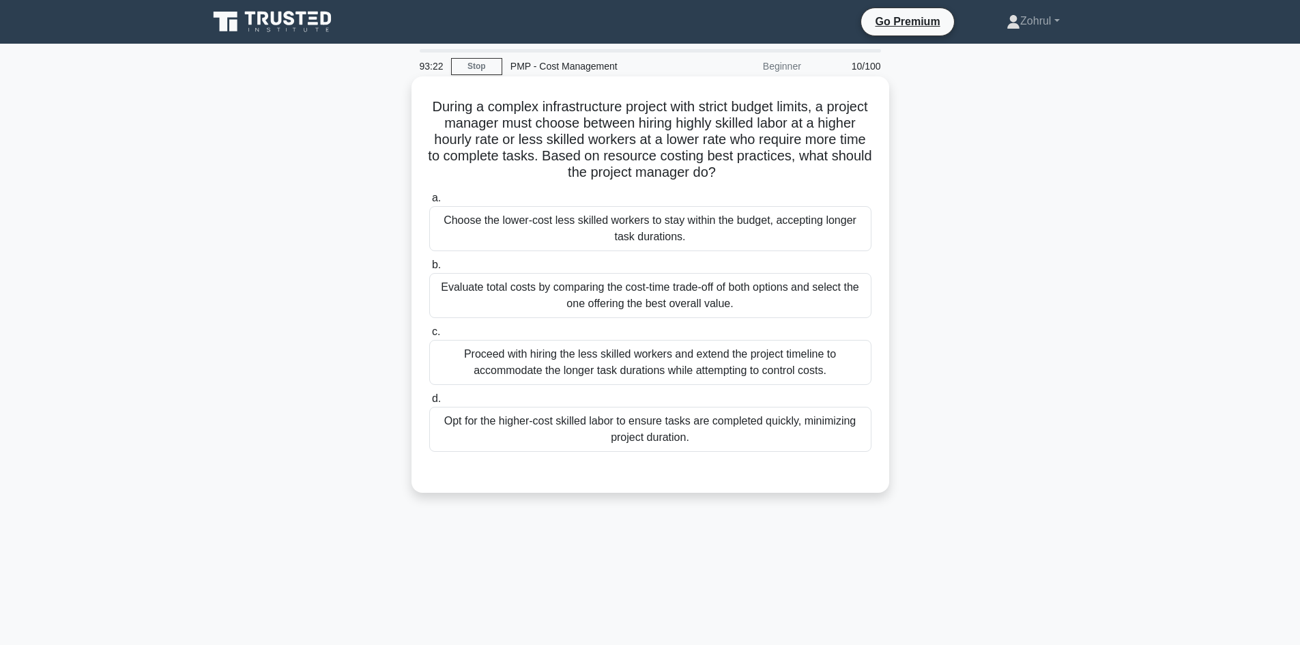
click at [700, 307] on div "Evaluate total costs by comparing the cost-time trade-off of both options and s…" at bounding box center [650, 295] width 442 height 45
click at [429, 270] on input "b. Evaluate total costs by comparing the cost-time trade-off of both options an…" at bounding box center [429, 265] width 0 height 9
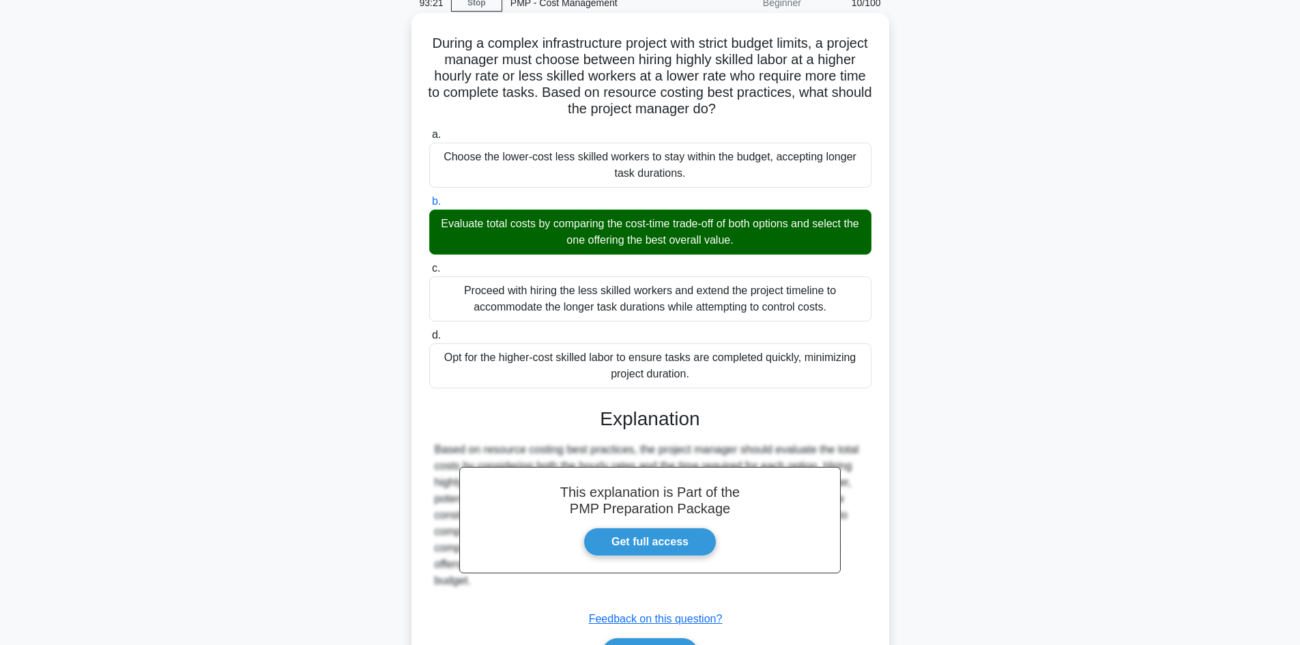
scroll to position [148, 0]
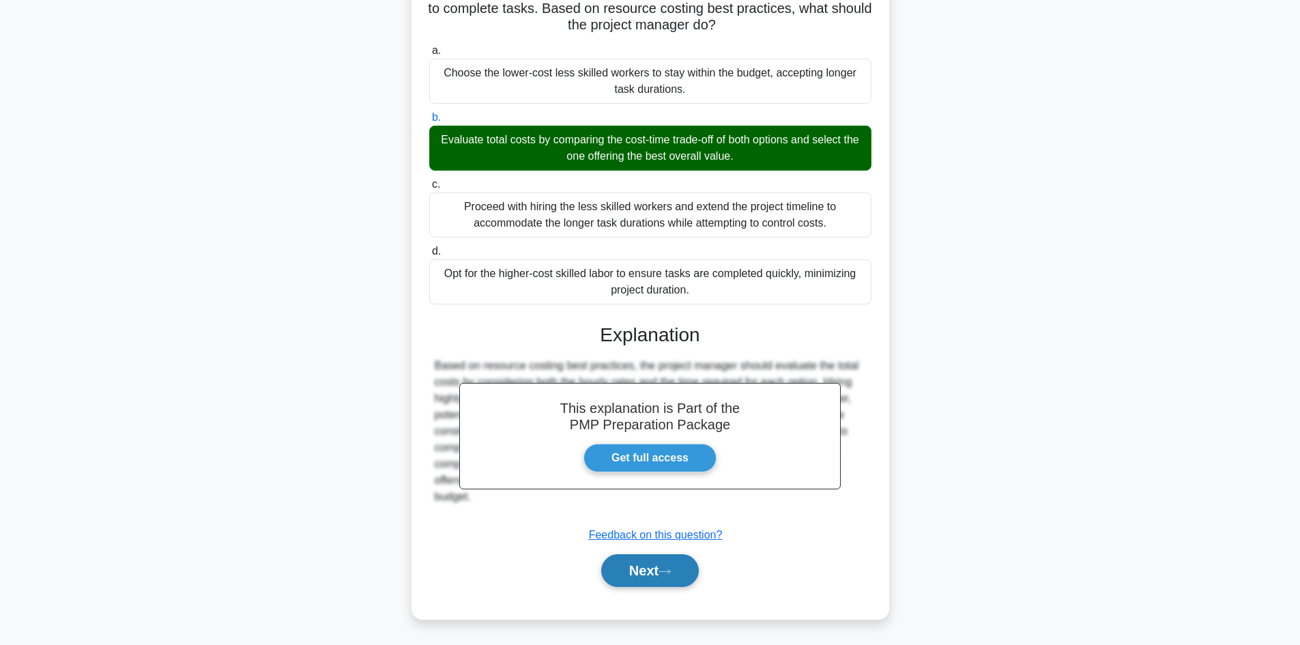
click at [642, 565] on button "Next" at bounding box center [650, 570] width 98 height 33
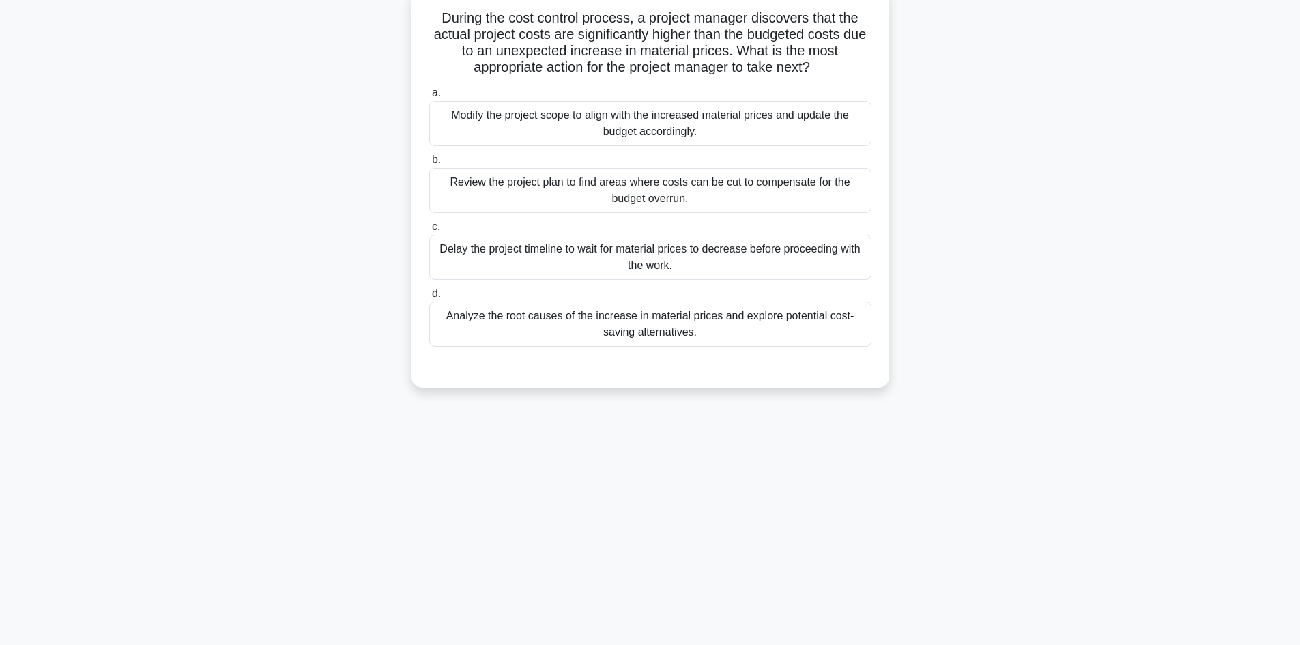
scroll to position [0, 0]
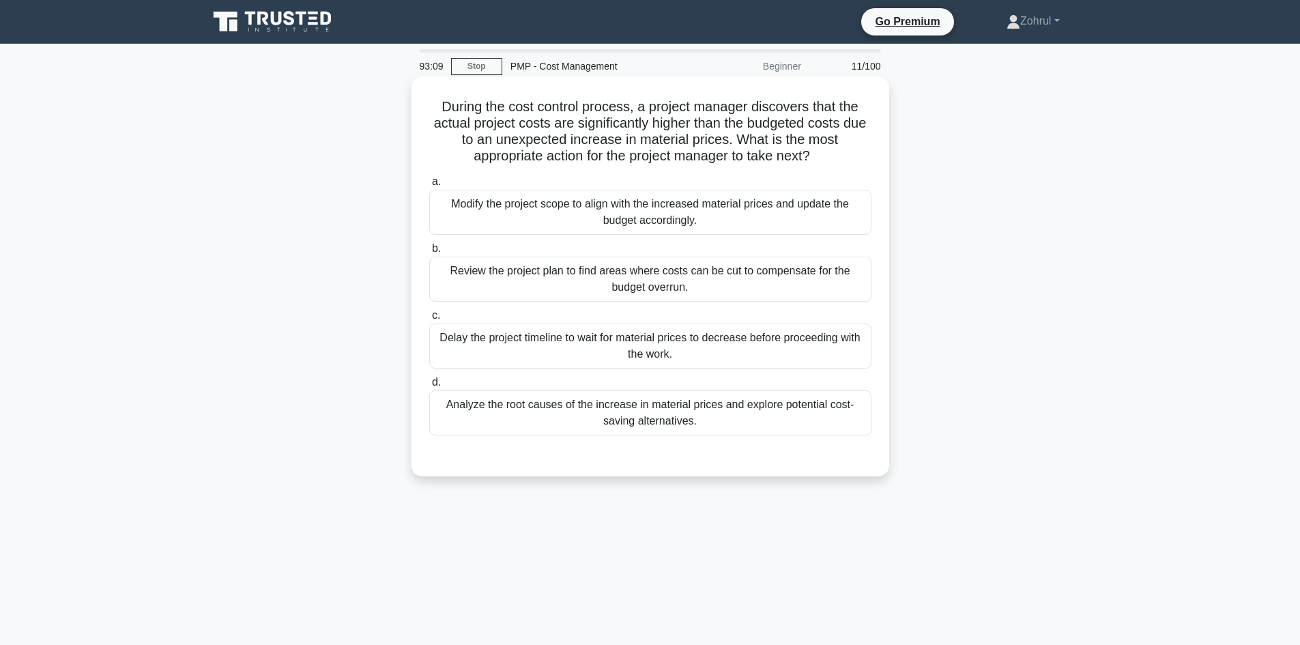
click at [731, 425] on div "Analyze the root causes of the increase in material prices and explore potentia…" at bounding box center [650, 412] width 442 height 45
click at [429, 387] on input "d. Analyze the root causes of the increase in material prices and explore poten…" at bounding box center [429, 382] width 0 height 9
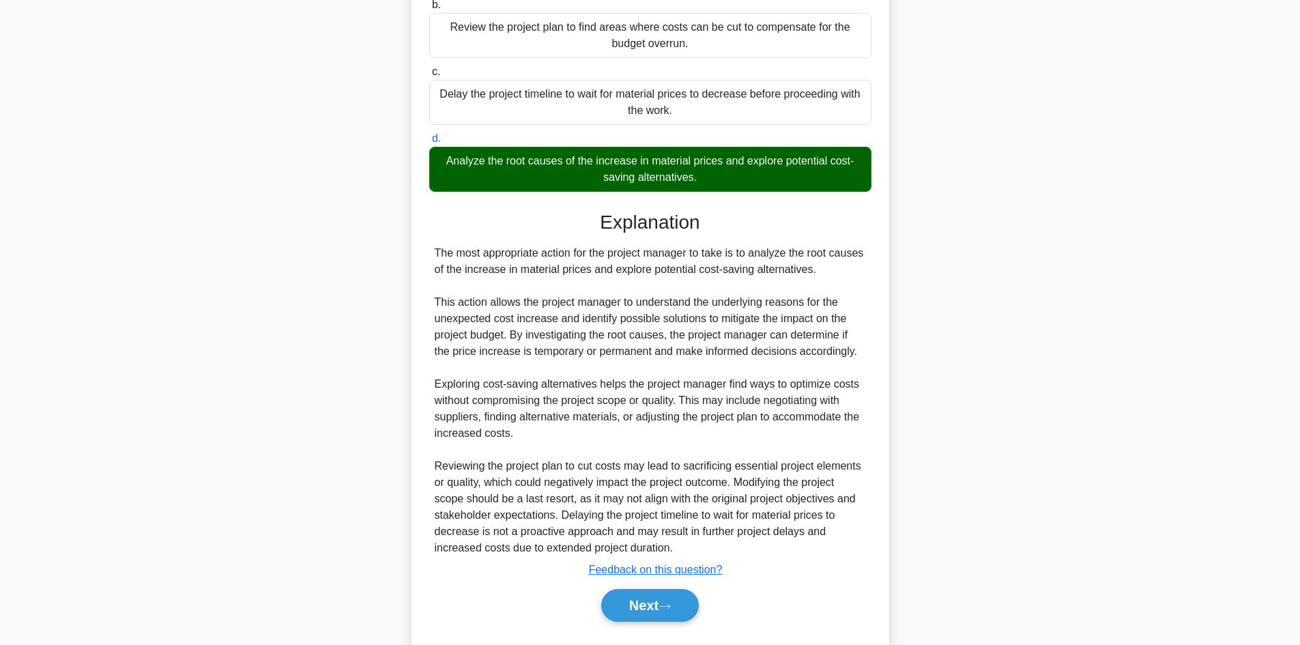
scroll to position [279, 0]
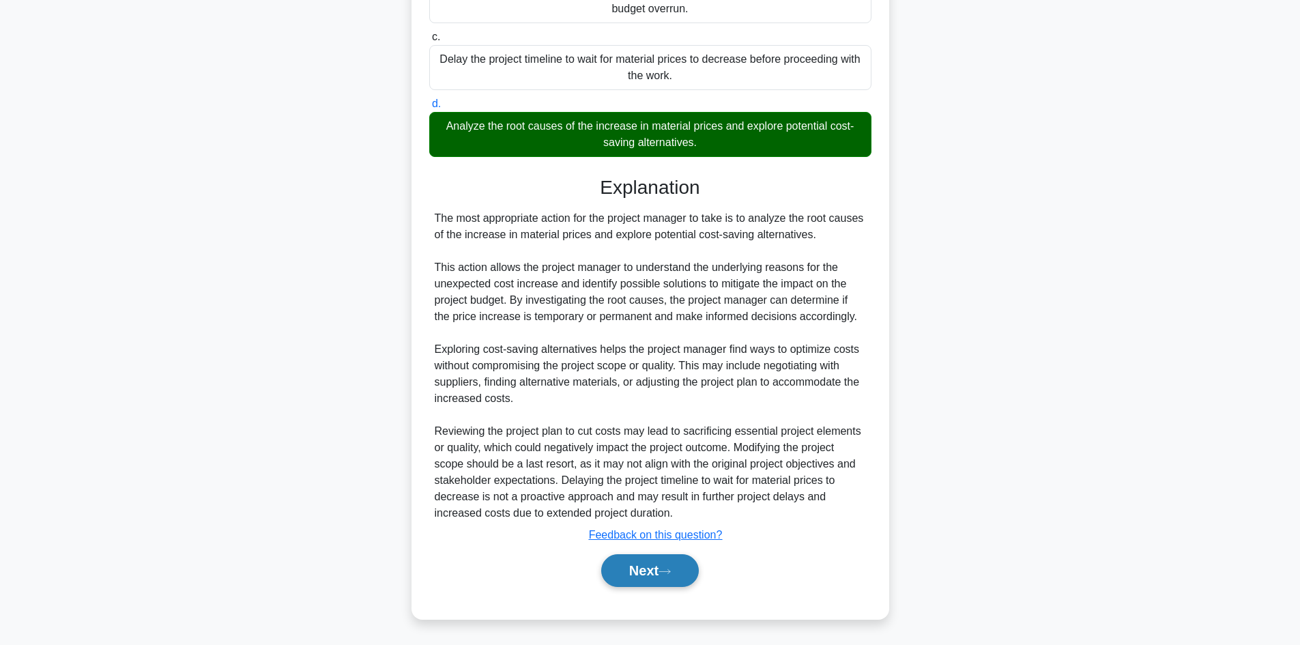
click at [651, 580] on button "Next" at bounding box center [650, 570] width 98 height 33
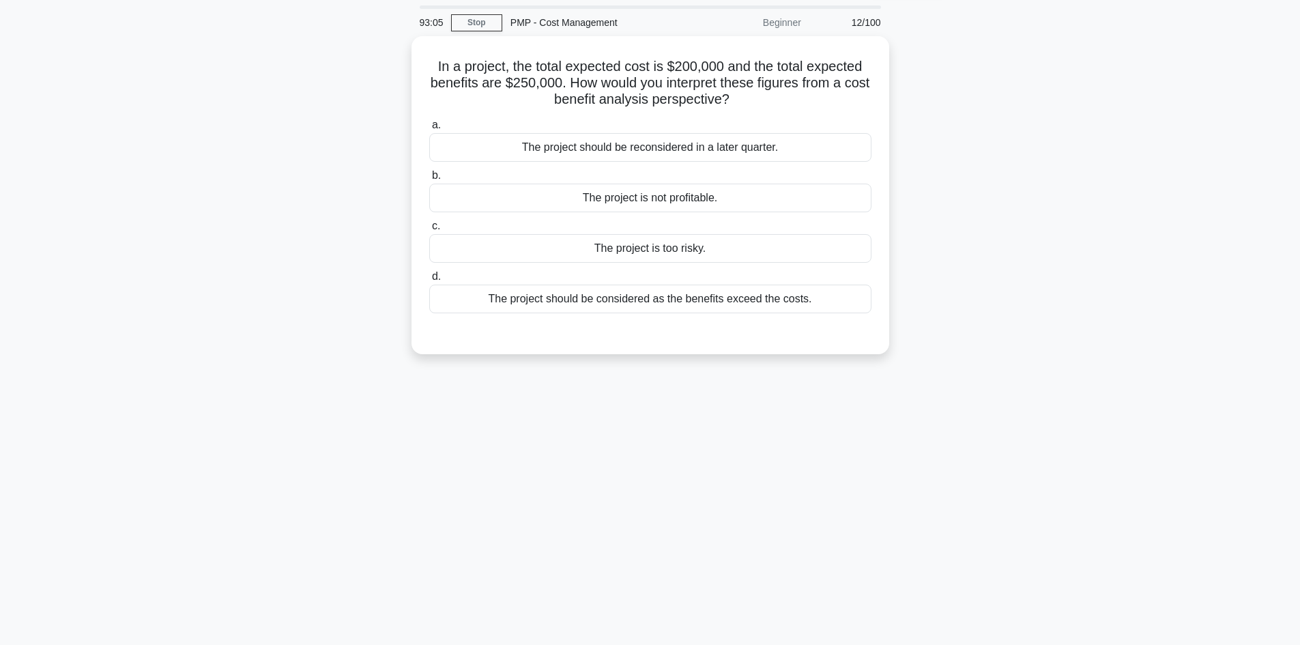
scroll to position [0, 0]
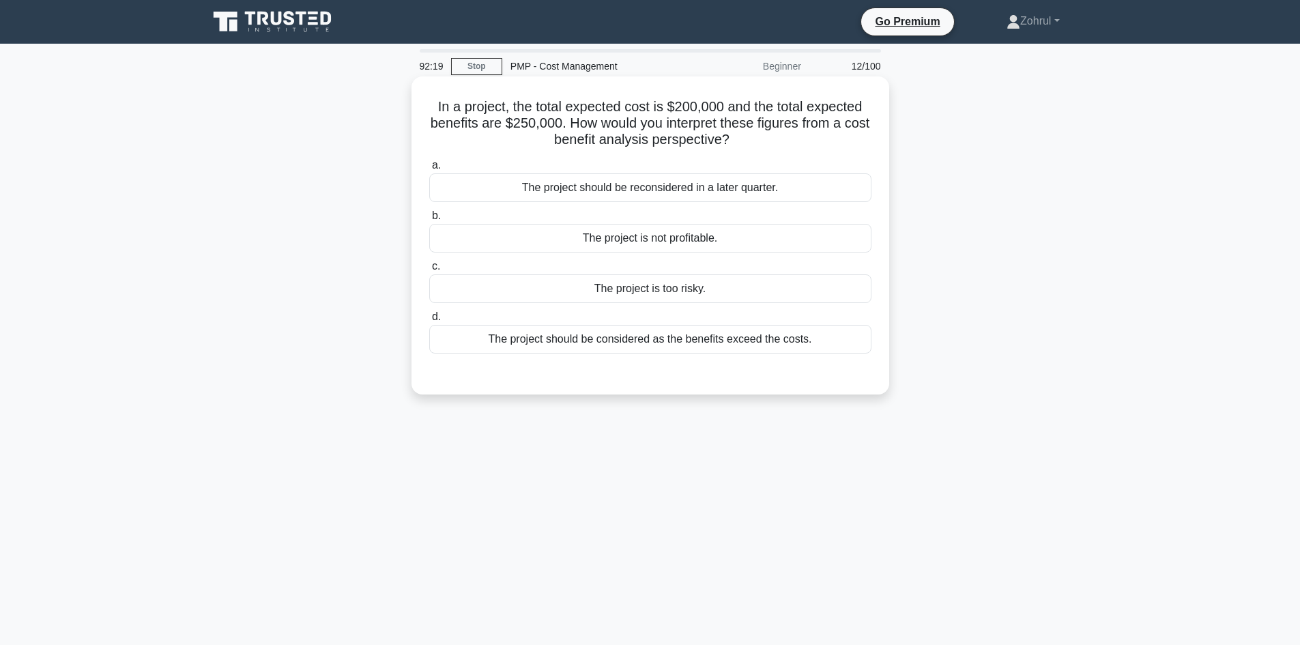
click at [796, 347] on div "The project should be considered as the benefits exceed the costs." at bounding box center [650, 339] width 442 height 29
click at [429, 322] on input "d. The project should be considered as the benefits exceed the costs." at bounding box center [429, 317] width 0 height 9
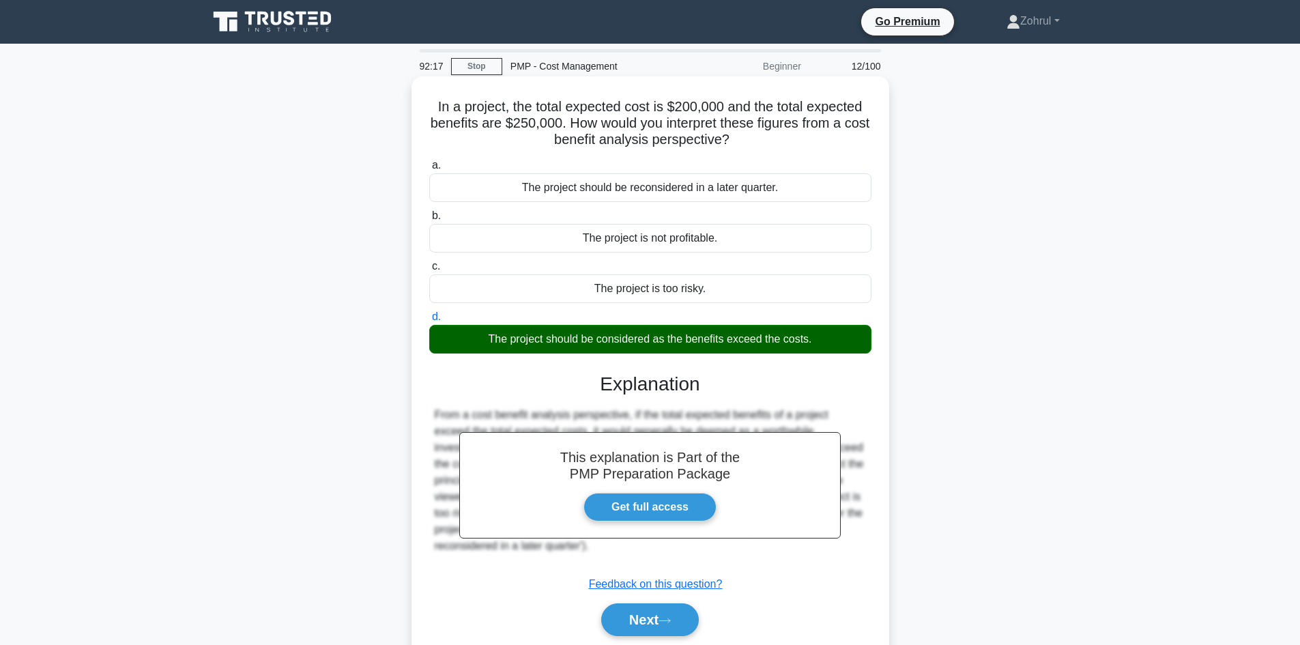
scroll to position [92, 0]
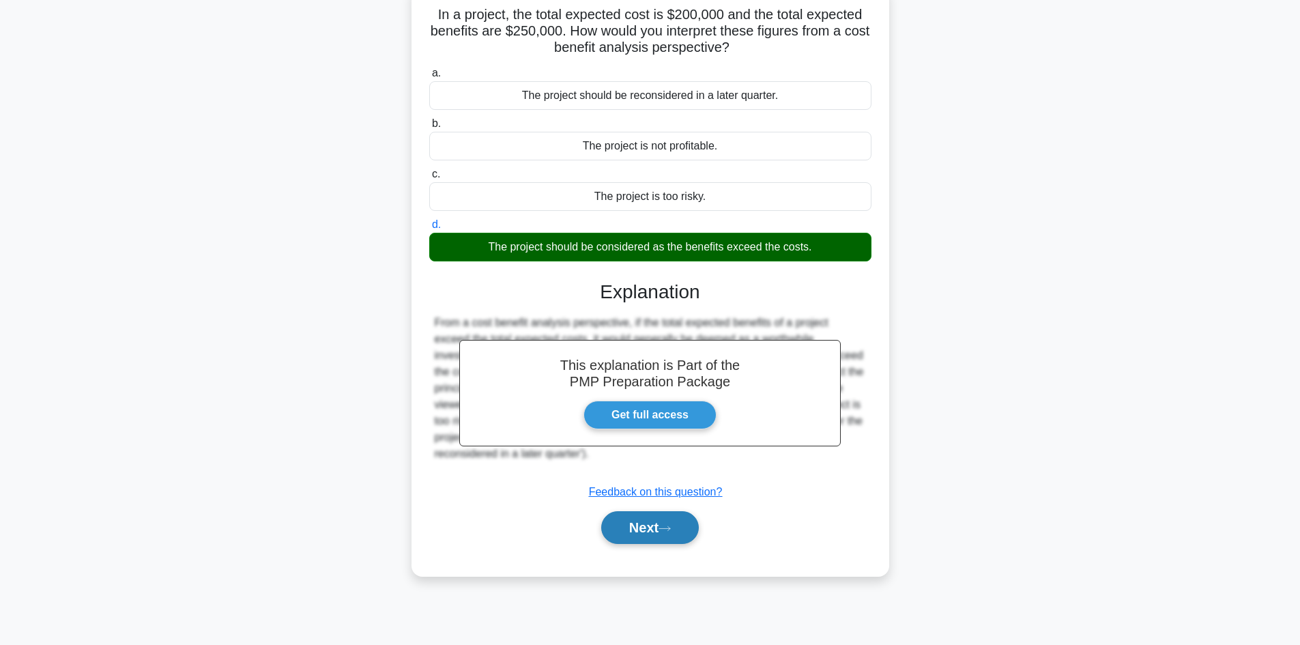
click at [622, 534] on button "Next" at bounding box center [650, 527] width 98 height 33
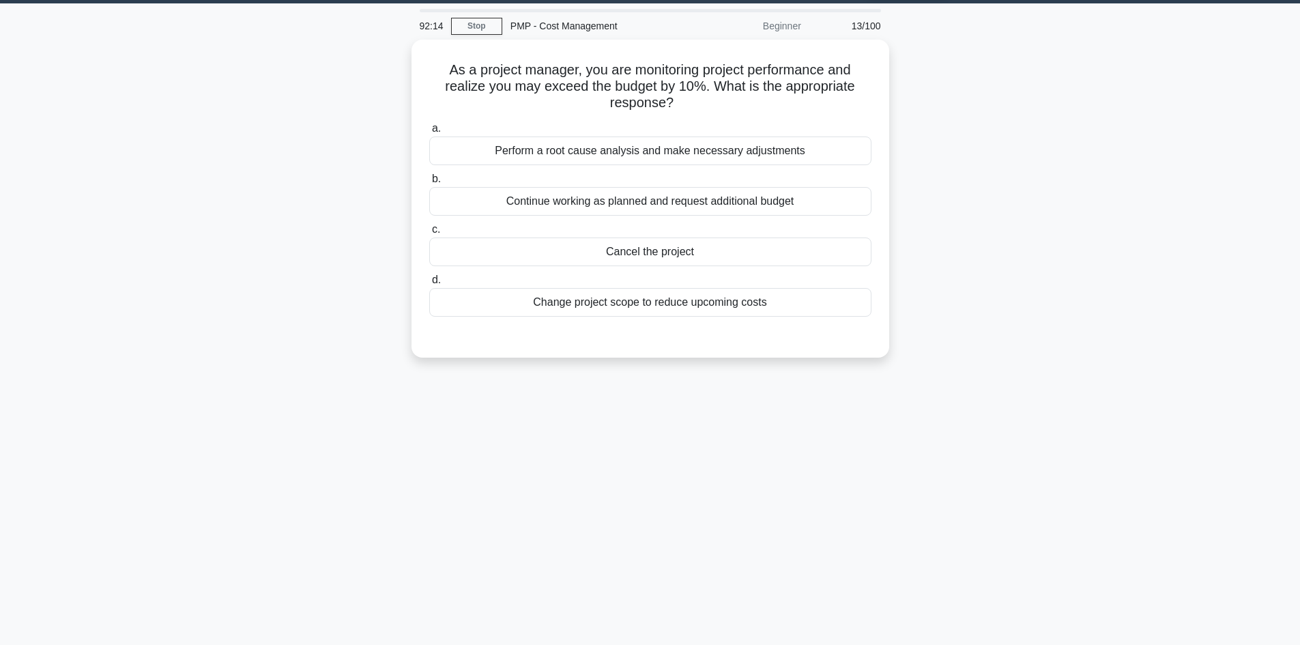
scroll to position [0, 0]
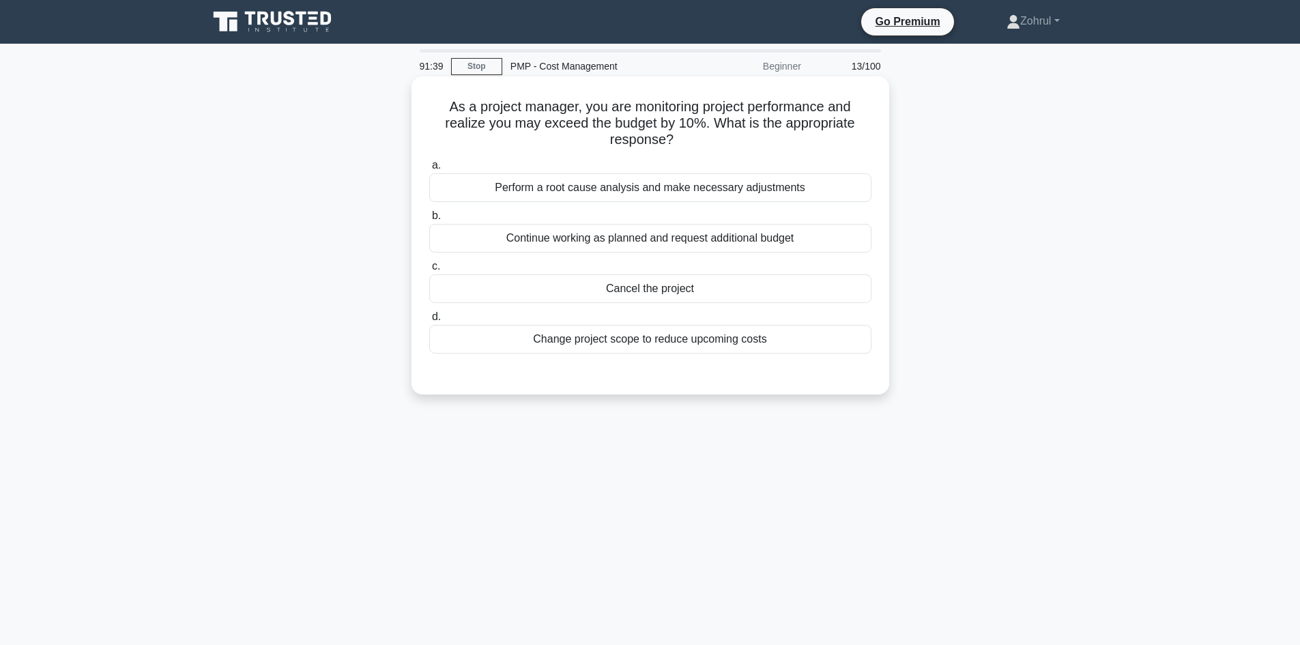
click at [700, 193] on div "Perform a root cause analysis and make necessary adjustments" at bounding box center [650, 187] width 442 height 29
click at [429, 170] on input "a. Perform a root cause analysis and make necessary adjustments" at bounding box center [429, 165] width 0 height 9
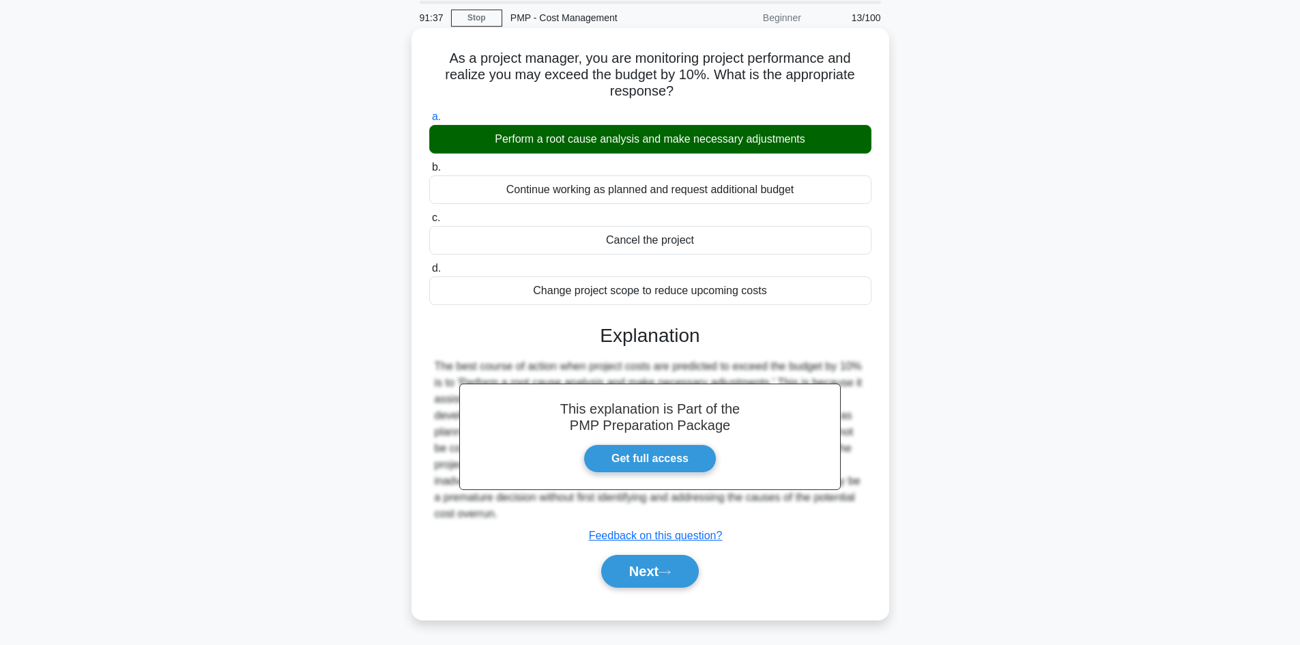
scroll to position [92, 0]
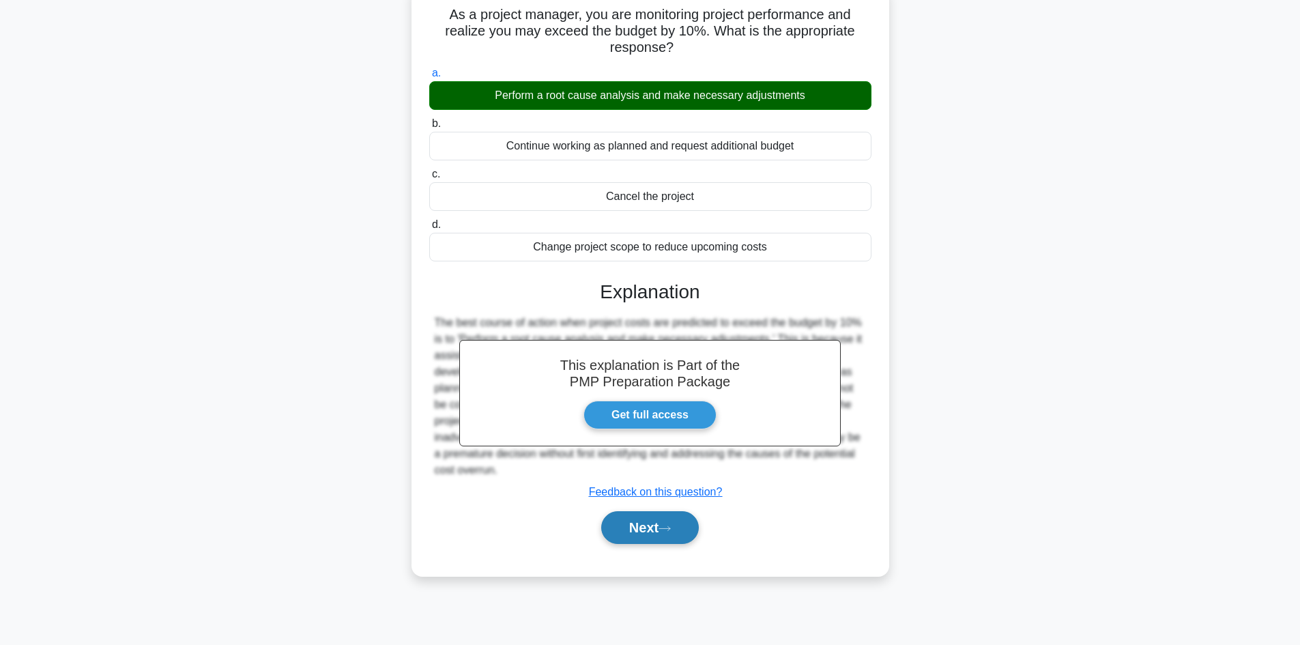
click at [640, 536] on button "Next" at bounding box center [650, 527] width 98 height 33
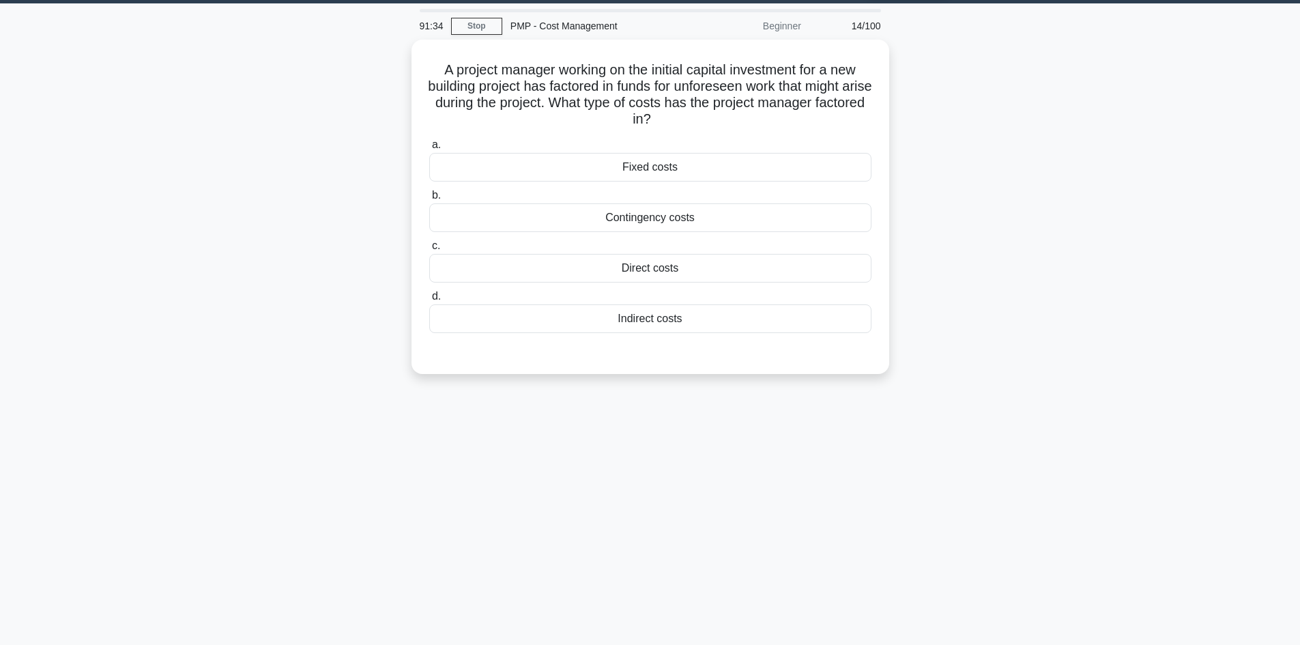
scroll to position [0, 0]
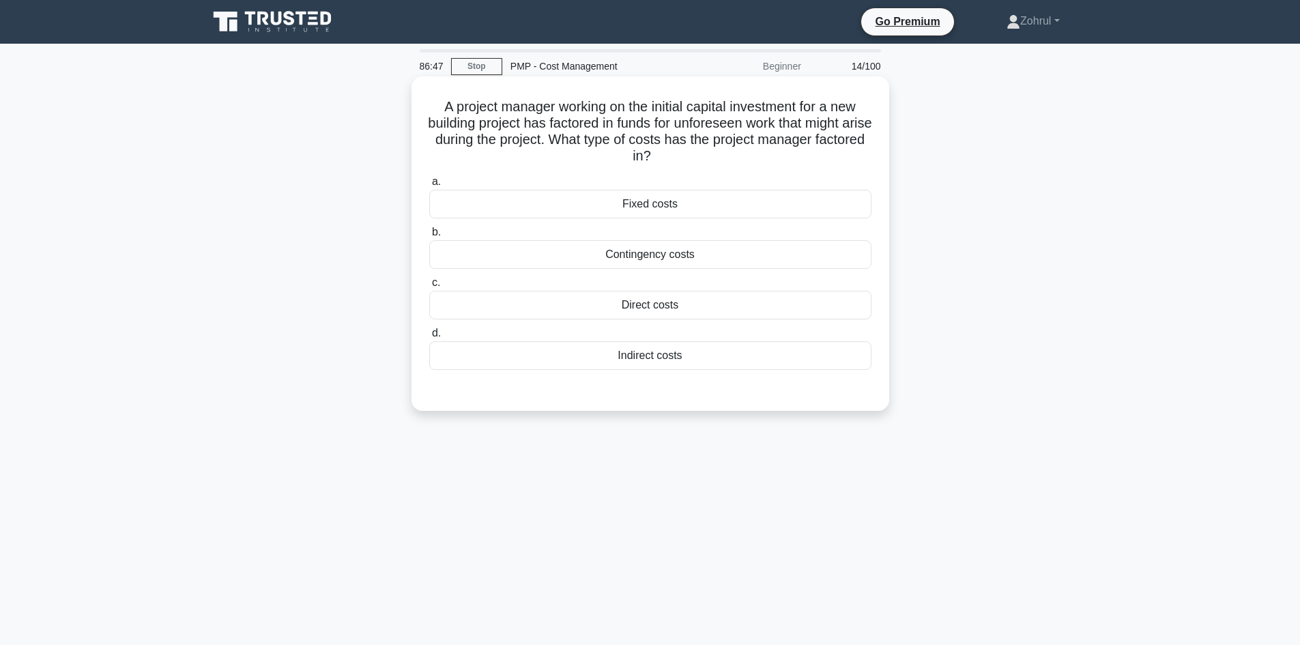
click at [696, 255] on div "Contingency costs" at bounding box center [650, 254] width 442 height 29
click at [429, 237] on input "b. Contingency costs" at bounding box center [429, 232] width 0 height 9
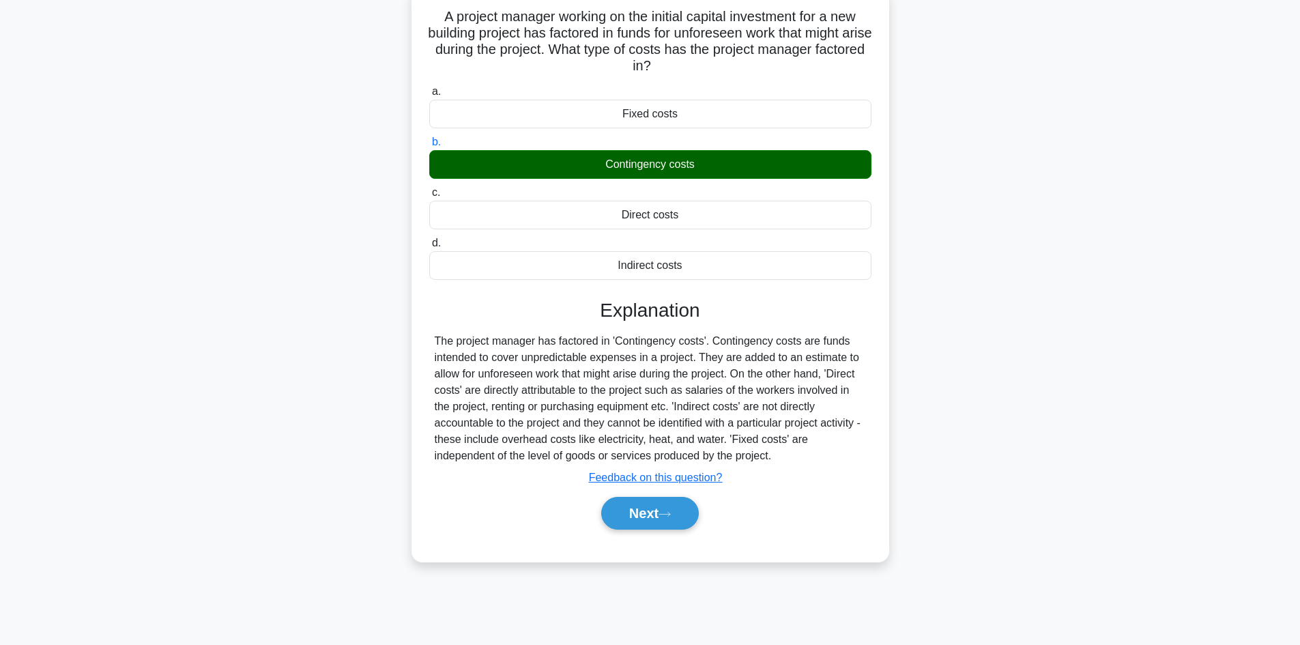
scroll to position [92, 0]
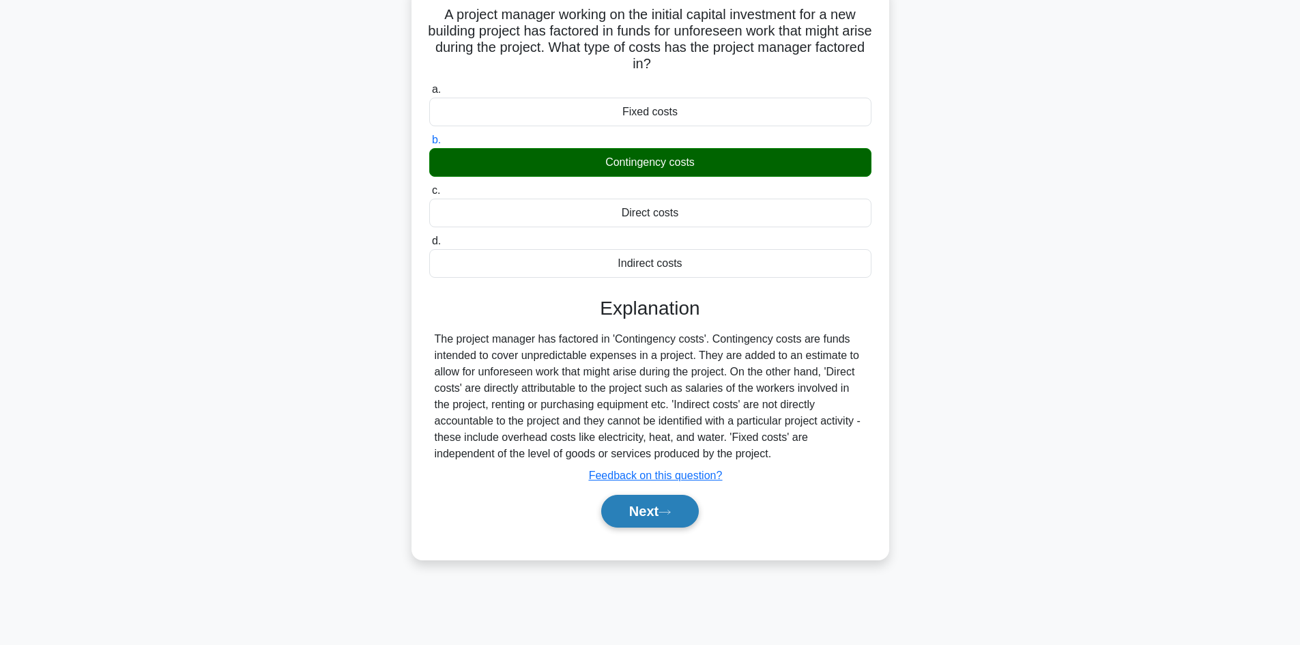
click at [661, 511] on button "Next" at bounding box center [650, 511] width 98 height 33
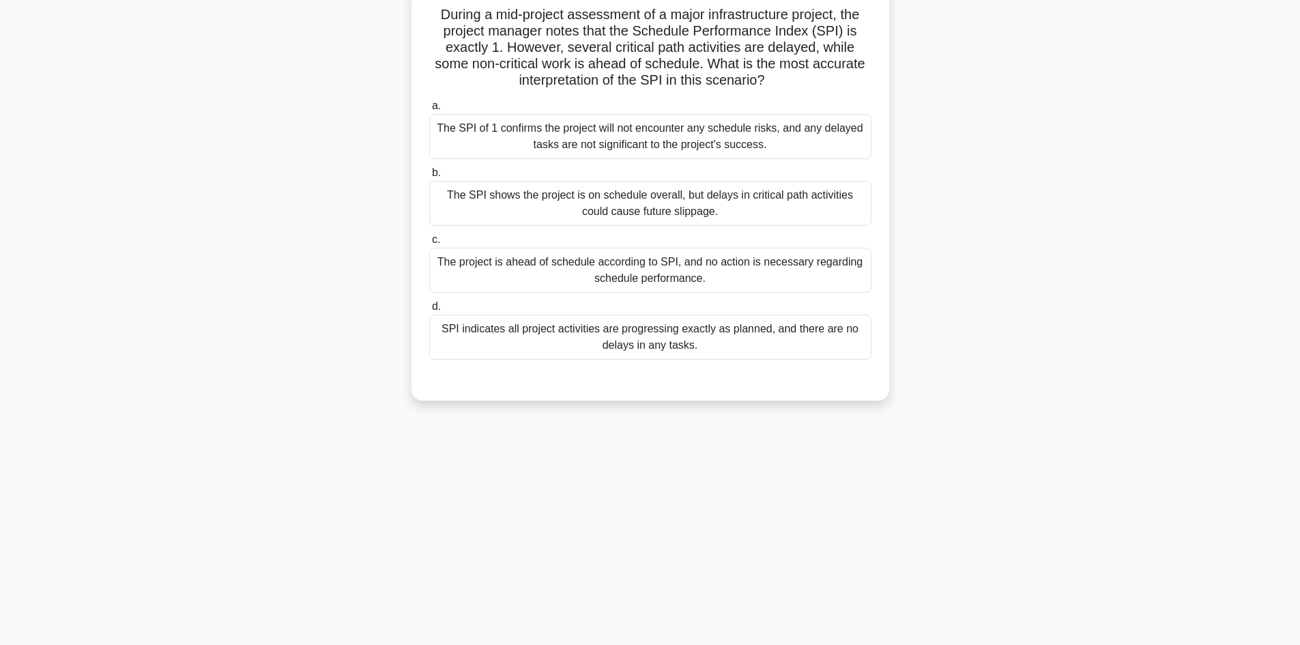
drag, startPoint x: 432, startPoint y: 11, endPoint x: 704, endPoint y: 359, distance: 442.0
click at [704, 359] on div "During a mid-project assessment of a major infrastructure project, the project …" at bounding box center [650, 192] width 467 height 405
copy div "During a mid-project assessment of a major infrastructure project, the project …"
click at [539, 43] on h5 "During a mid-project assessment of a major infrastructure project, the project …" at bounding box center [650, 47] width 445 height 83
click at [684, 213] on div "The SPI shows the project is on schedule overall, but delays in critical path a…" at bounding box center [650, 203] width 442 height 45
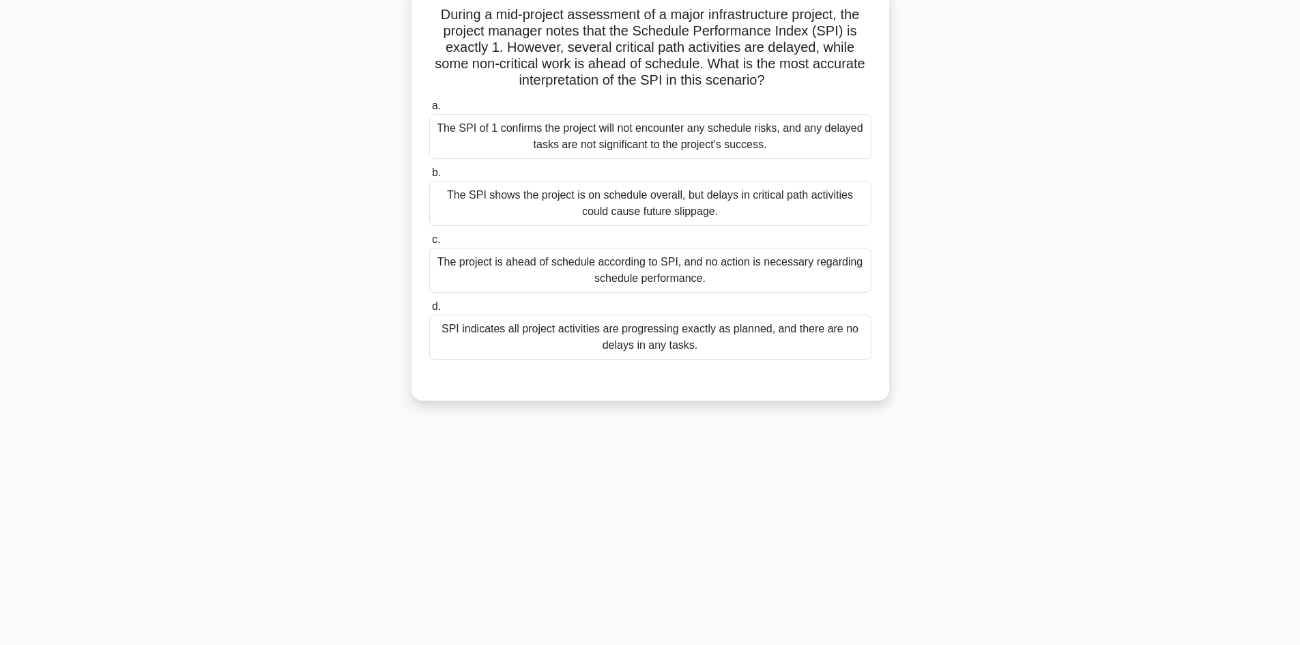
click at [429, 177] on input "b. The SPI shows the project is on schedule overall, but delays in critical pat…" at bounding box center [429, 173] width 0 height 9
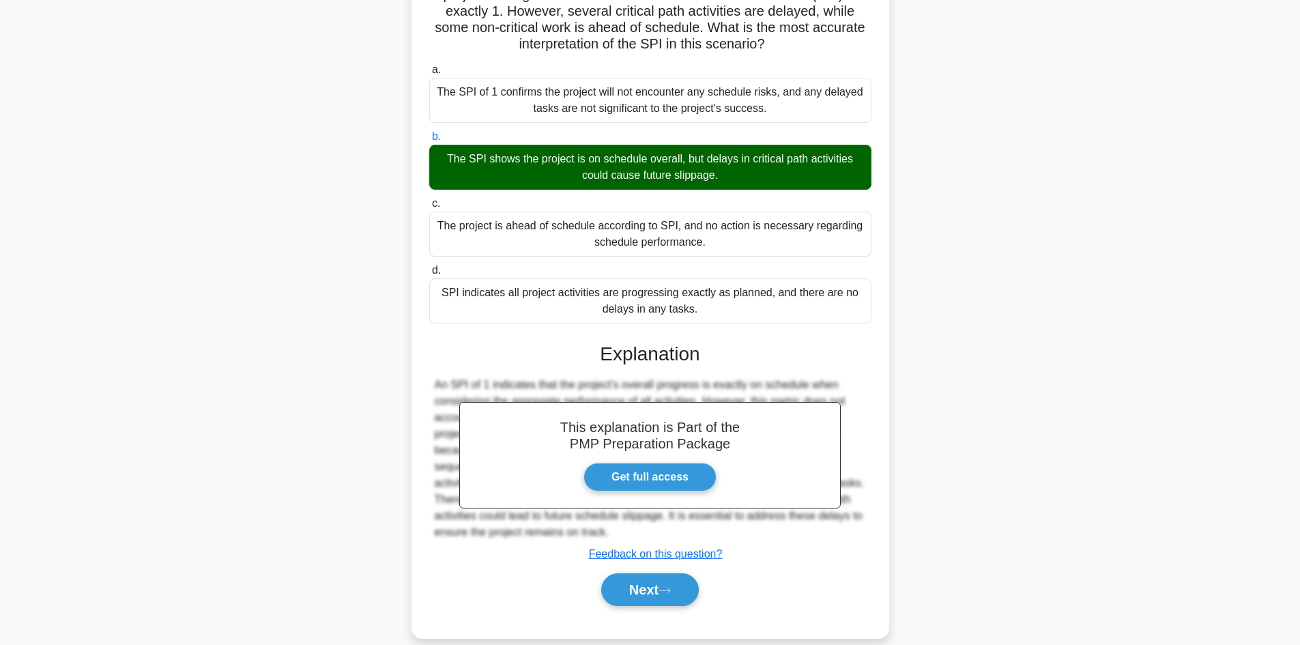
scroll to position [148, 0]
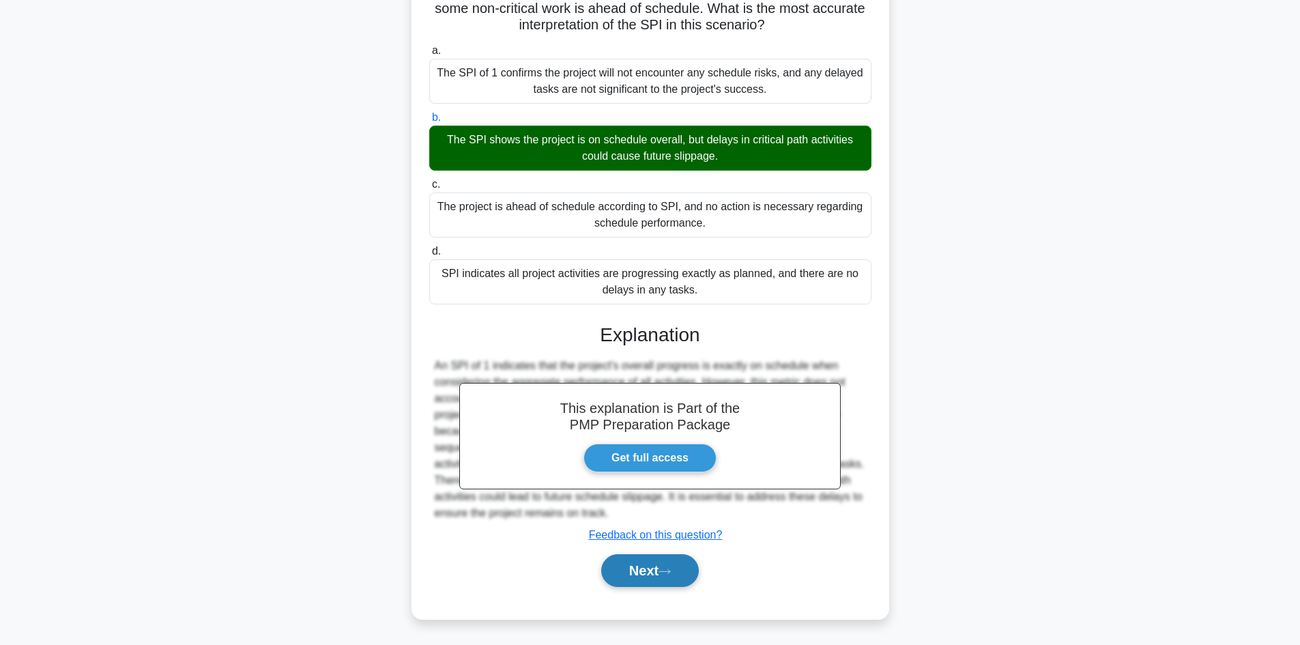
click at [636, 565] on button "Next" at bounding box center [650, 570] width 98 height 33
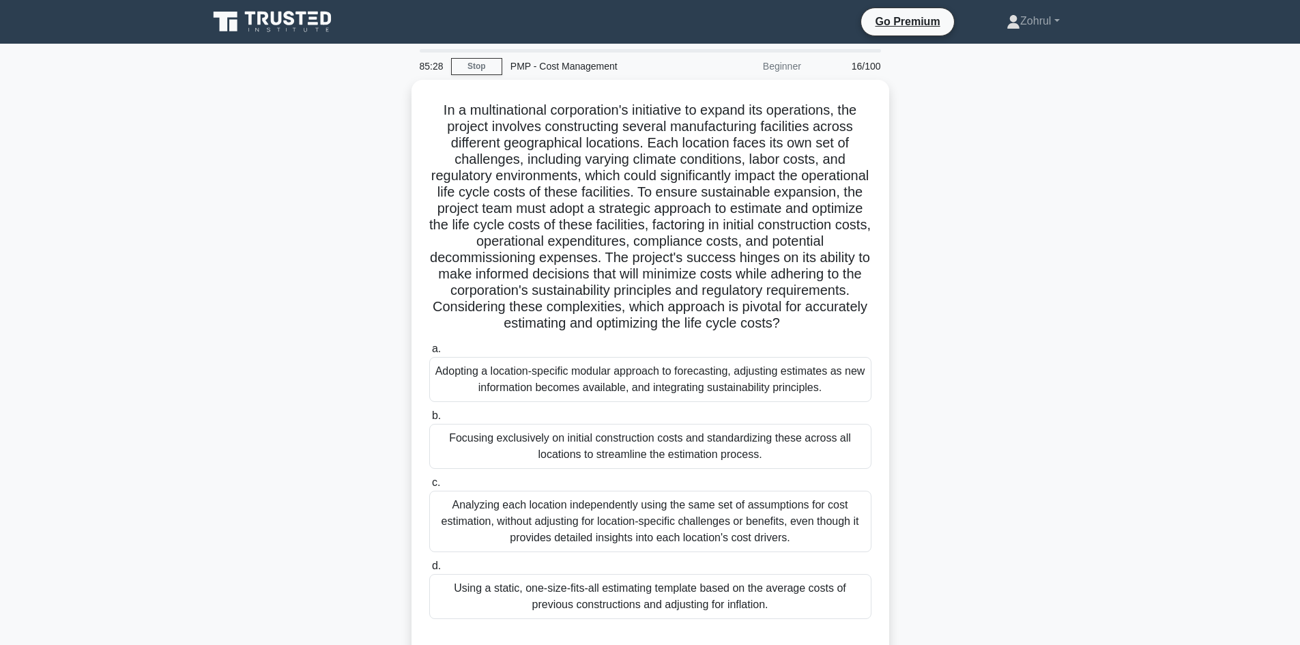
scroll to position [68, 0]
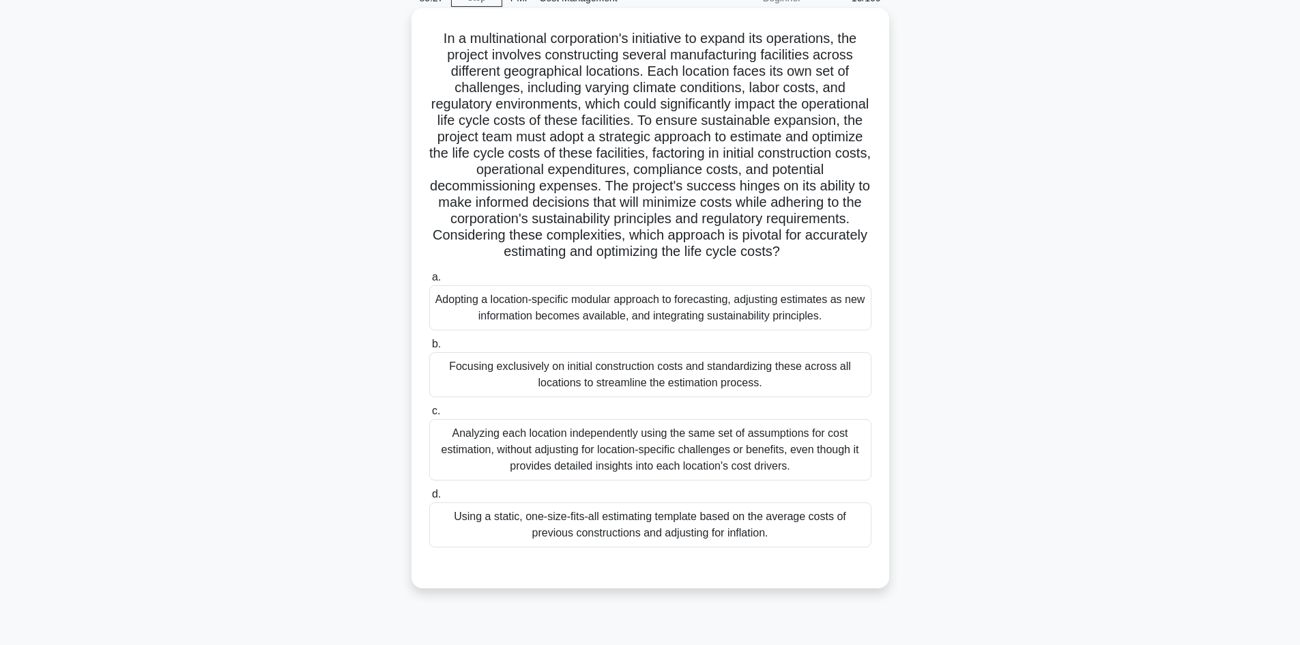
click at [737, 443] on div "Analyzing each location independently using the same set of assumptions for cos…" at bounding box center [650, 449] width 442 height 61
click at [429, 416] on input "c. Analyzing each location independently using the same set of assumptions for …" at bounding box center [429, 411] width 0 height 9
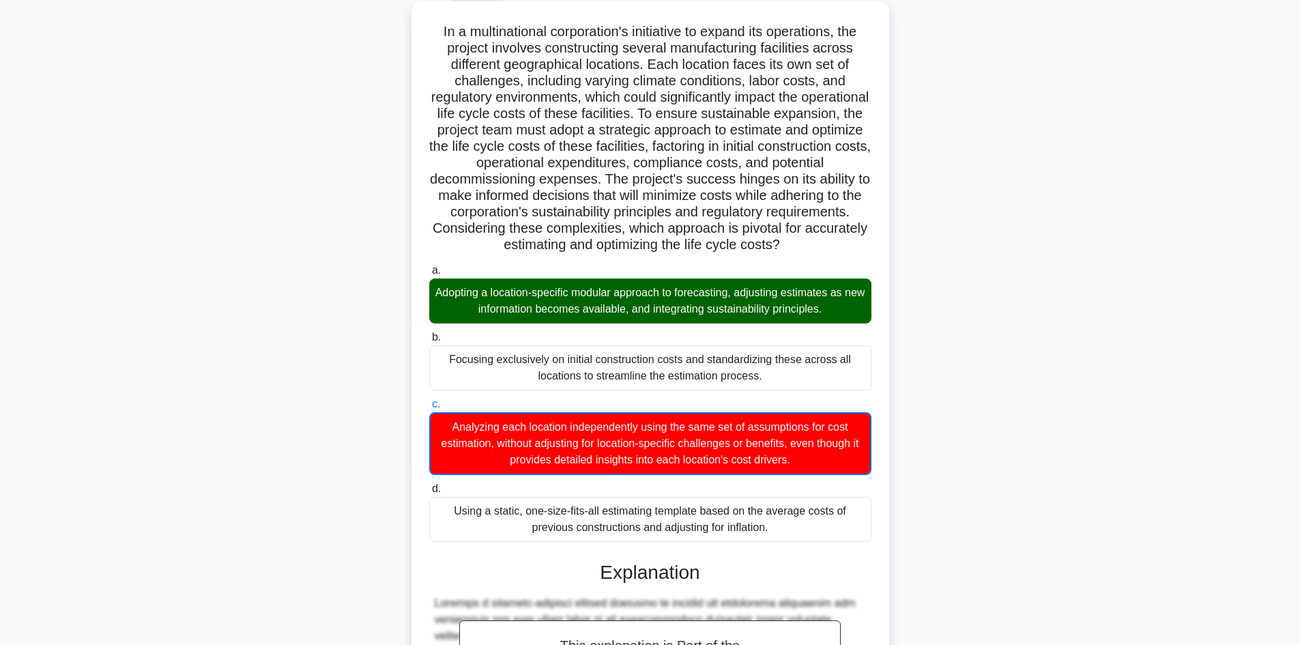
scroll to position [0, 0]
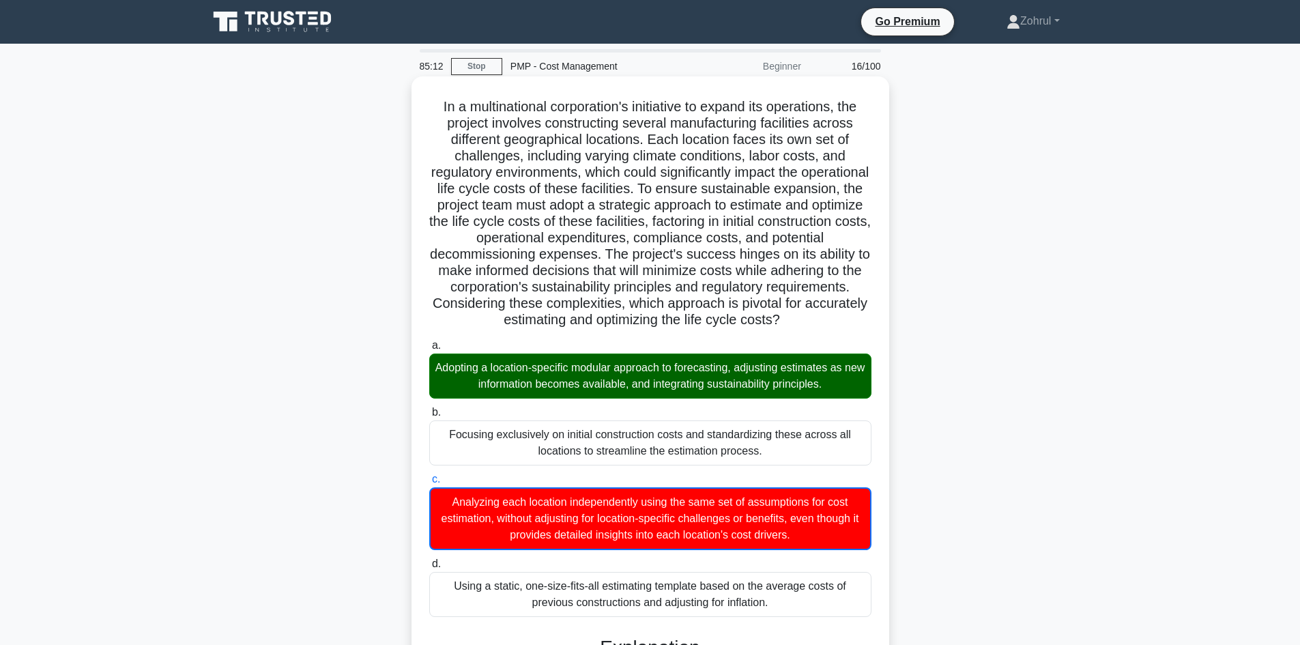
drag, startPoint x: 433, startPoint y: 100, endPoint x: 724, endPoint y: 498, distance: 492.3
click at [782, 616] on div "In a multinational corporation's initiative to expand its operations, the proje…" at bounding box center [650, 561] width 467 height 959
copy div "In a multinational corporation's initiative to expand its operations, the proje…"
click at [603, 220] on h5 "In a multinational corporation's initiative to expand its operations, the proje…" at bounding box center [650, 213] width 445 height 231
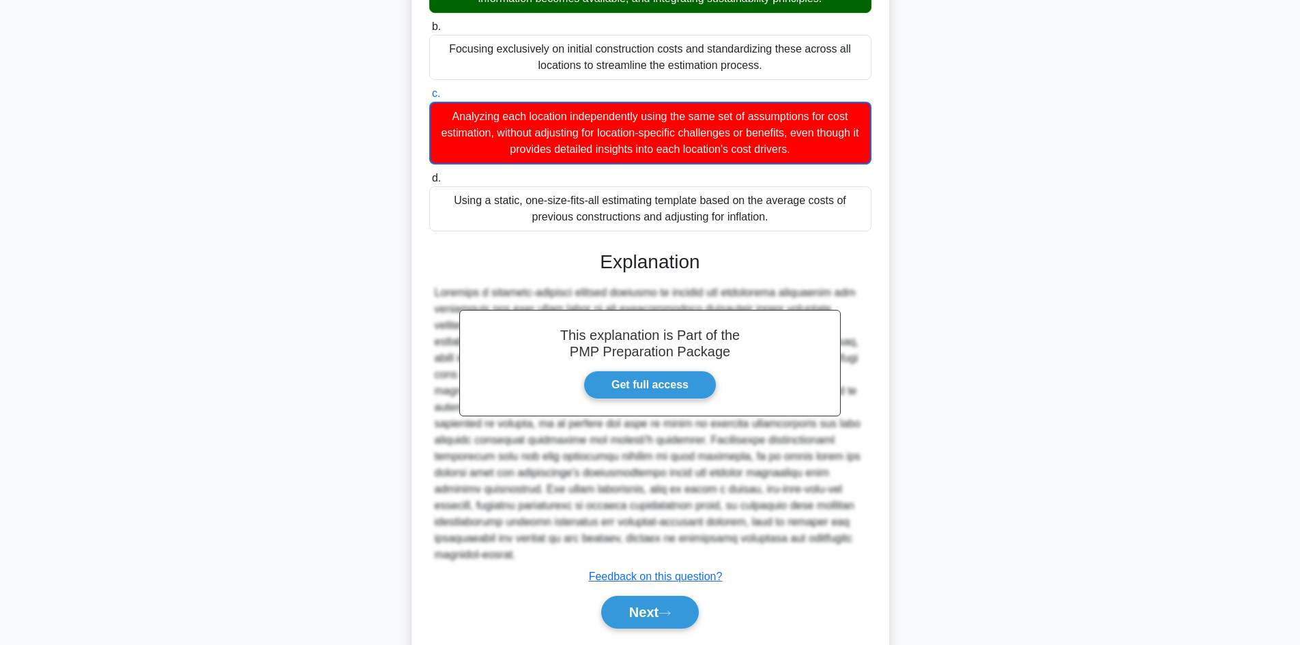
scroll to position [412, 0]
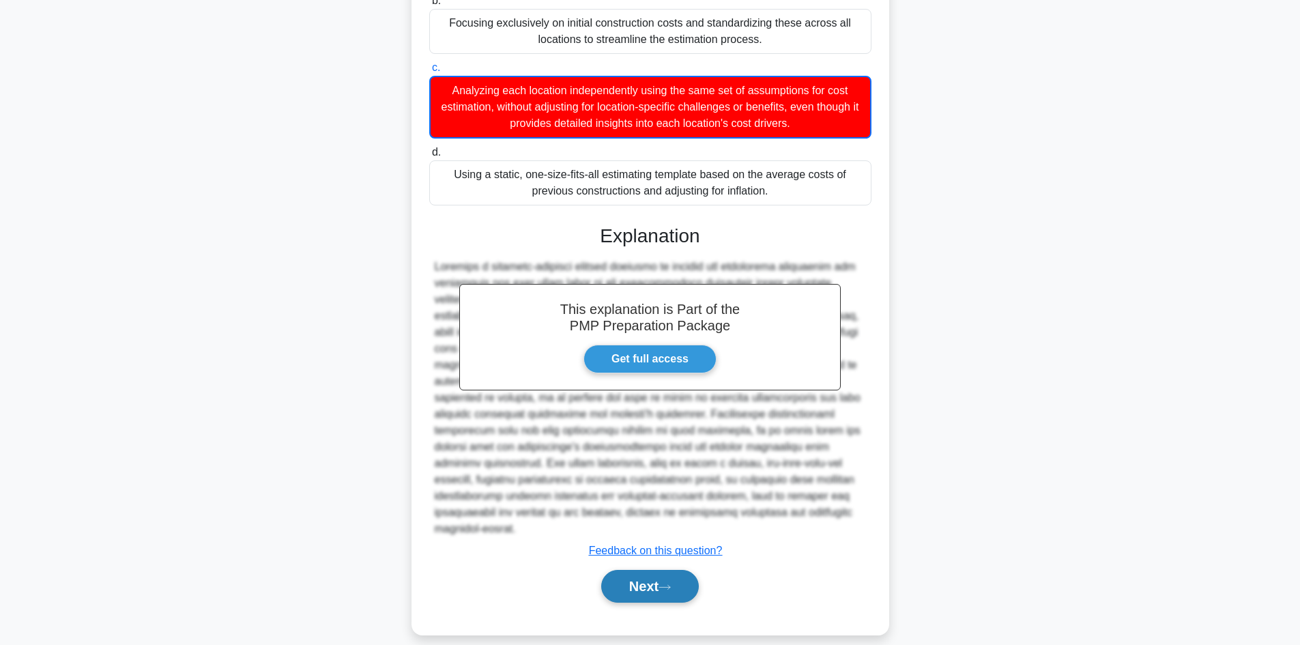
click at [636, 577] on button "Next" at bounding box center [650, 586] width 98 height 33
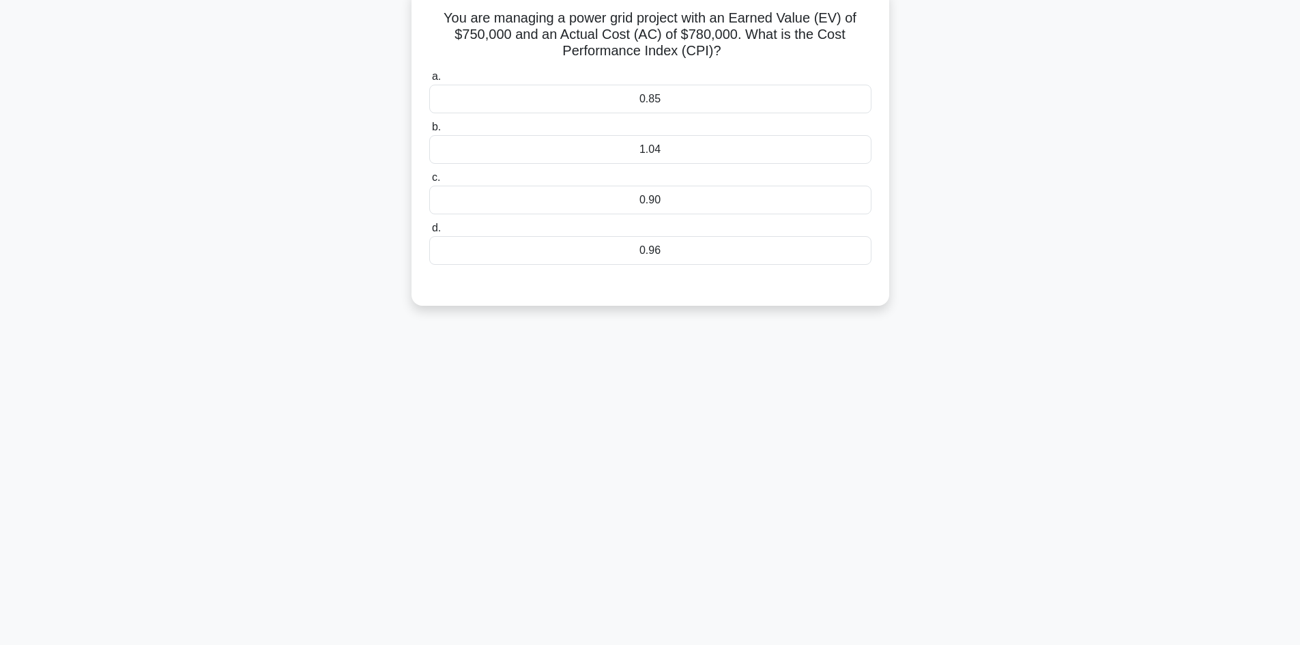
scroll to position [0, 0]
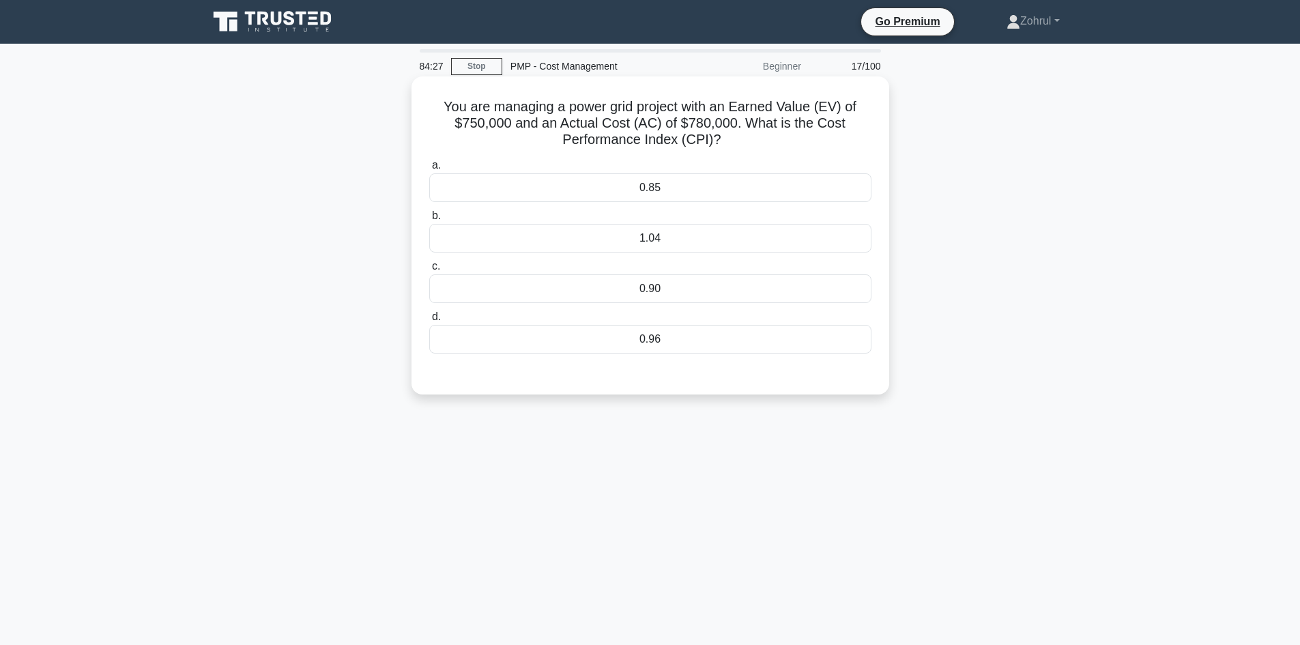
click at [641, 333] on div "0.96" at bounding box center [650, 339] width 442 height 29
click at [429, 322] on input "d. 0.96" at bounding box center [429, 317] width 0 height 9
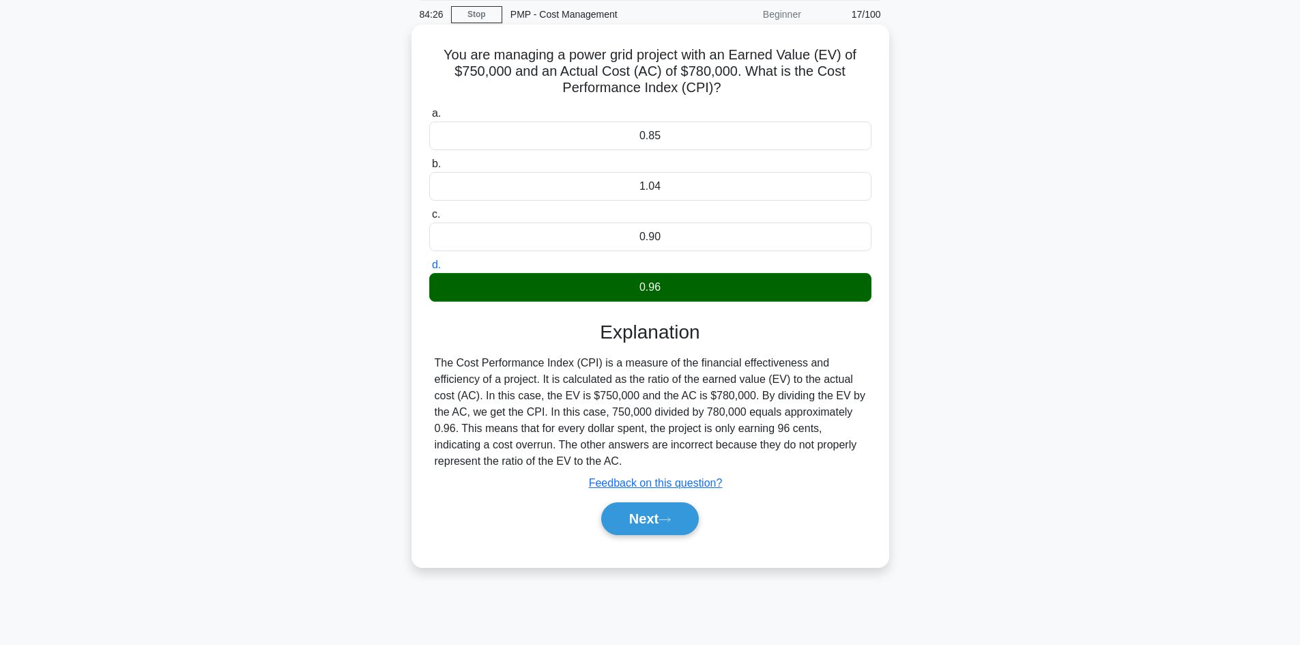
scroll to position [92, 0]
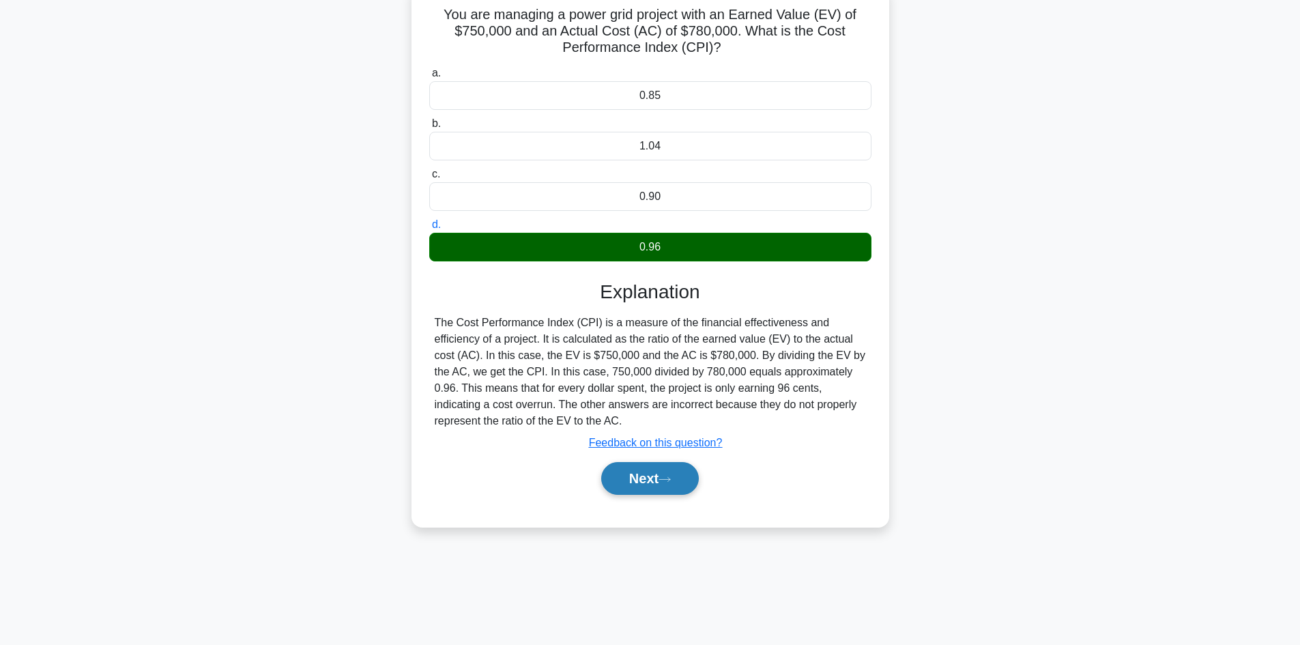
click at [634, 488] on button "Next" at bounding box center [650, 478] width 98 height 33
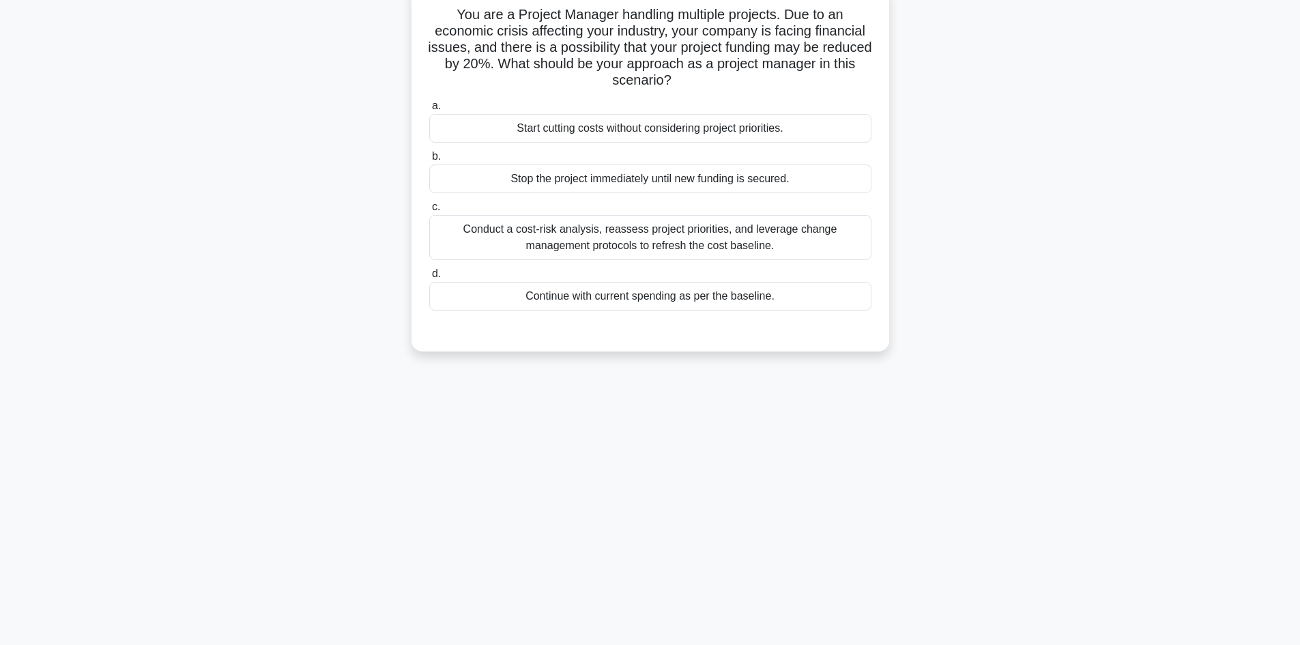
click at [688, 240] on div "Conduct a cost-risk analysis, reassess project priorities, and leverage change …" at bounding box center [650, 237] width 442 height 45
click at [429, 212] on input "c. Conduct a cost-risk analysis, reassess project priorities, and leverage chan…" at bounding box center [429, 207] width 0 height 9
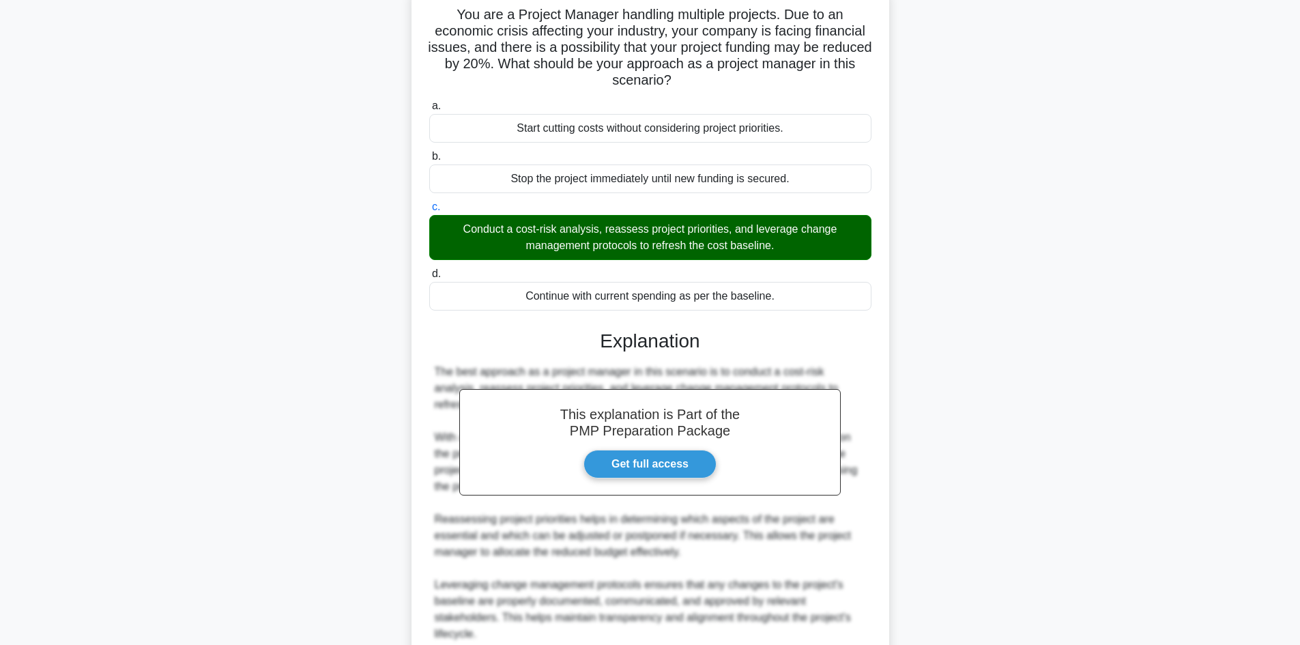
scroll to position [361, 0]
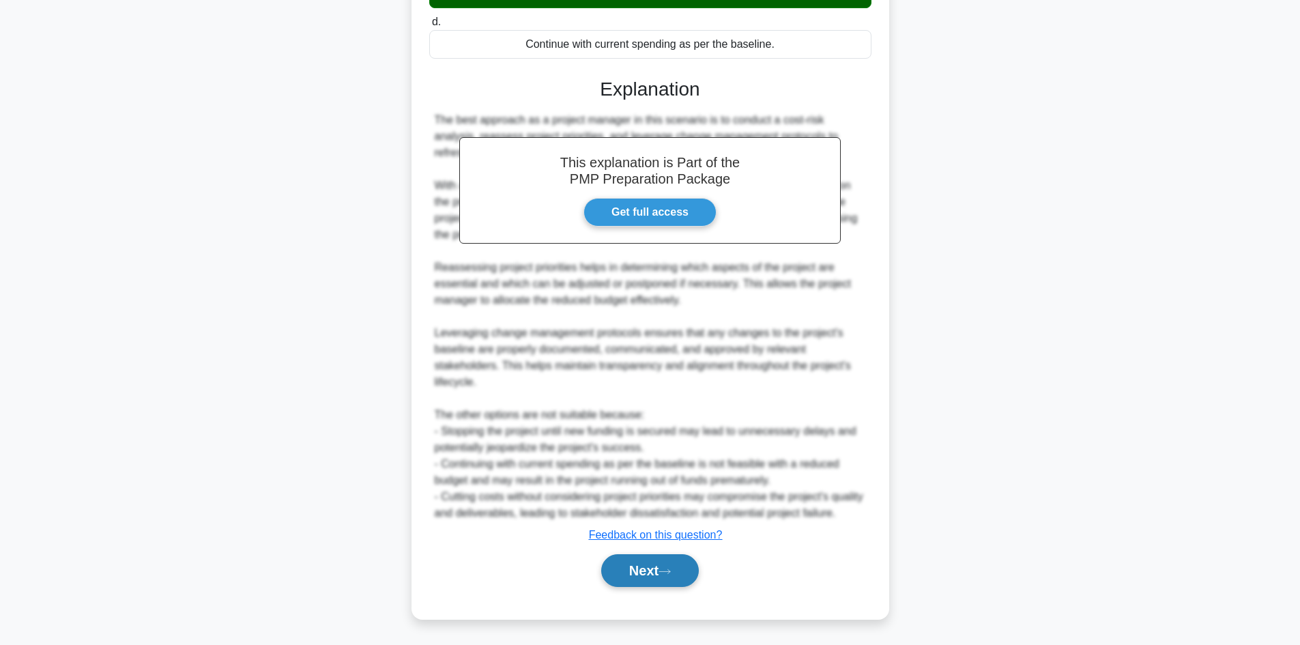
click at [647, 568] on button "Next" at bounding box center [650, 570] width 98 height 33
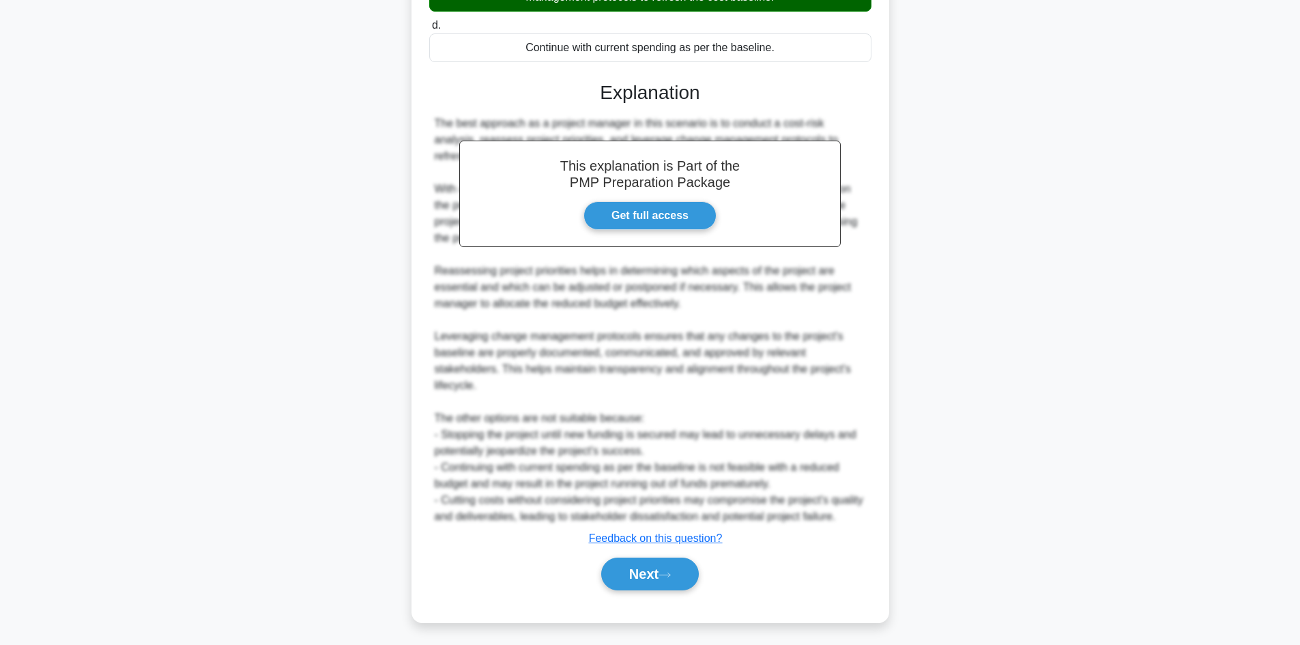
scroll to position [92, 0]
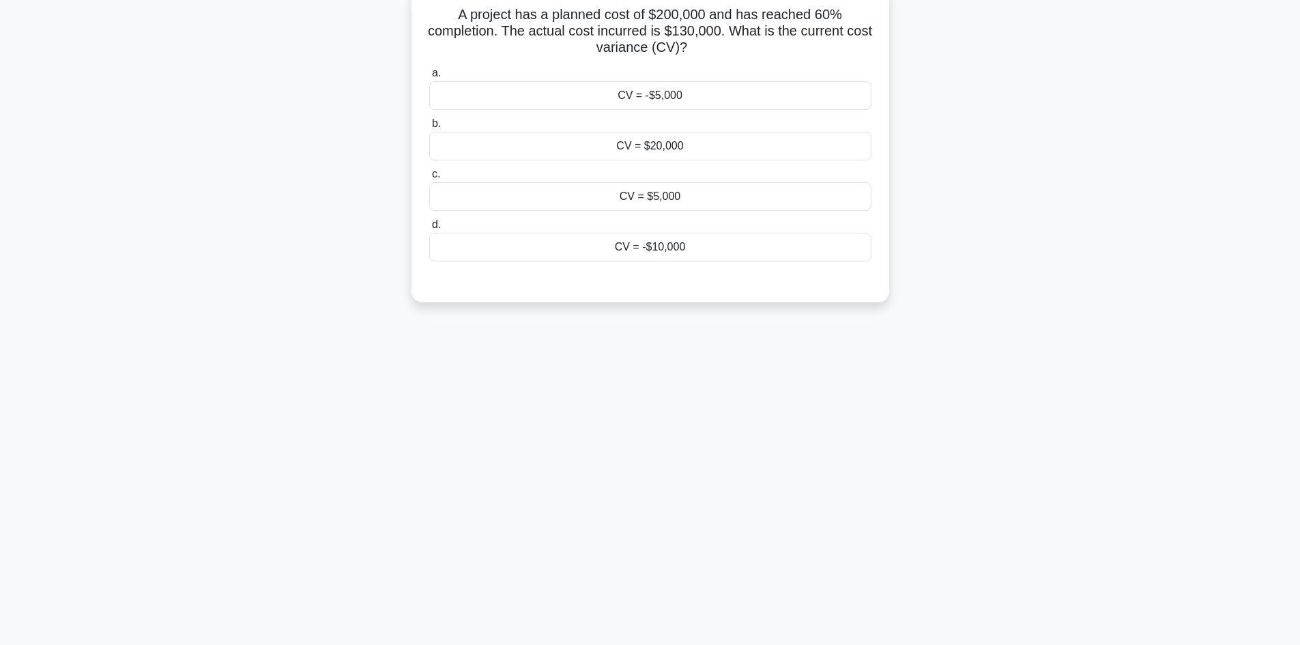
click at [663, 253] on div "CV = -$10,000" at bounding box center [650, 247] width 442 height 29
click at [429, 229] on input "d. CV = -$10,000" at bounding box center [429, 224] width 0 height 9
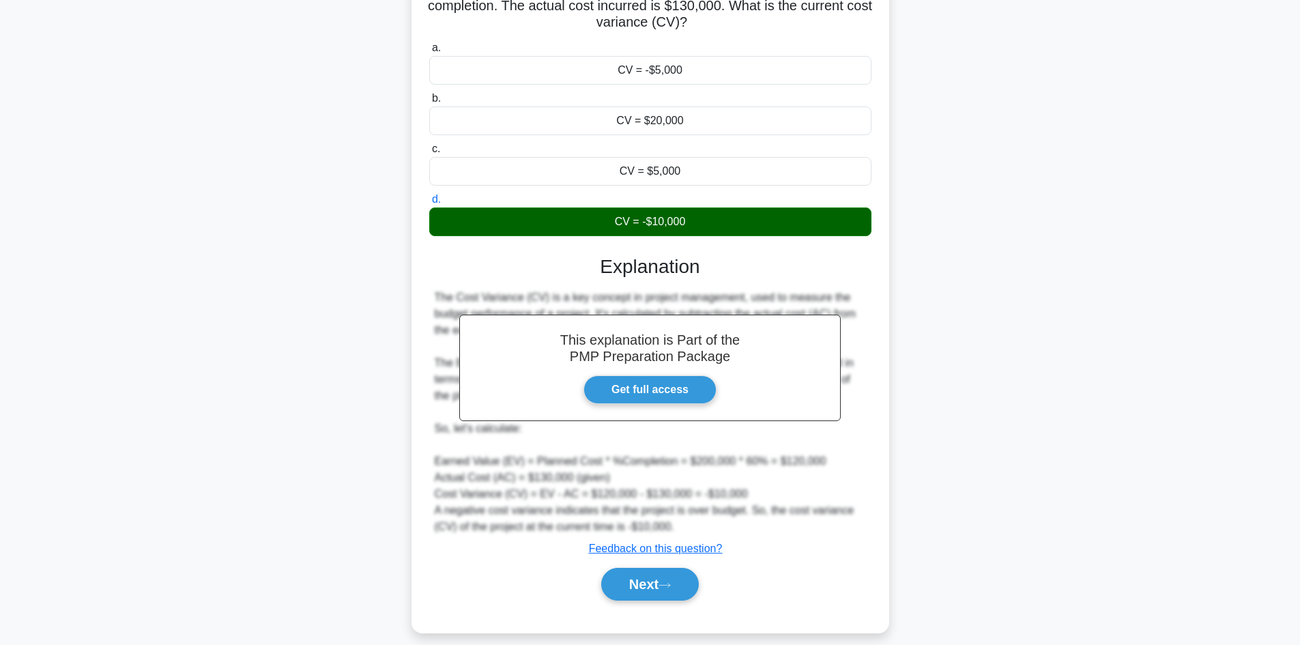
scroll to position [132, 0]
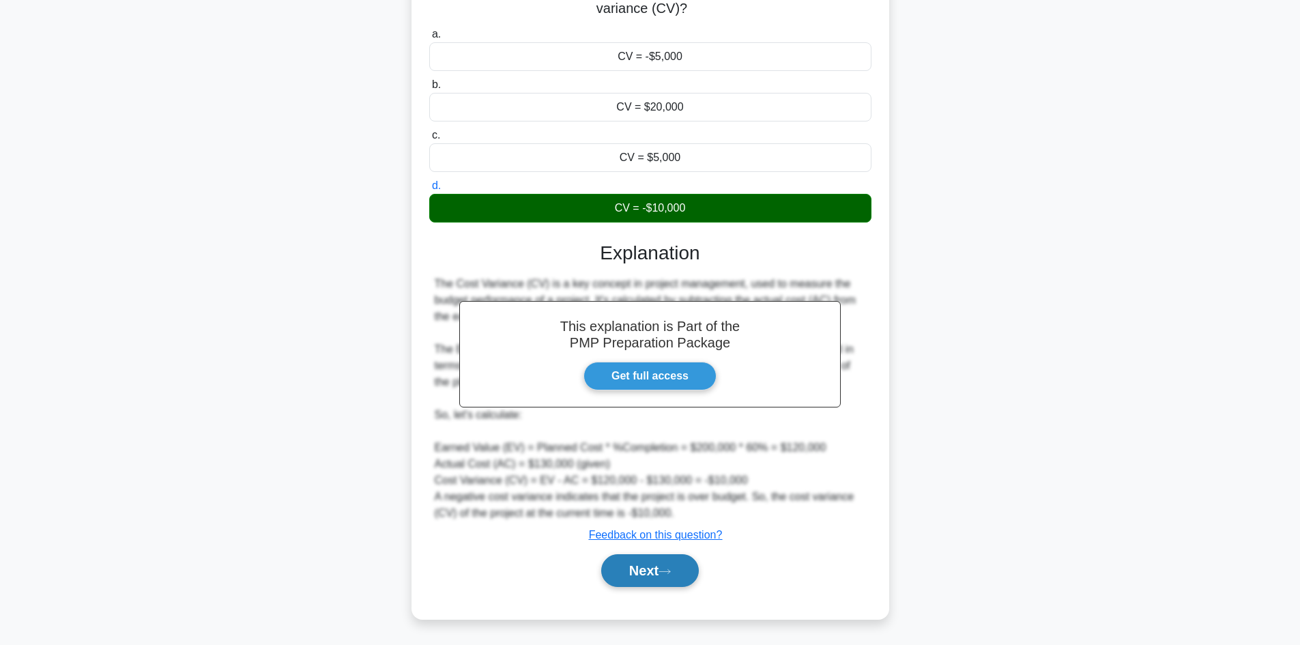
click at [654, 578] on button "Next" at bounding box center [650, 570] width 98 height 33
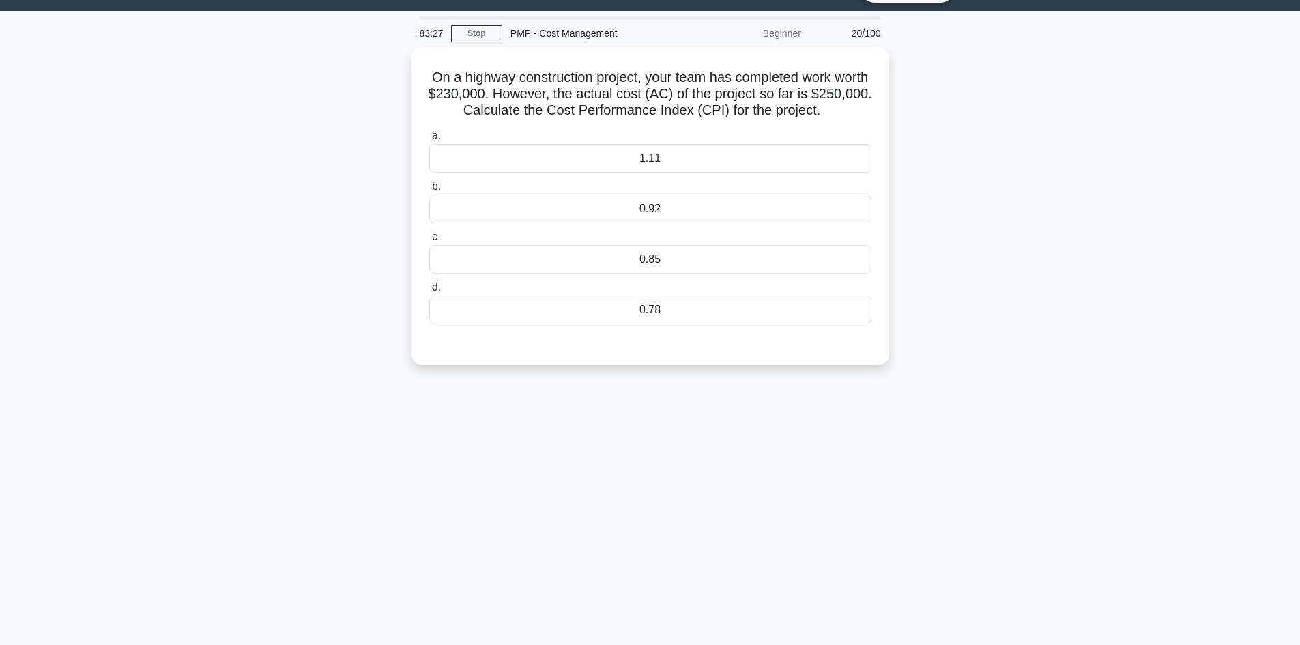
scroll to position [0, 0]
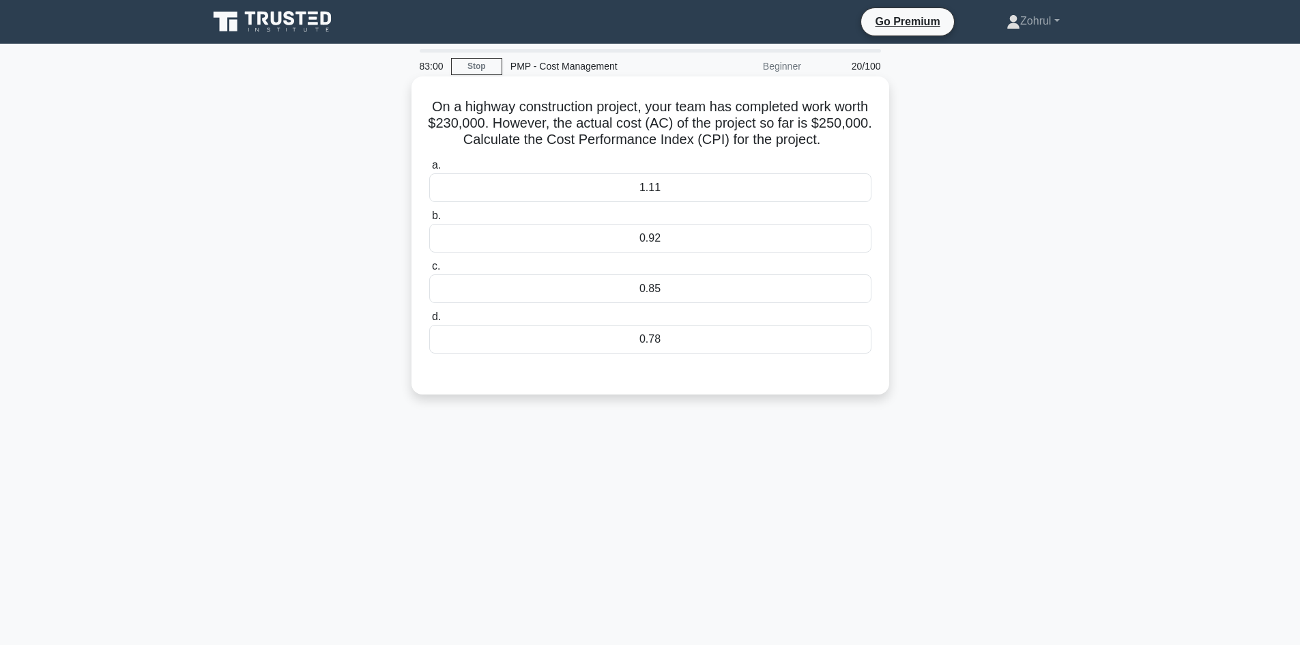
click at [651, 241] on div "0.92" at bounding box center [650, 238] width 442 height 29
click at [429, 220] on input "b. 0.92" at bounding box center [429, 216] width 0 height 9
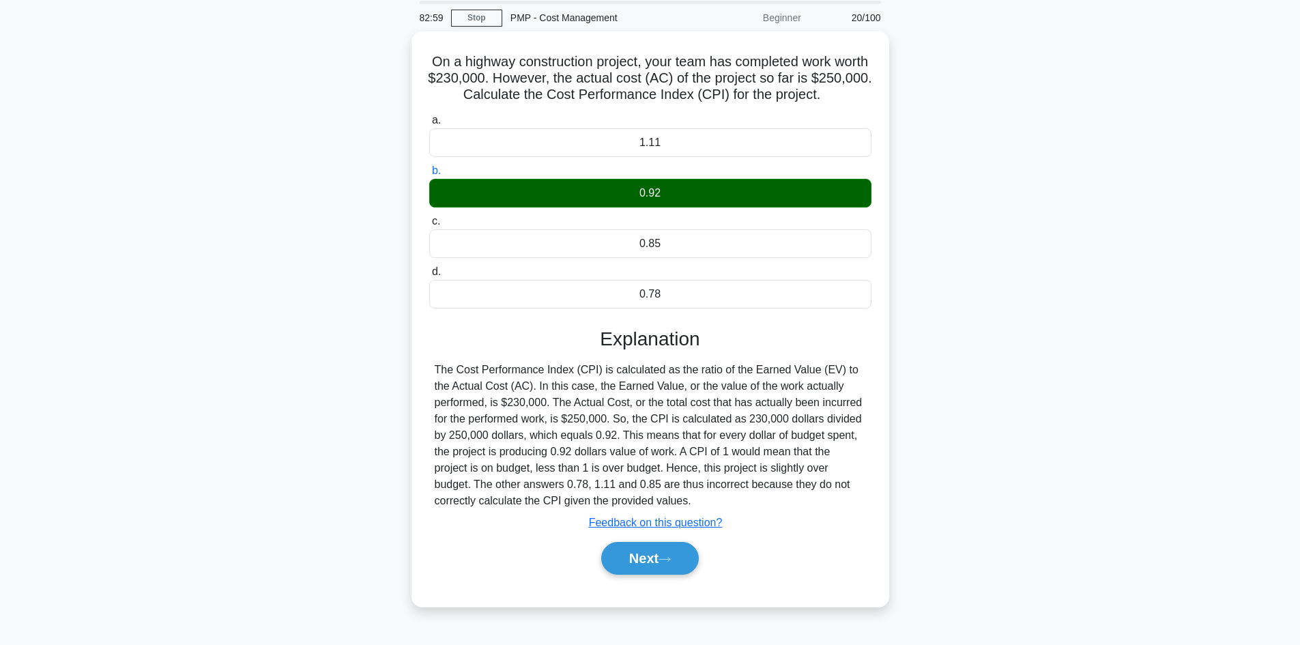
scroll to position [92, 0]
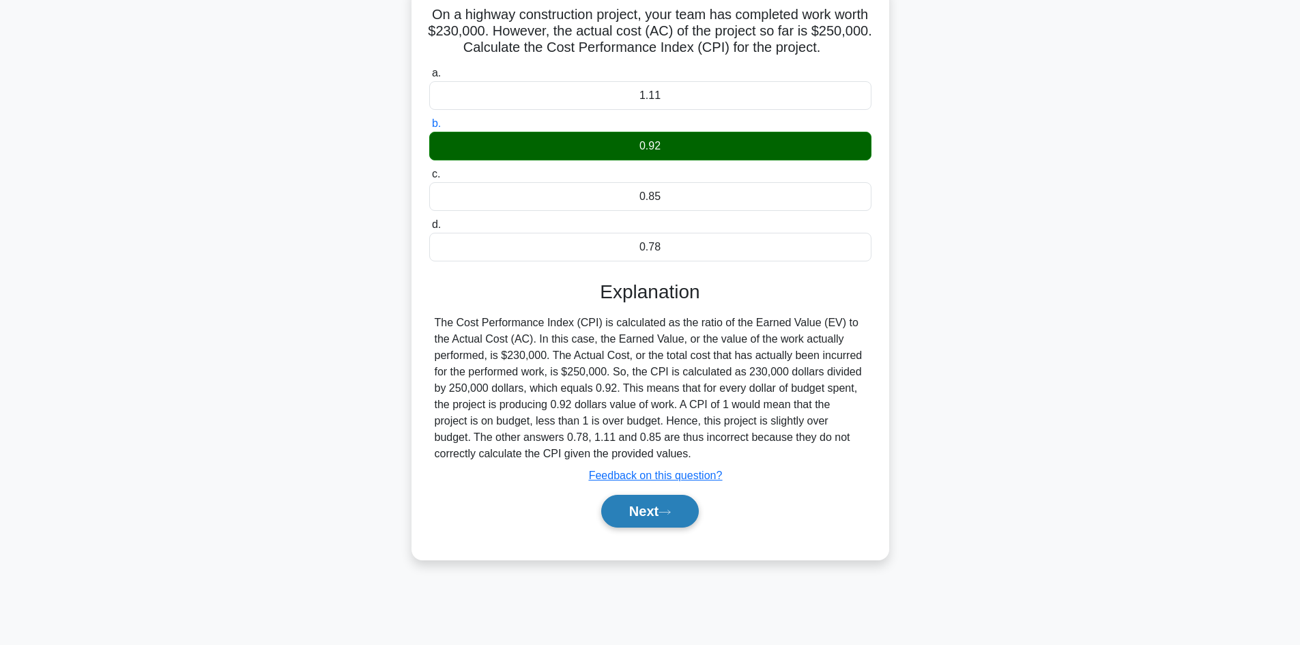
click at [650, 506] on button "Next" at bounding box center [650, 511] width 98 height 33
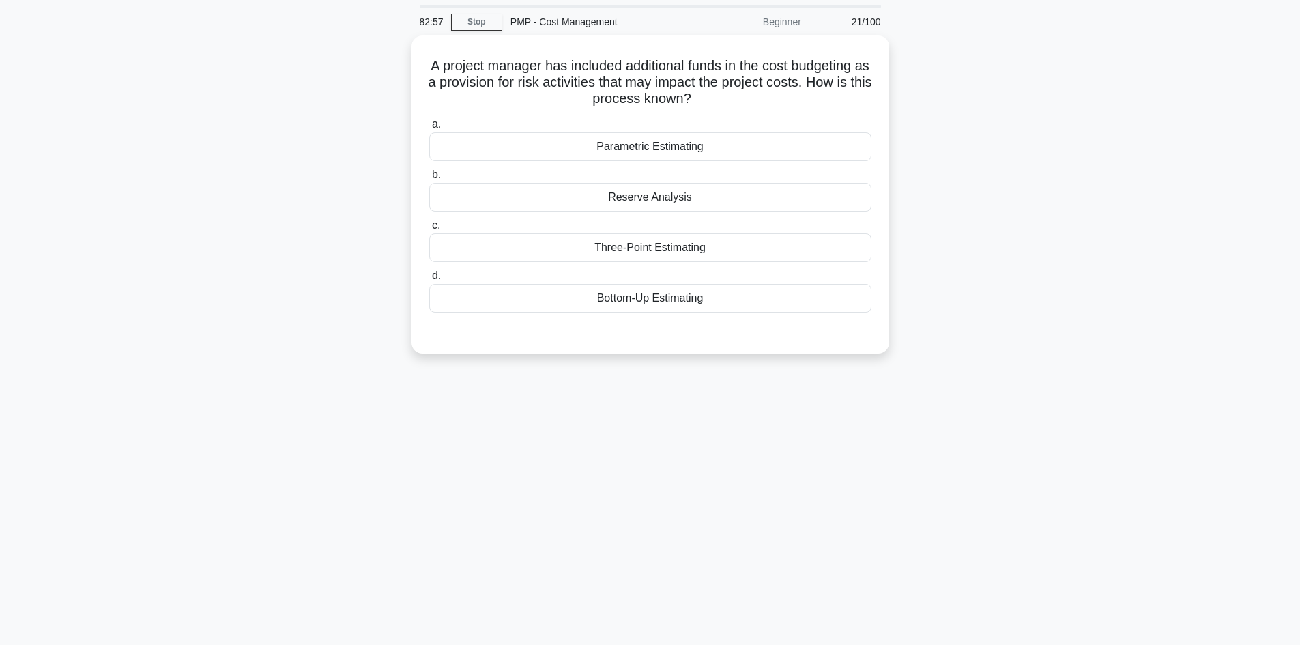
scroll to position [0, 0]
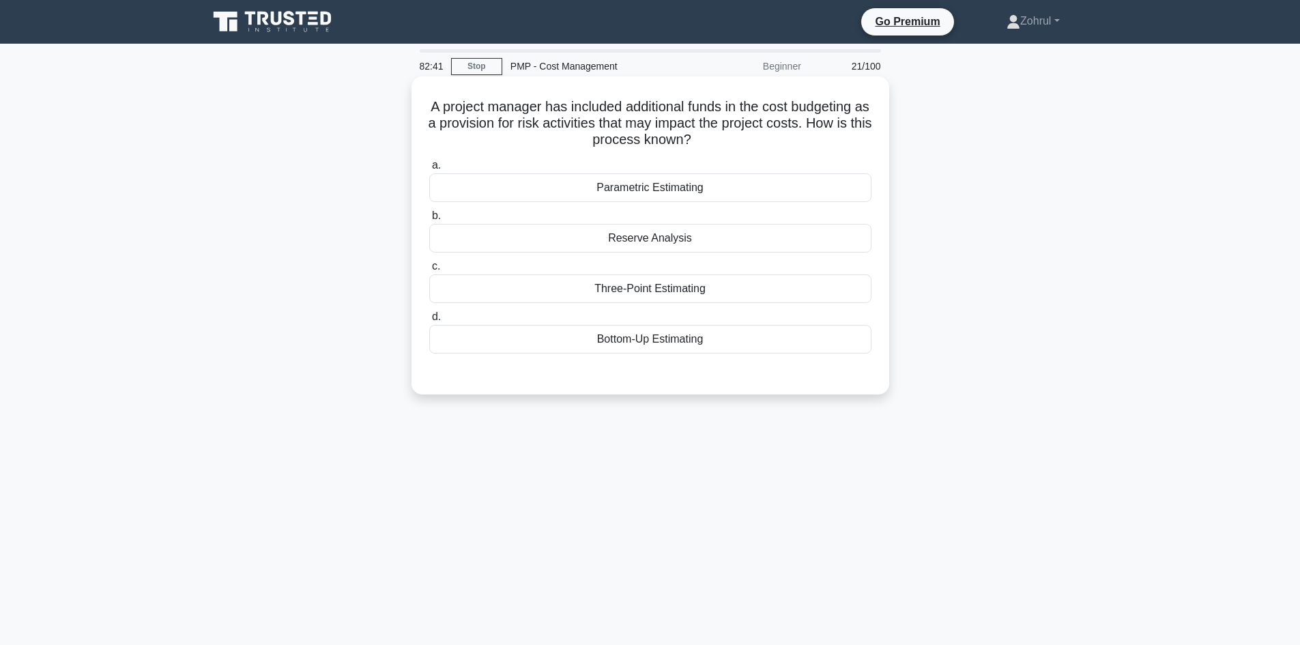
click at [648, 238] on div "Reserve Analysis" at bounding box center [650, 238] width 442 height 29
click at [429, 220] on input "b. Reserve Analysis" at bounding box center [429, 216] width 0 height 9
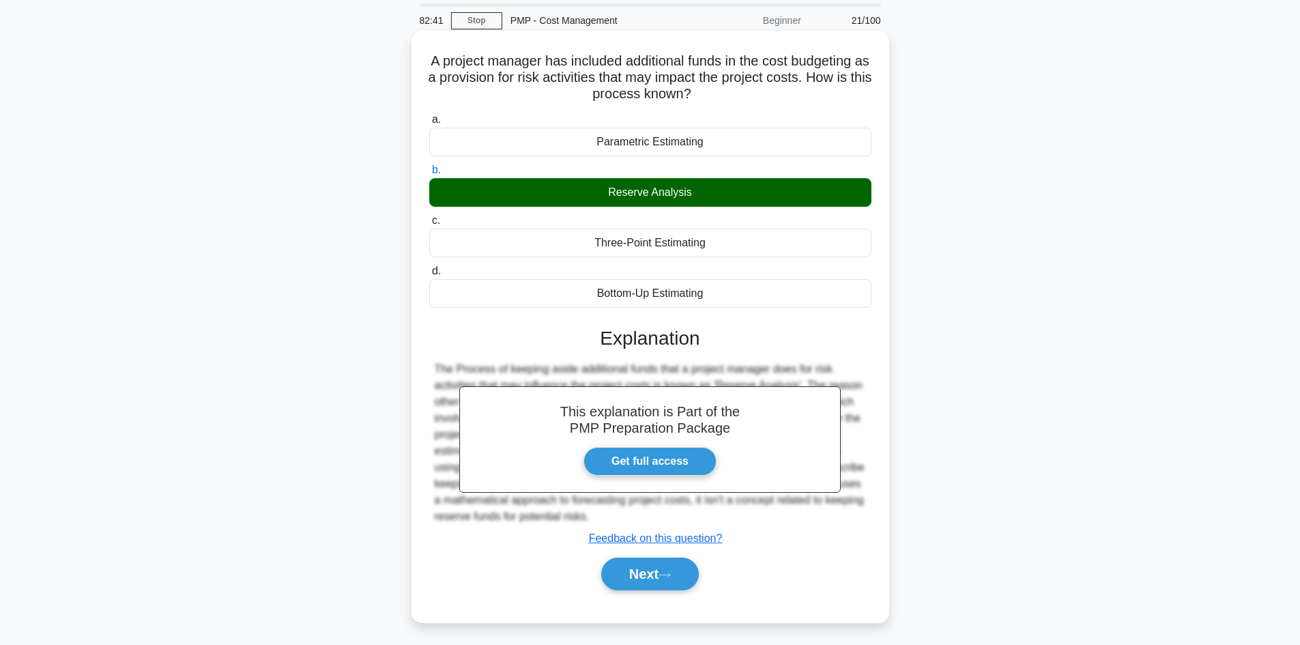
scroll to position [92, 0]
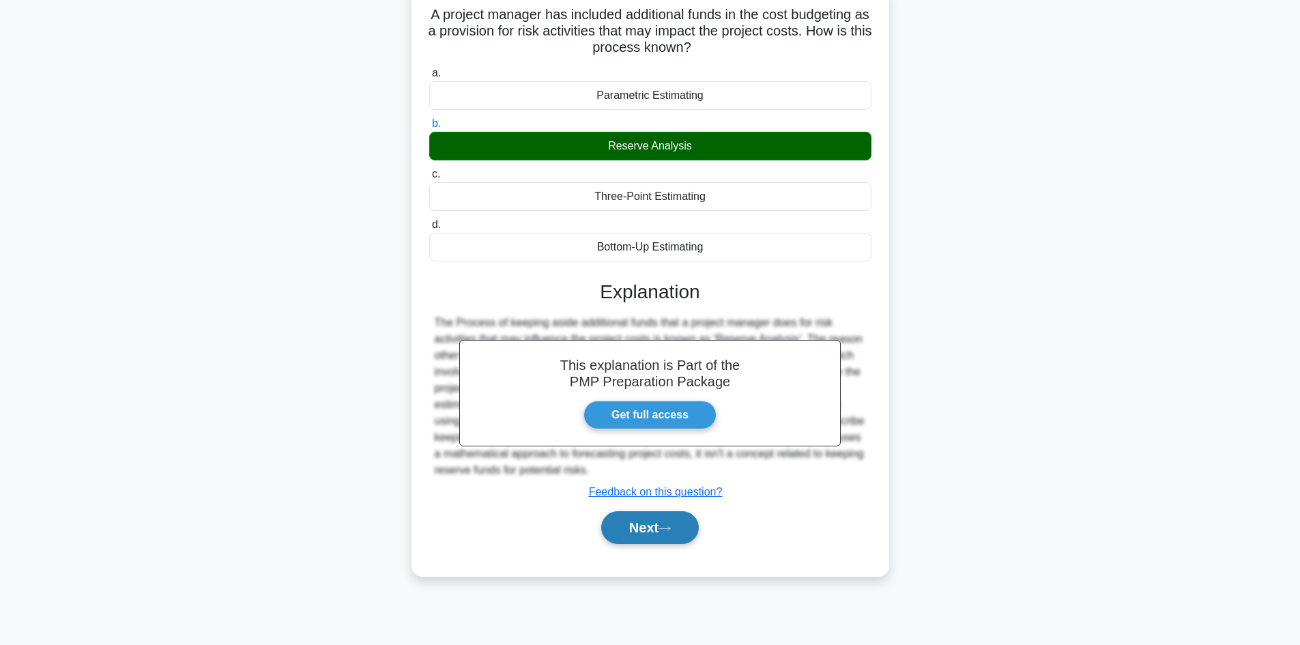
click at [644, 532] on button "Next" at bounding box center [650, 527] width 98 height 33
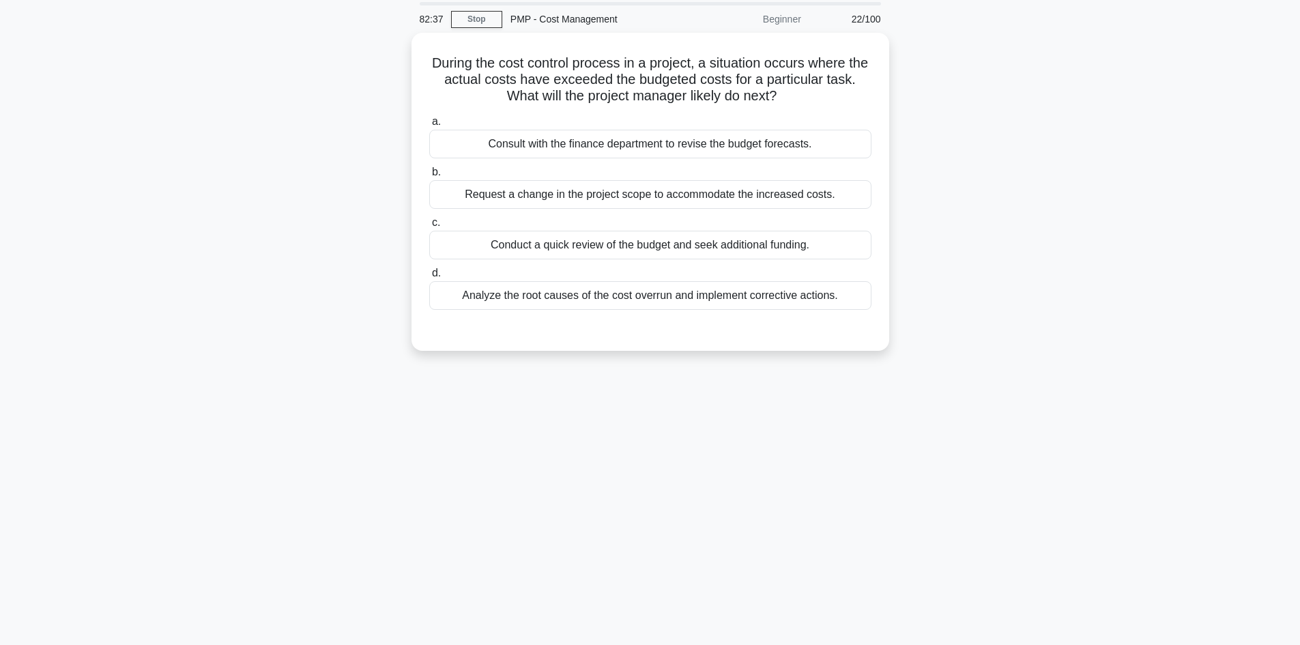
scroll to position [0, 0]
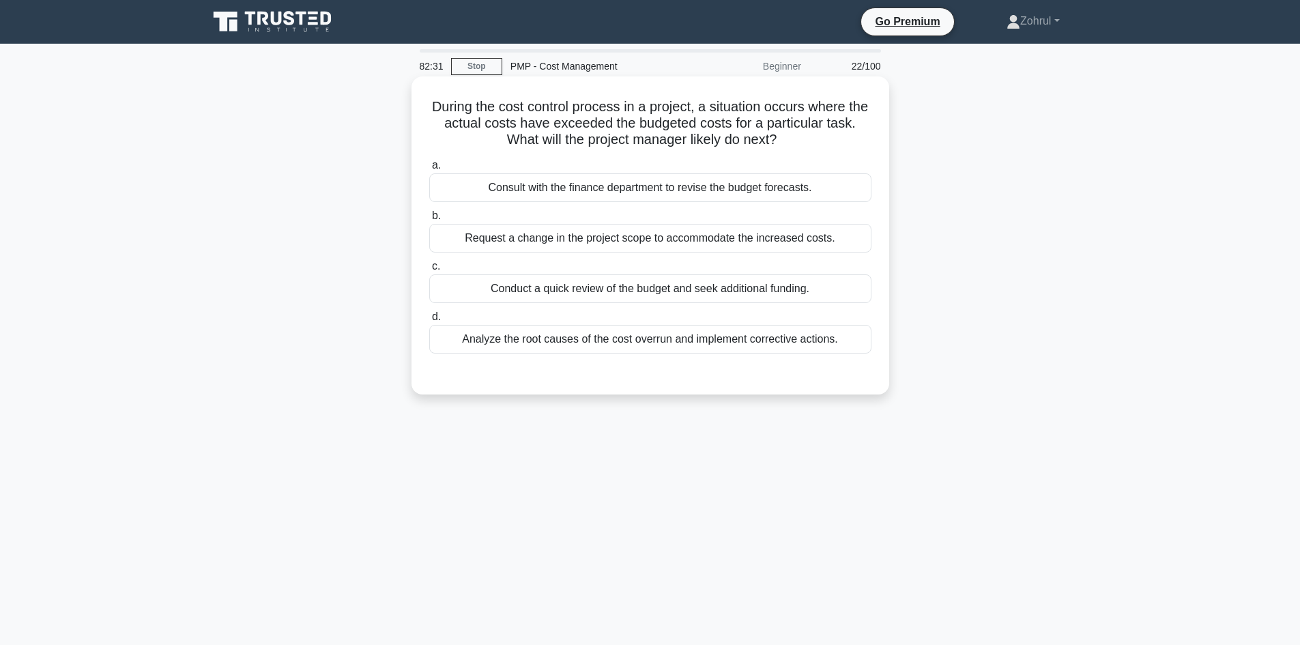
click at [722, 349] on div "Analyze the root causes of the cost overrun and implement corrective actions." at bounding box center [650, 339] width 442 height 29
click at [429, 322] on input "d. Analyze the root causes of the cost overrun and implement corrective actions." at bounding box center [429, 317] width 0 height 9
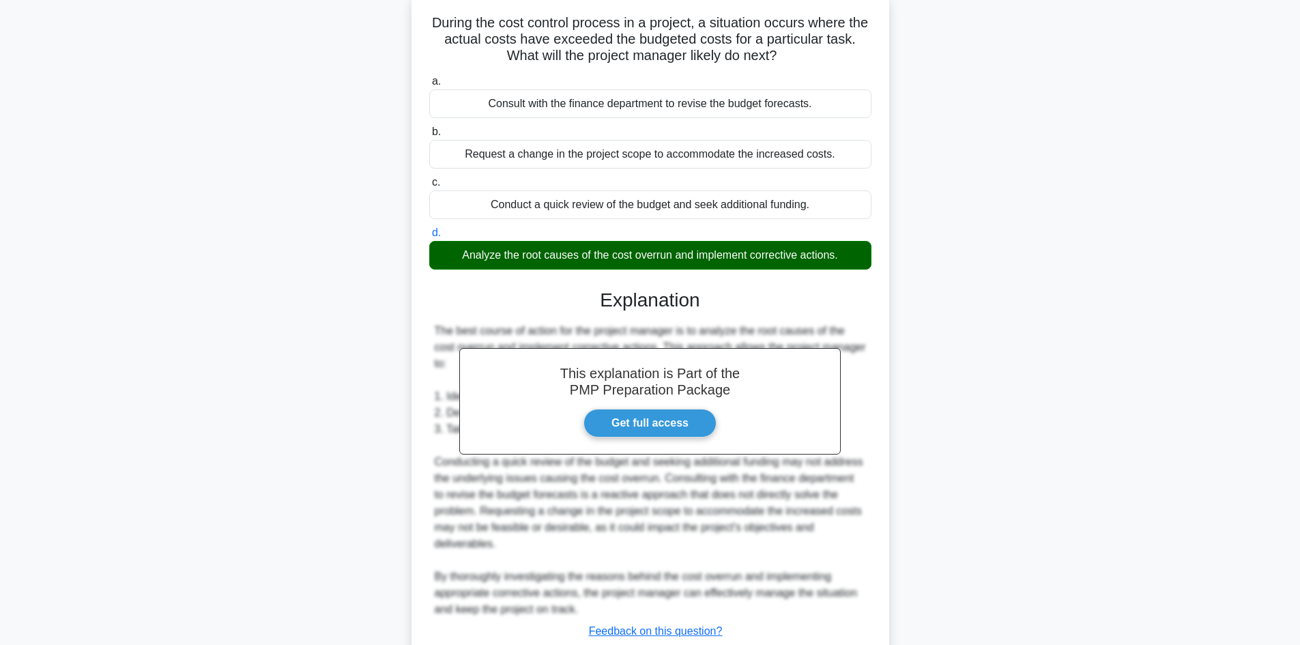
scroll to position [181, 0]
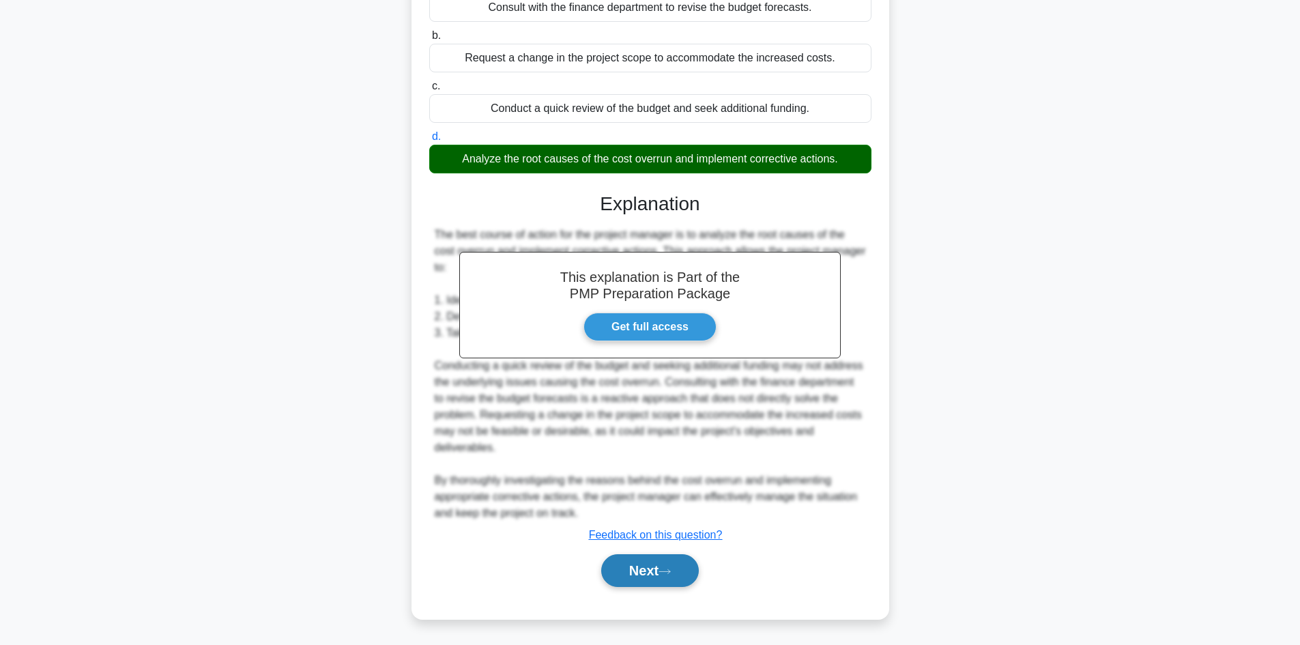
click at [661, 573] on button "Next" at bounding box center [650, 570] width 98 height 33
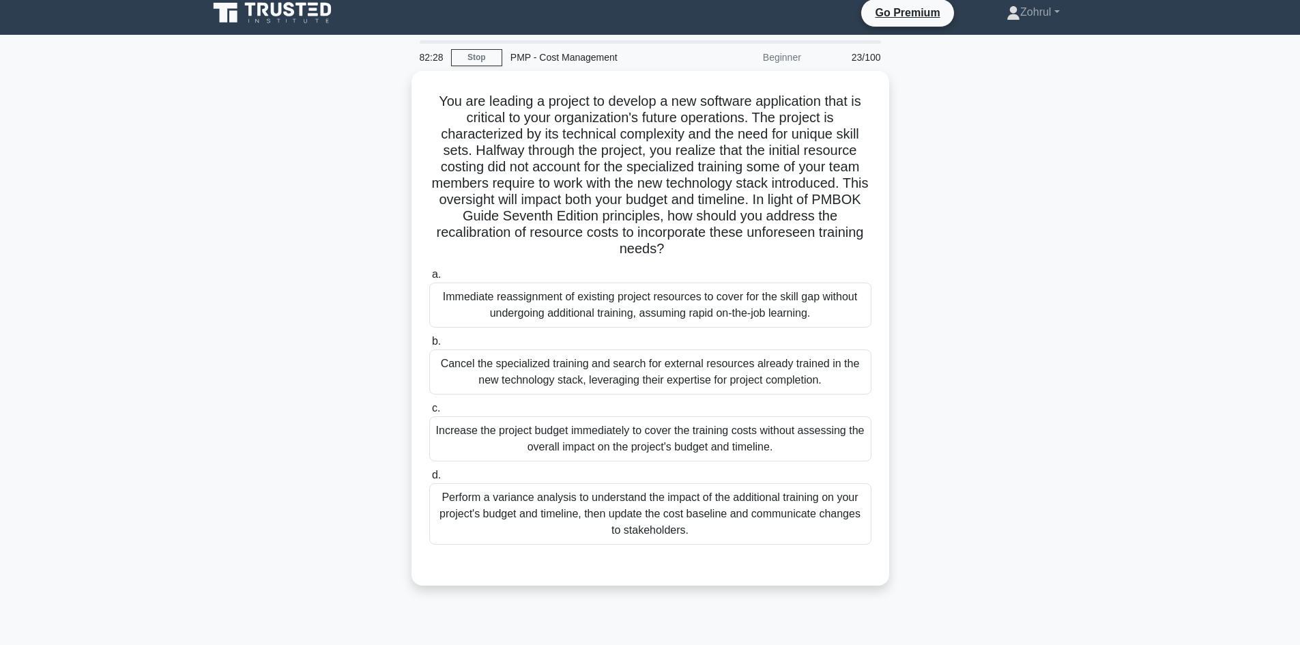
scroll to position [0, 0]
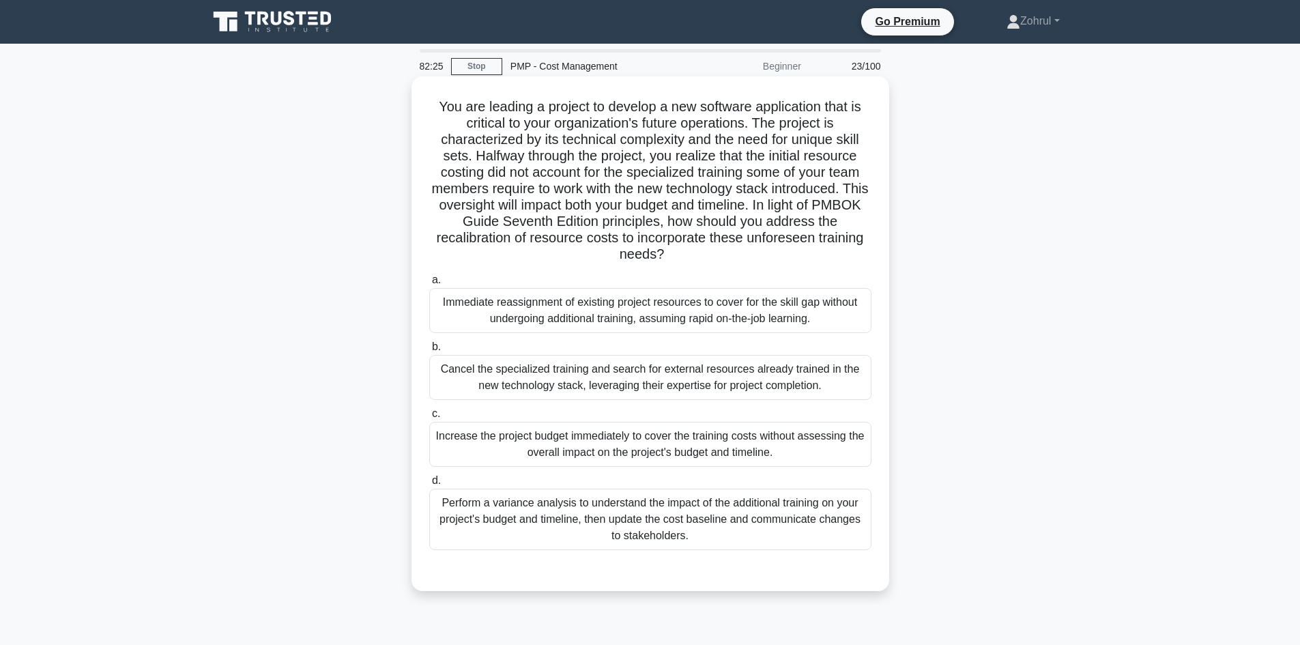
click at [760, 513] on div "Perform a variance analysis to understand the impact of the additional training…" at bounding box center [650, 519] width 442 height 61
click at [429, 485] on input "d. Perform a variance analysis to understand the impact of the additional train…" at bounding box center [429, 480] width 0 height 9
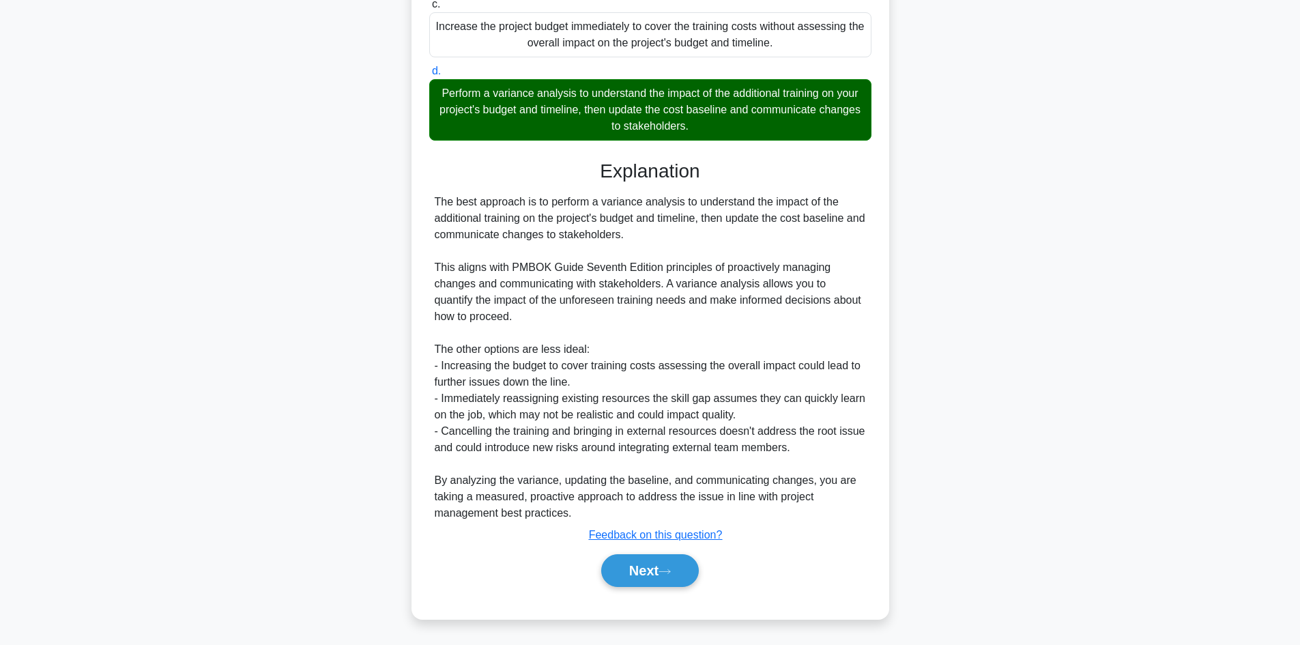
scroll to position [410, 0]
click at [629, 573] on button "Next" at bounding box center [650, 570] width 98 height 33
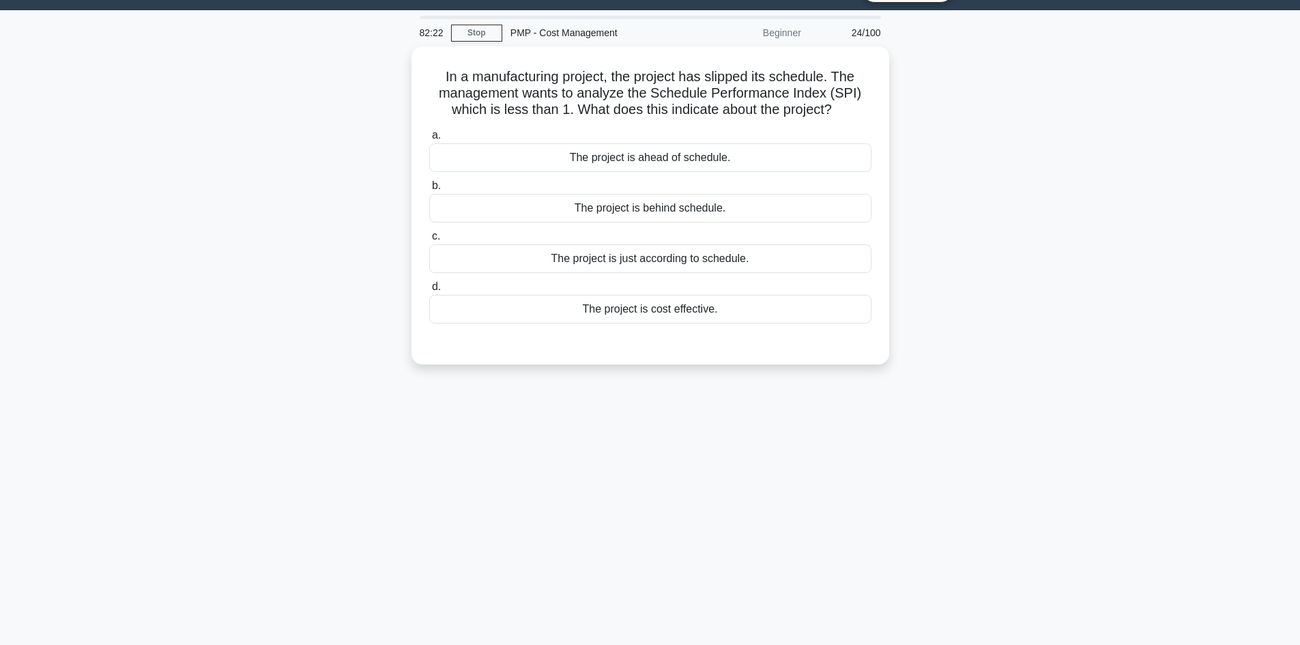
scroll to position [0, 0]
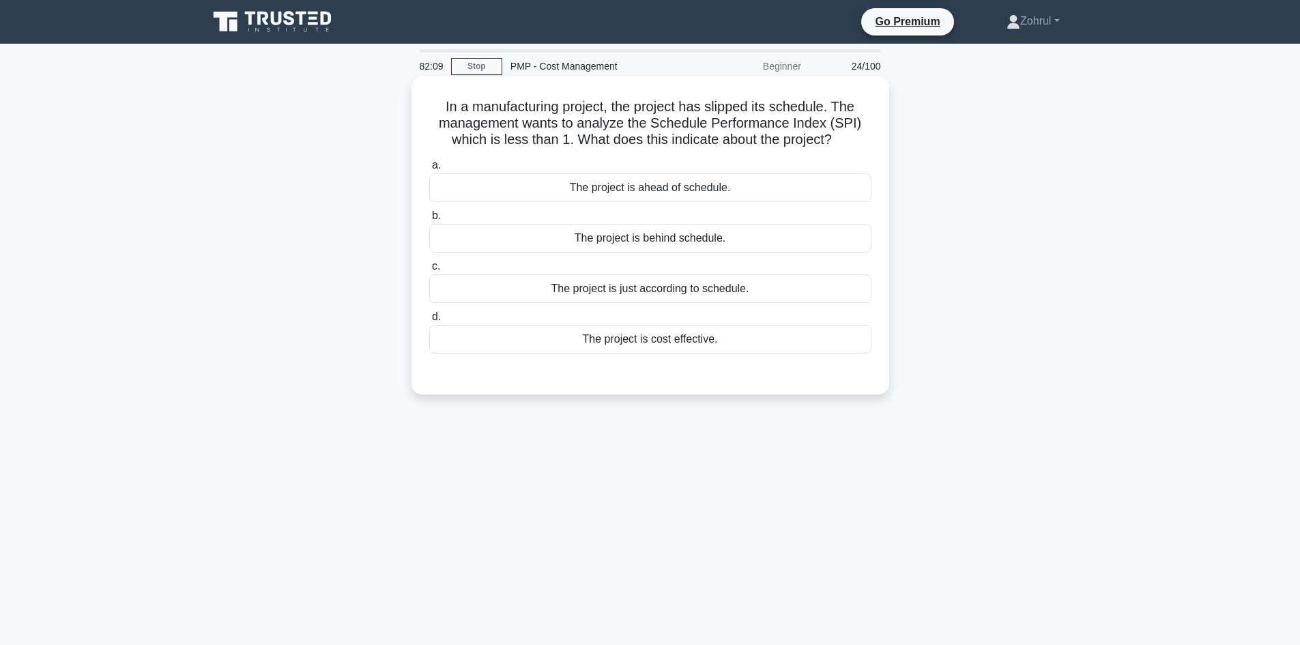
click at [711, 251] on div "The project is behind schedule." at bounding box center [650, 238] width 442 height 29
click at [429, 220] on input "b. The project is behind schedule." at bounding box center [429, 216] width 0 height 9
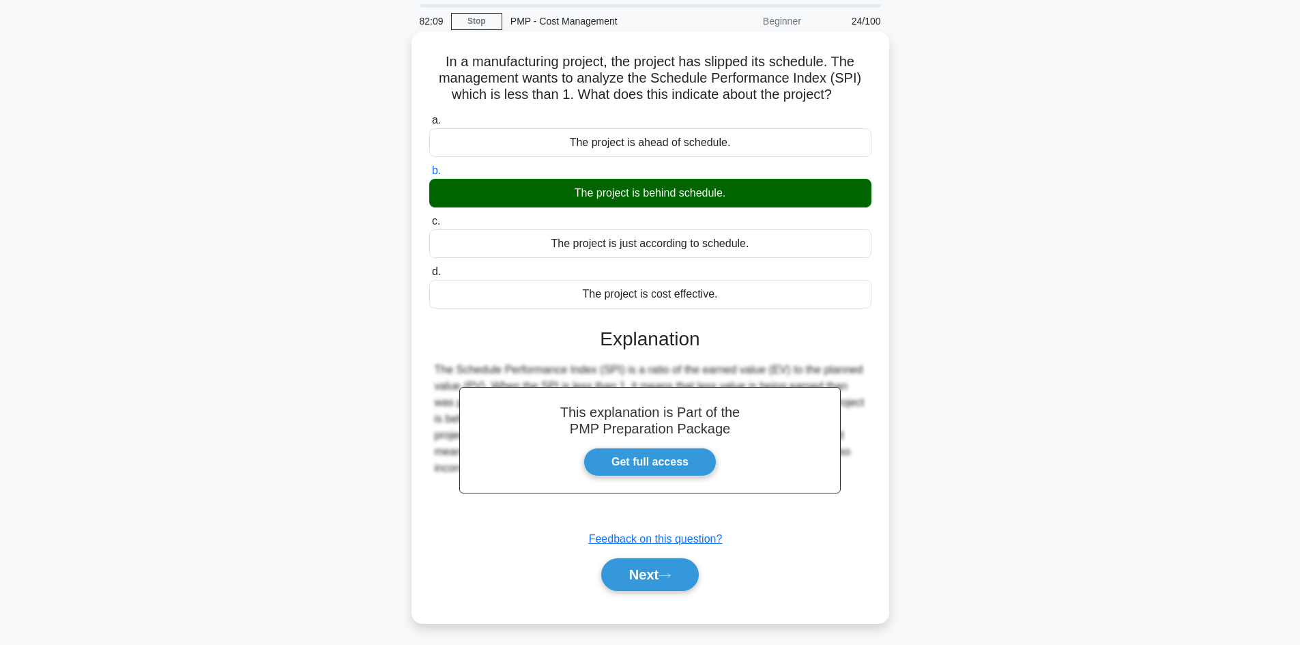
scroll to position [92, 0]
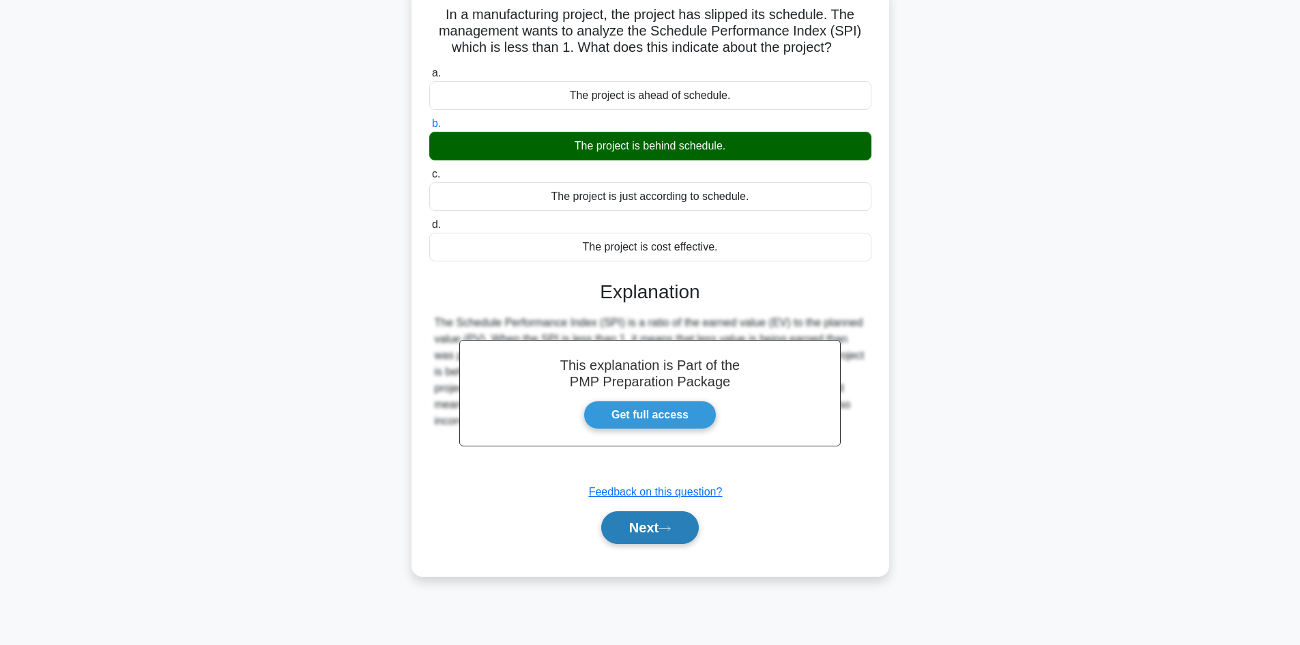
click at [637, 532] on button "Next" at bounding box center [650, 527] width 98 height 33
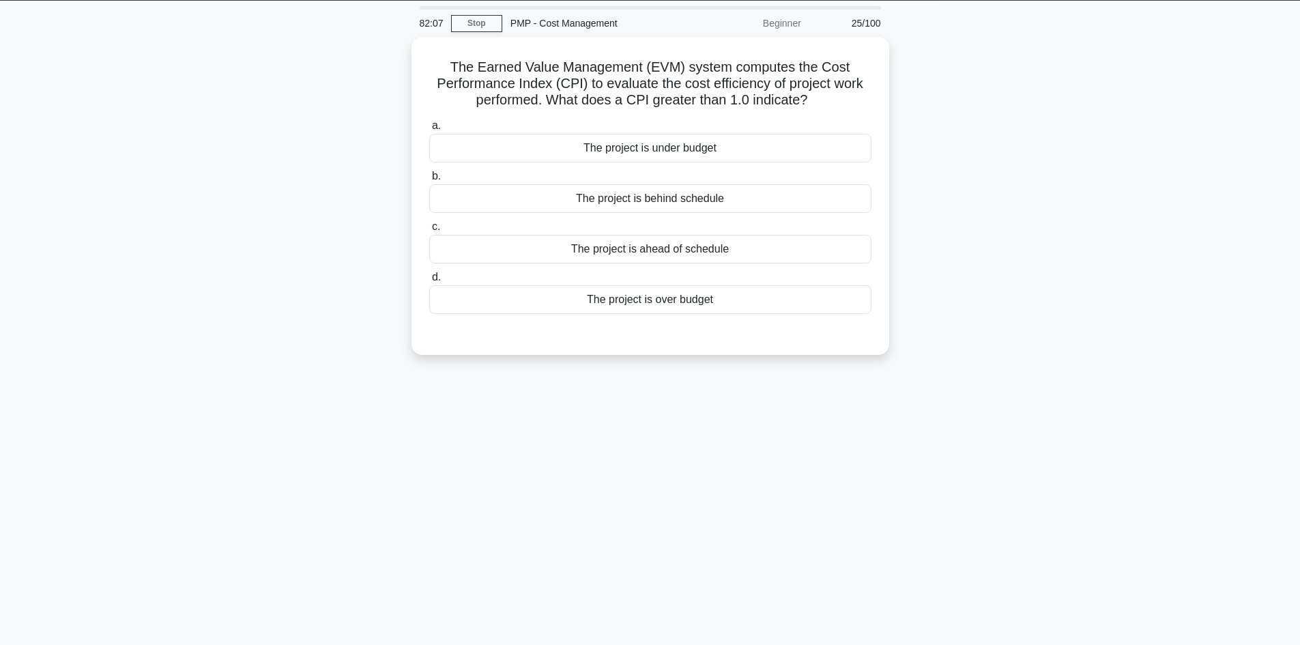
scroll to position [0, 0]
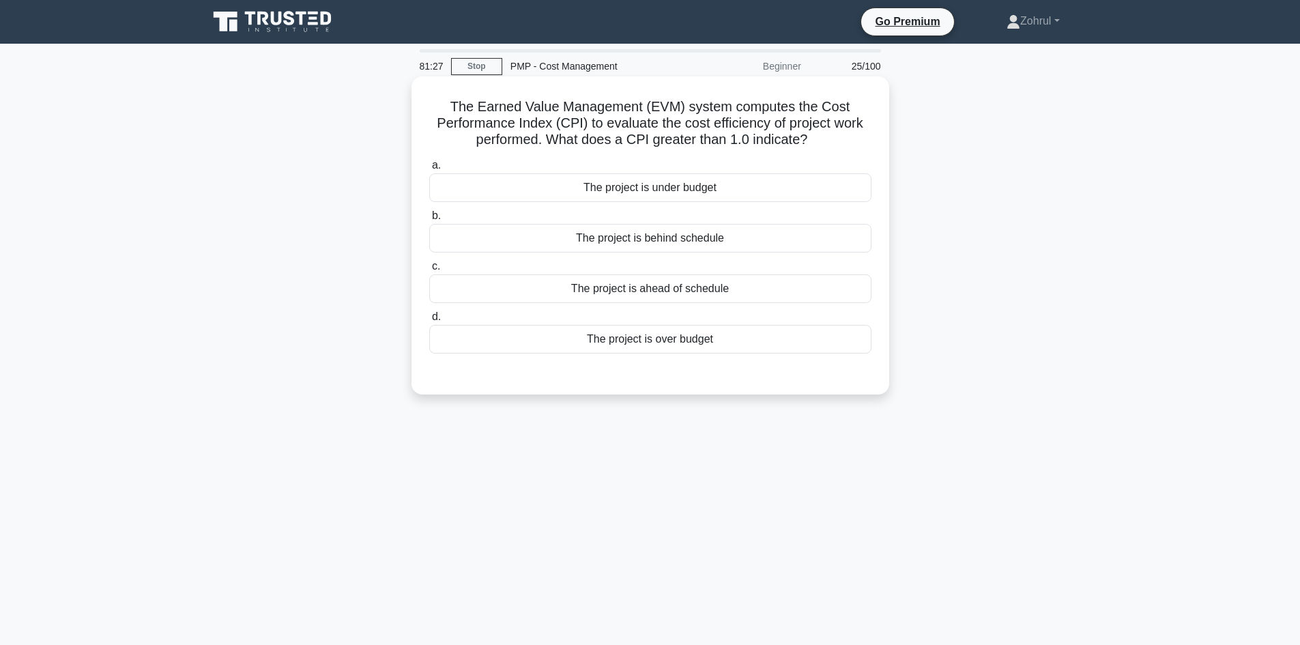
click at [700, 191] on div "The project is under budget" at bounding box center [650, 187] width 442 height 29
click at [429, 170] on input "a. The project is under budget" at bounding box center [429, 165] width 0 height 9
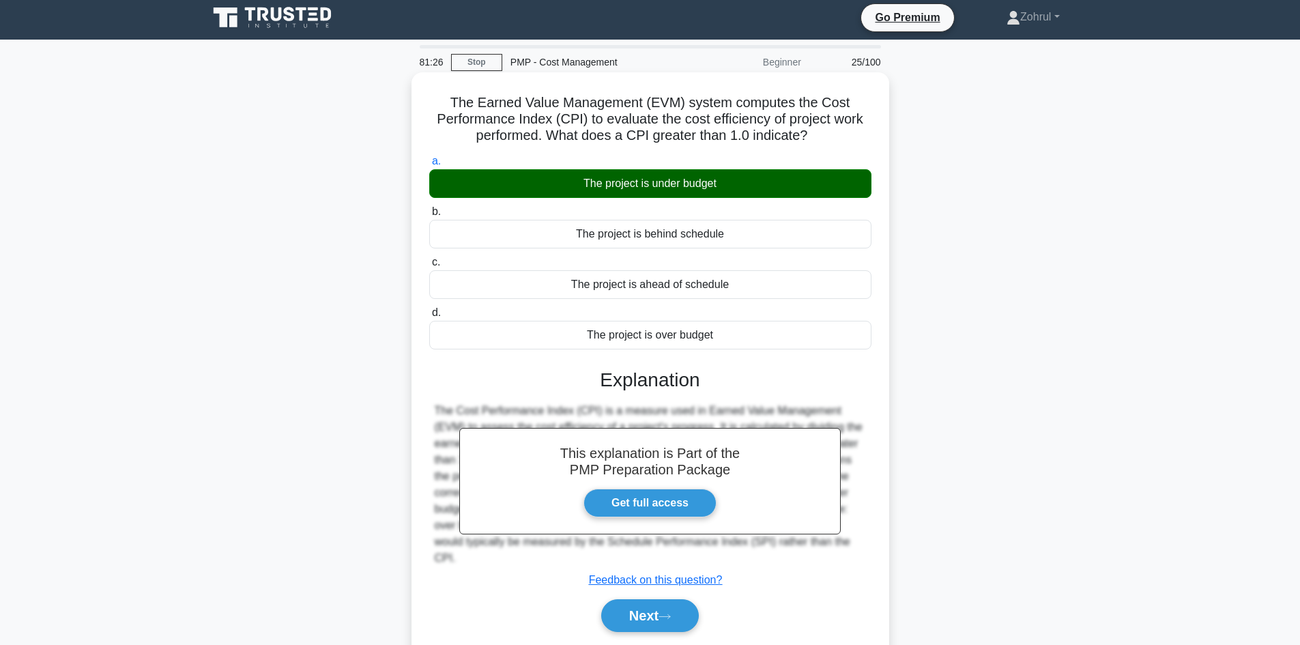
scroll to position [92, 0]
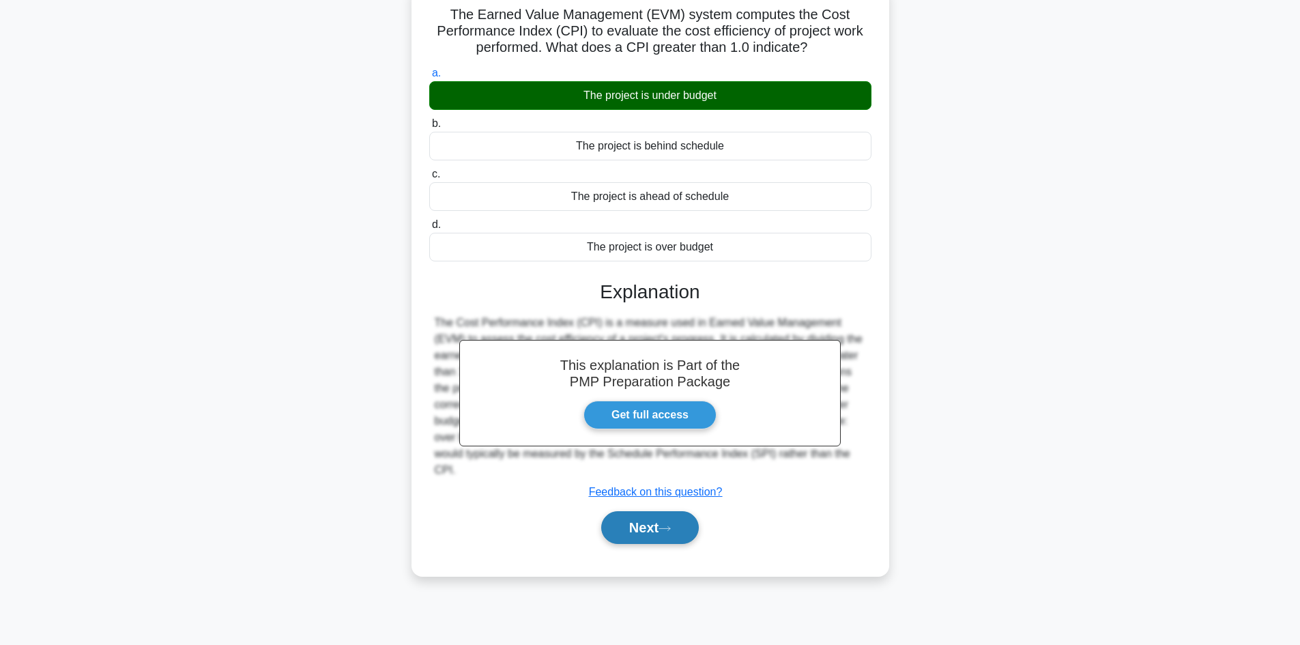
click at [642, 524] on button "Next" at bounding box center [650, 527] width 98 height 33
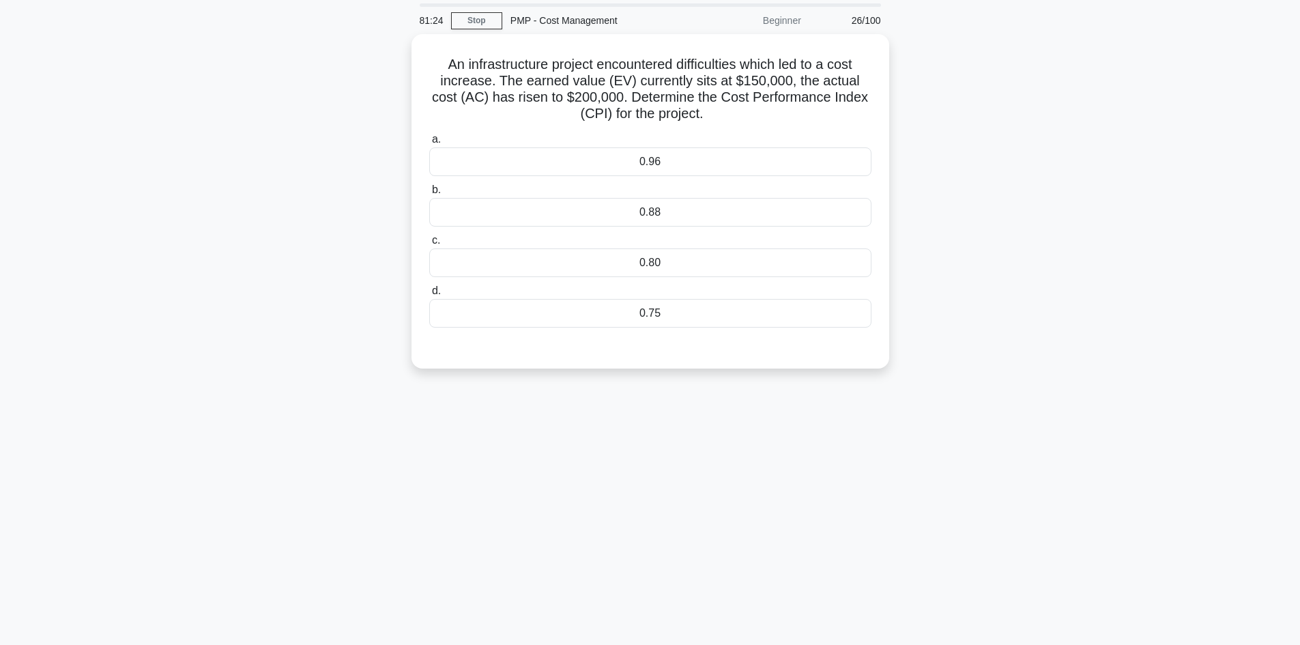
scroll to position [0, 0]
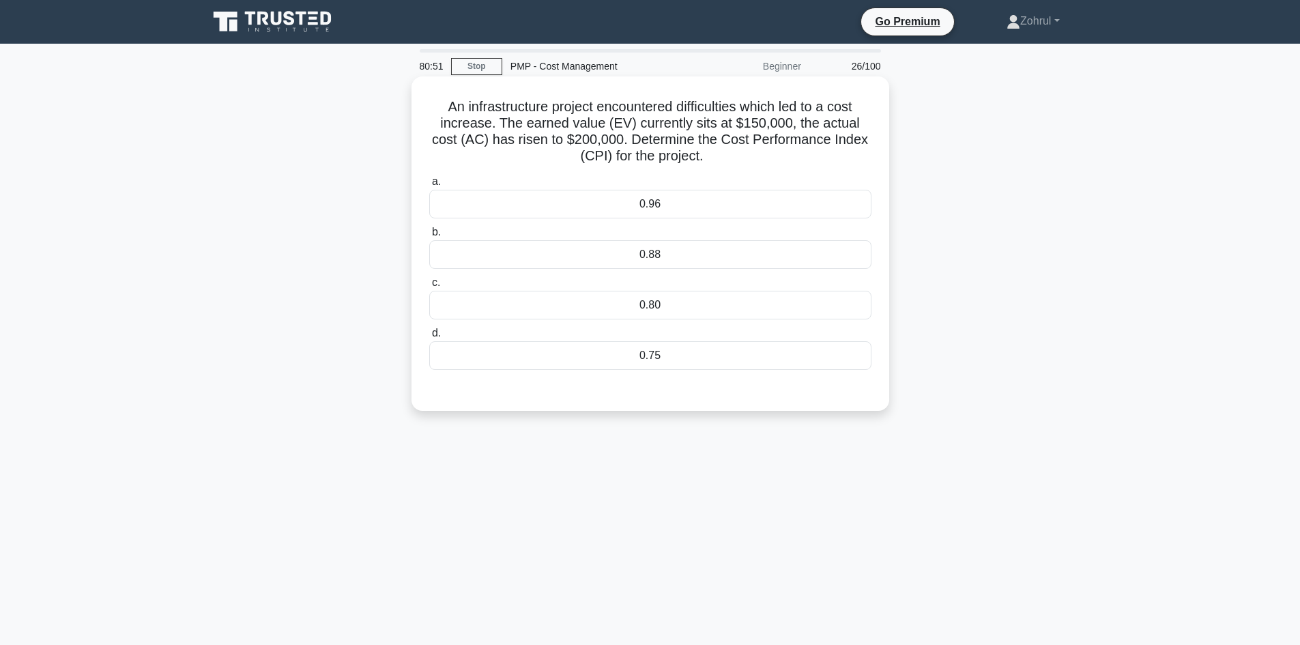
click at [651, 356] on div "0.75" at bounding box center [650, 355] width 442 height 29
click at [429, 338] on input "d. 0.75" at bounding box center [429, 333] width 0 height 9
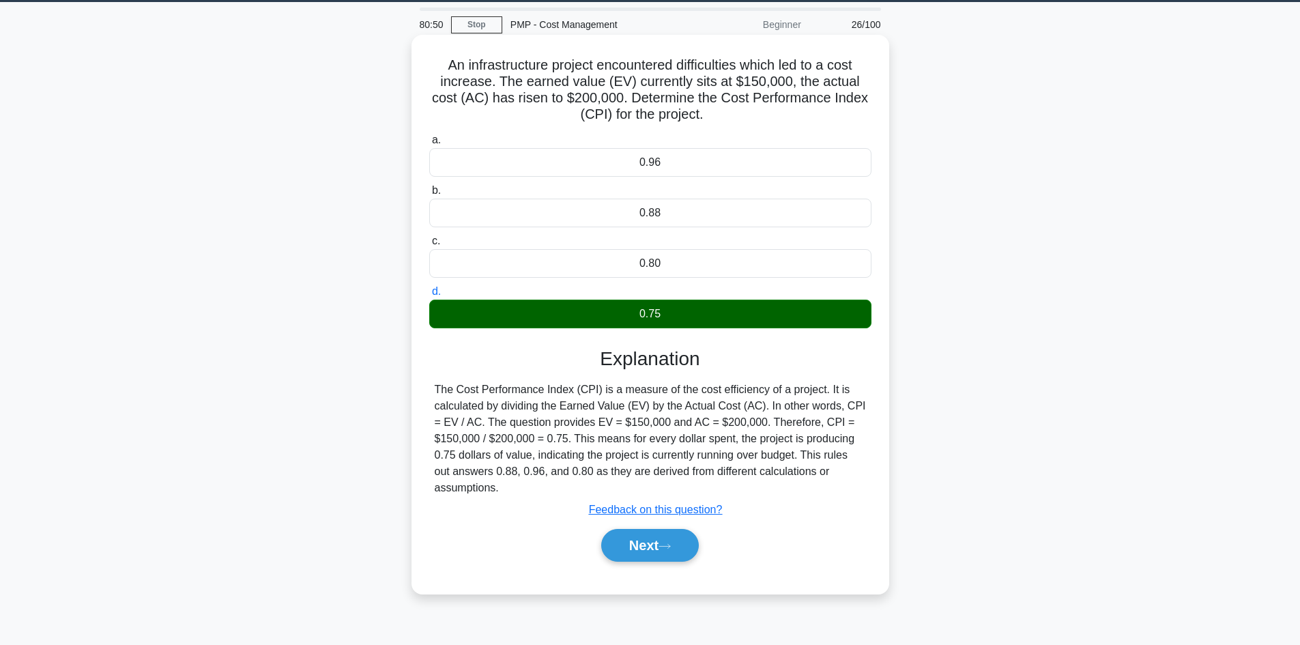
scroll to position [92, 0]
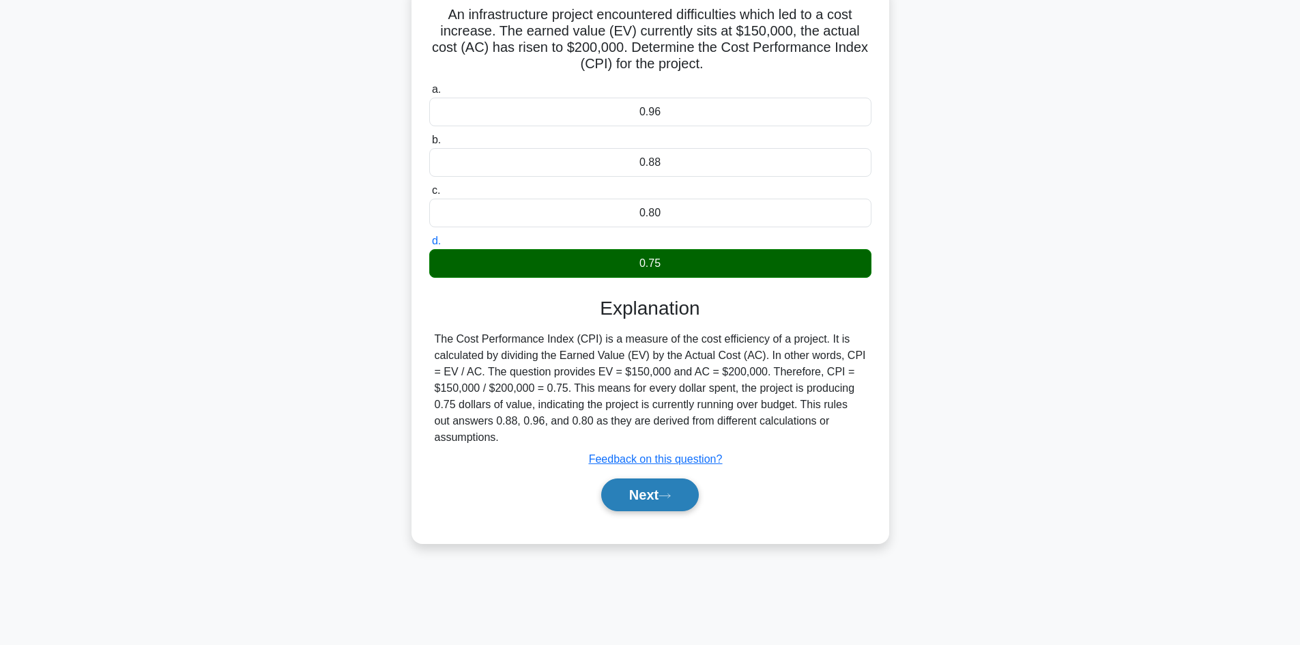
click at [672, 491] on button "Next" at bounding box center [650, 495] width 98 height 33
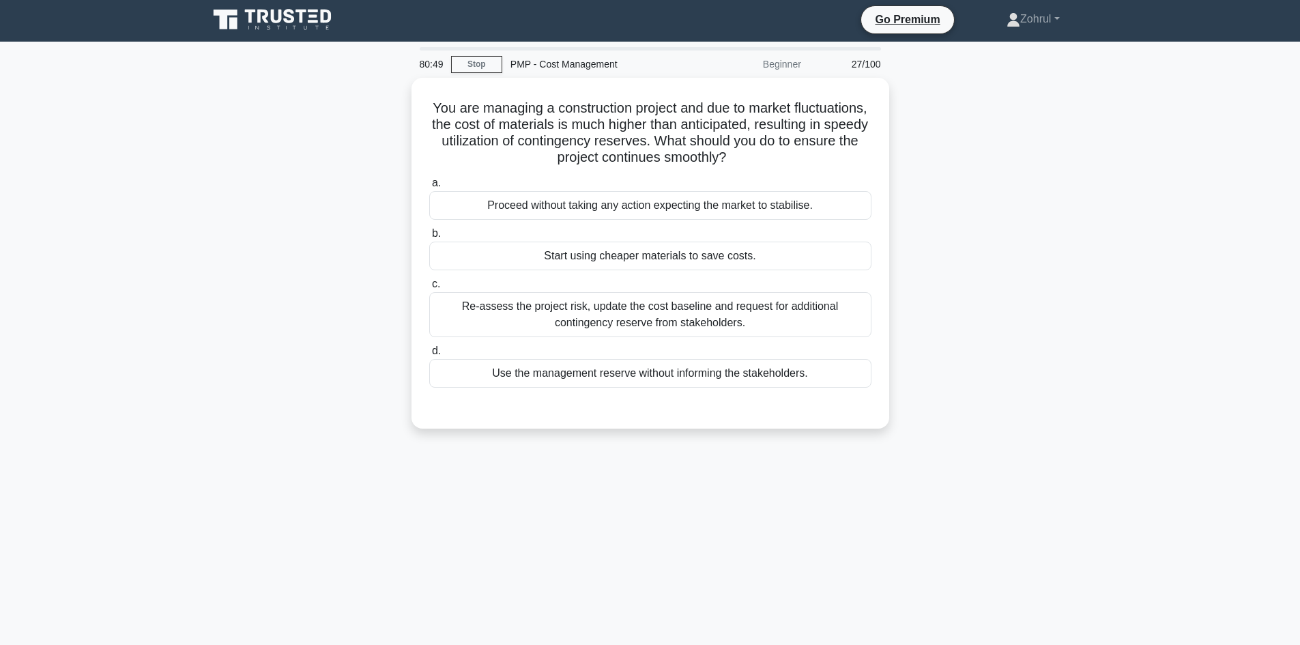
scroll to position [0, 0]
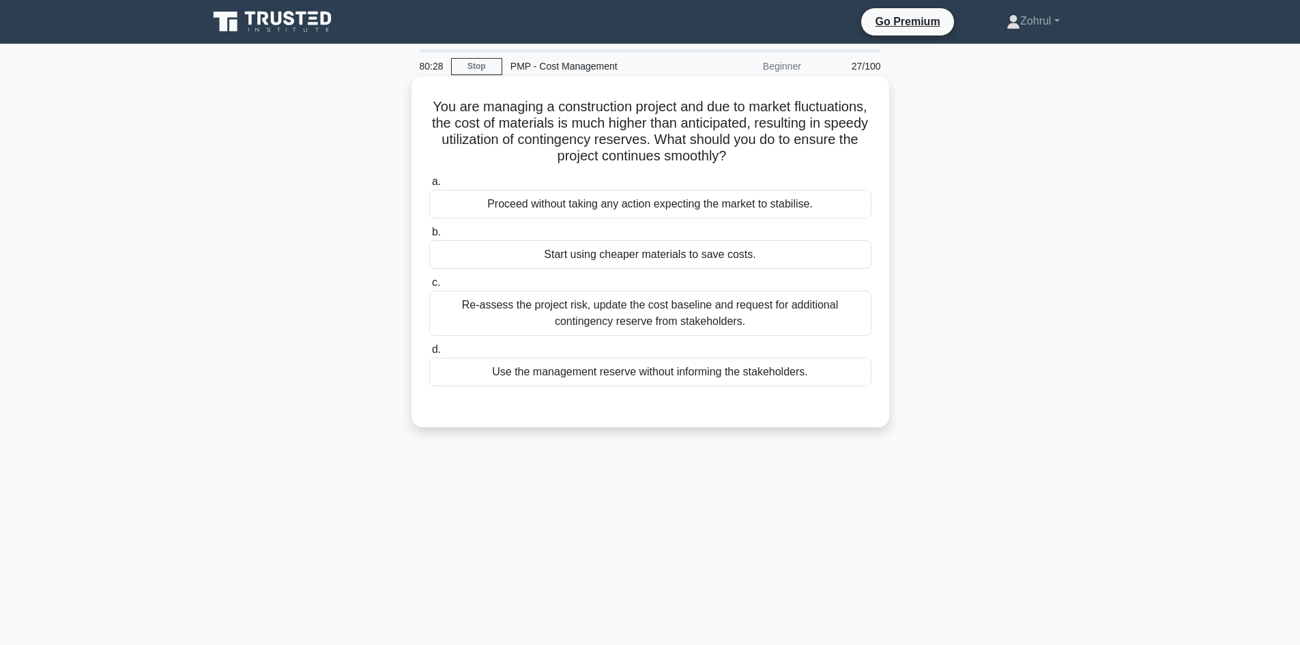
click at [791, 317] on div "Re-assess the project risk, update the cost baseline and request for additional…" at bounding box center [650, 313] width 442 height 45
click at [429, 287] on input "c. Re-assess the project risk, update the cost baseline and request for additio…" at bounding box center [429, 283] width 0 height 9
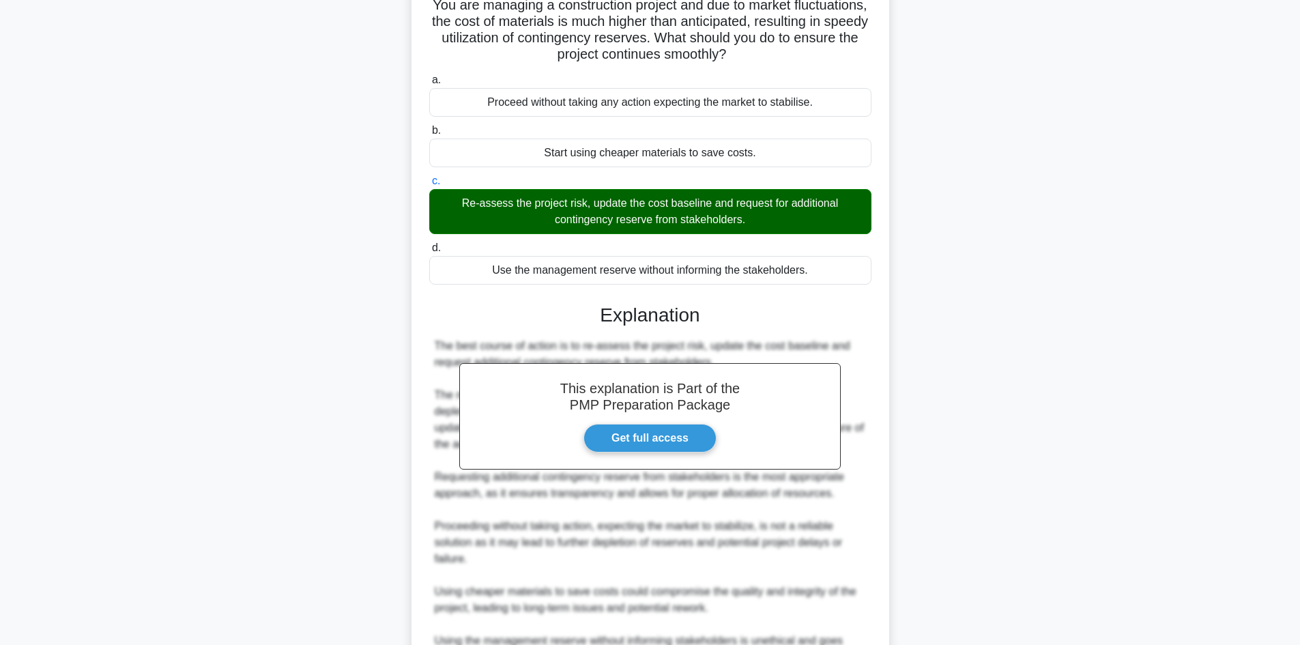
scroll to position [263, 0]
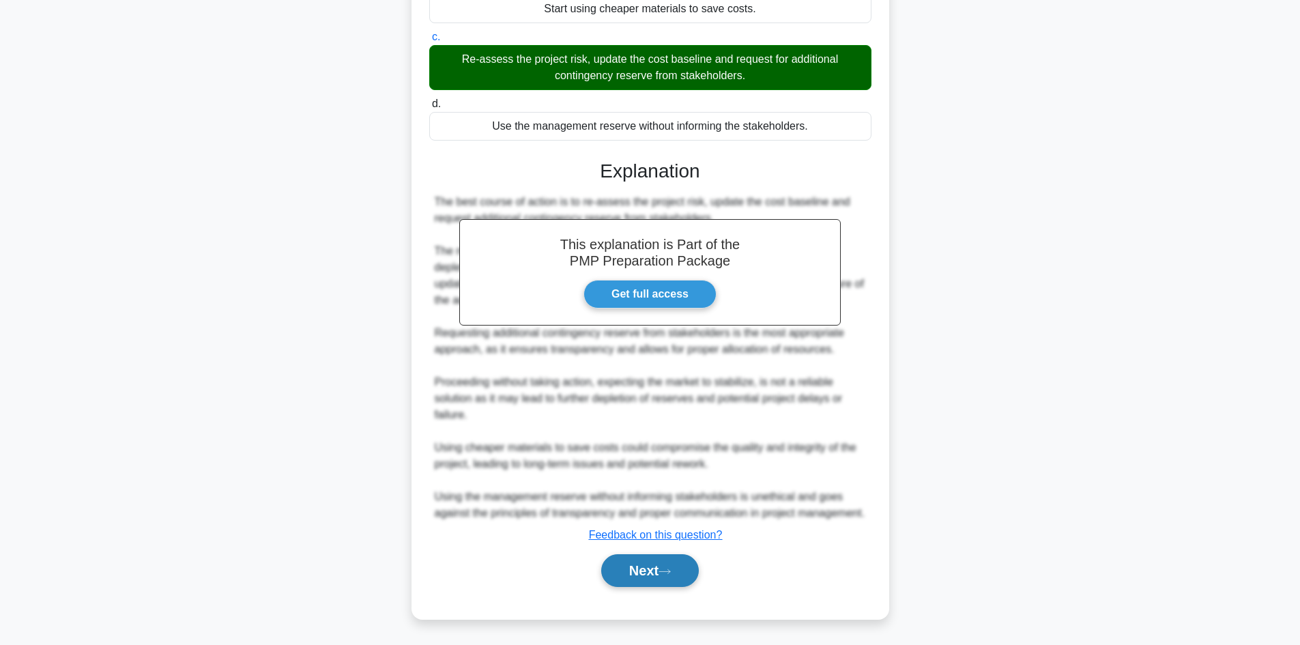
click at [637, 569] on button "Next" at bounding box center [650, 570] width 98 height 33
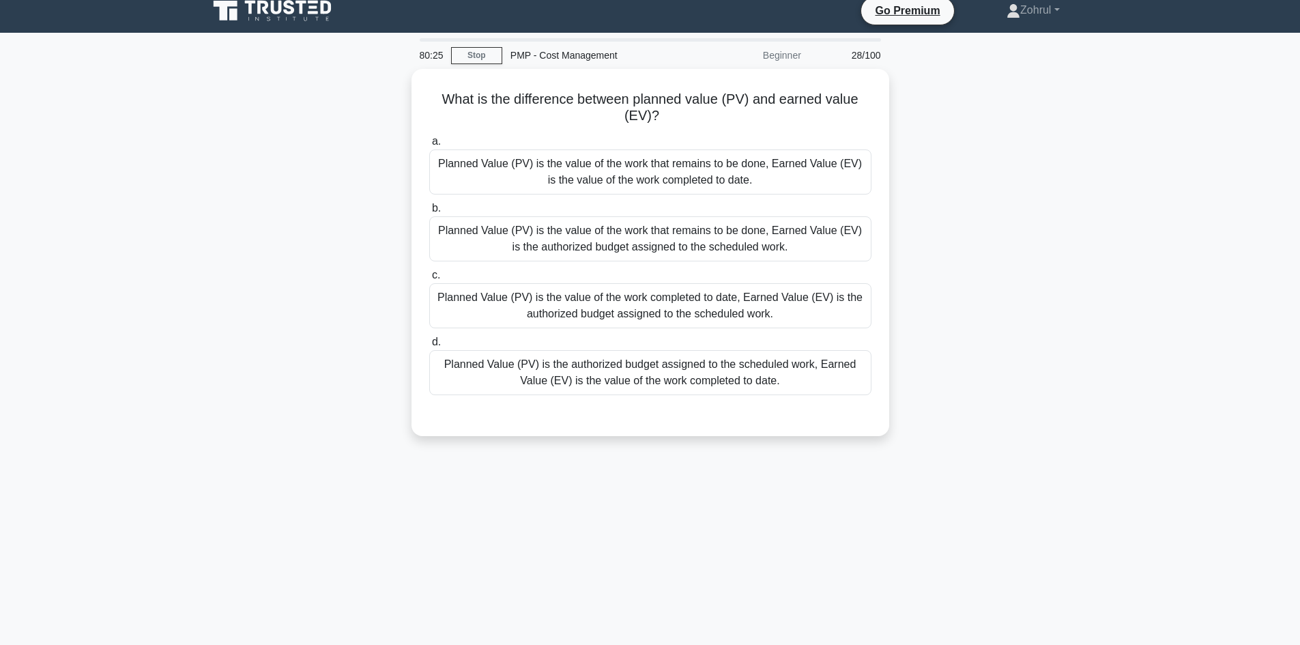
scroll to position [0, 0]
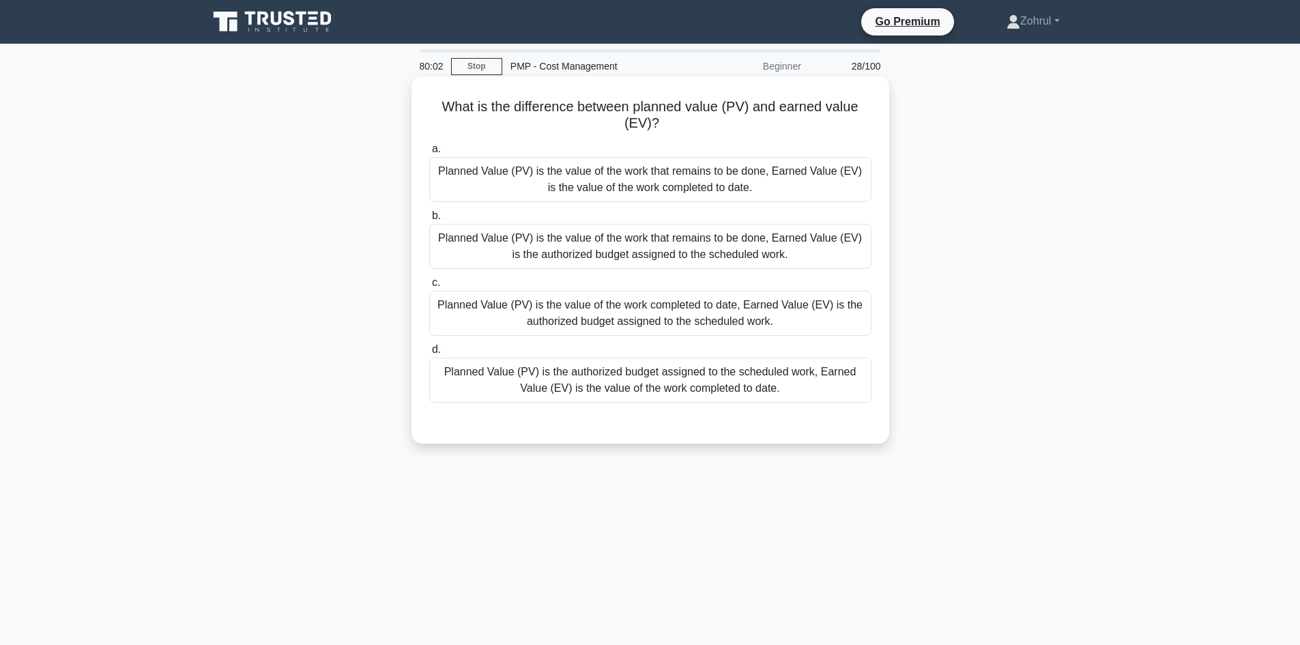
click at [786, 390] on div "Planned Value (PV) is the authorized budget assigned to the scheduled work, Ear…" at bounding box center [650, 380] width 442 height 45
click at [429, 354] on input "d. Planned Value (PV) is the authorized budget assigned to the scheduled work, …" at bounding box center [429, 349] width 0 height 9
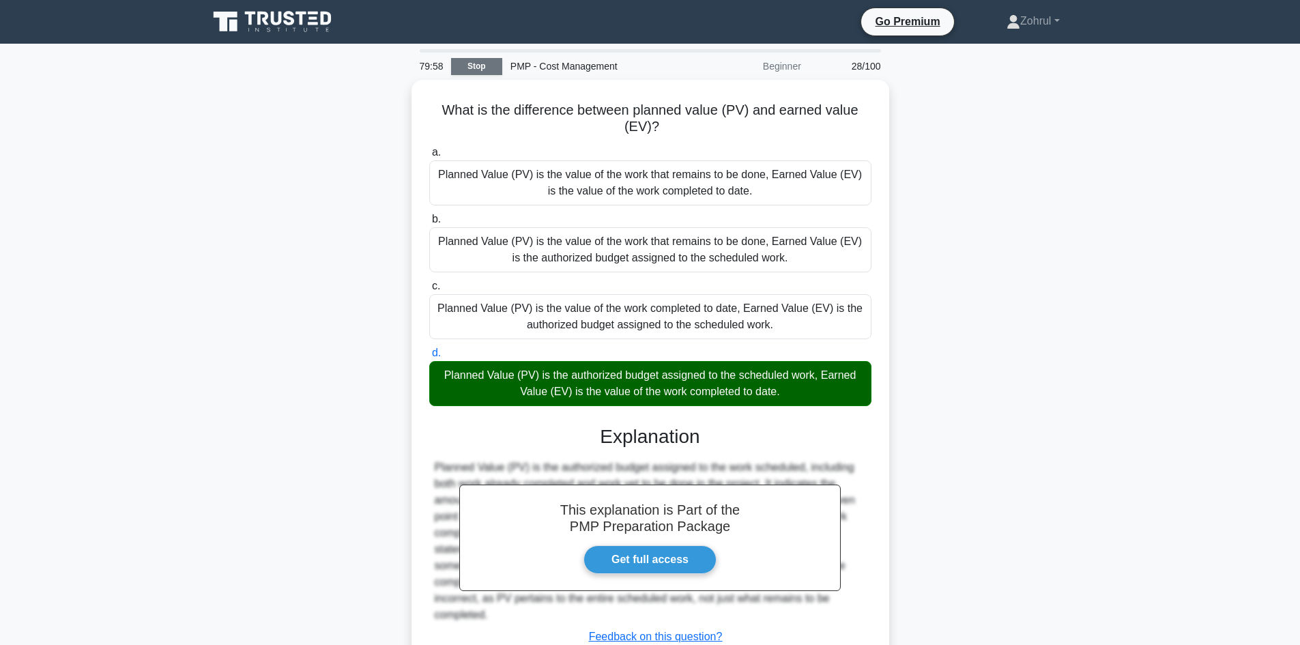
click at [467, 67] on link "Stop" at bounding box center [476, 66] width 51 height 17
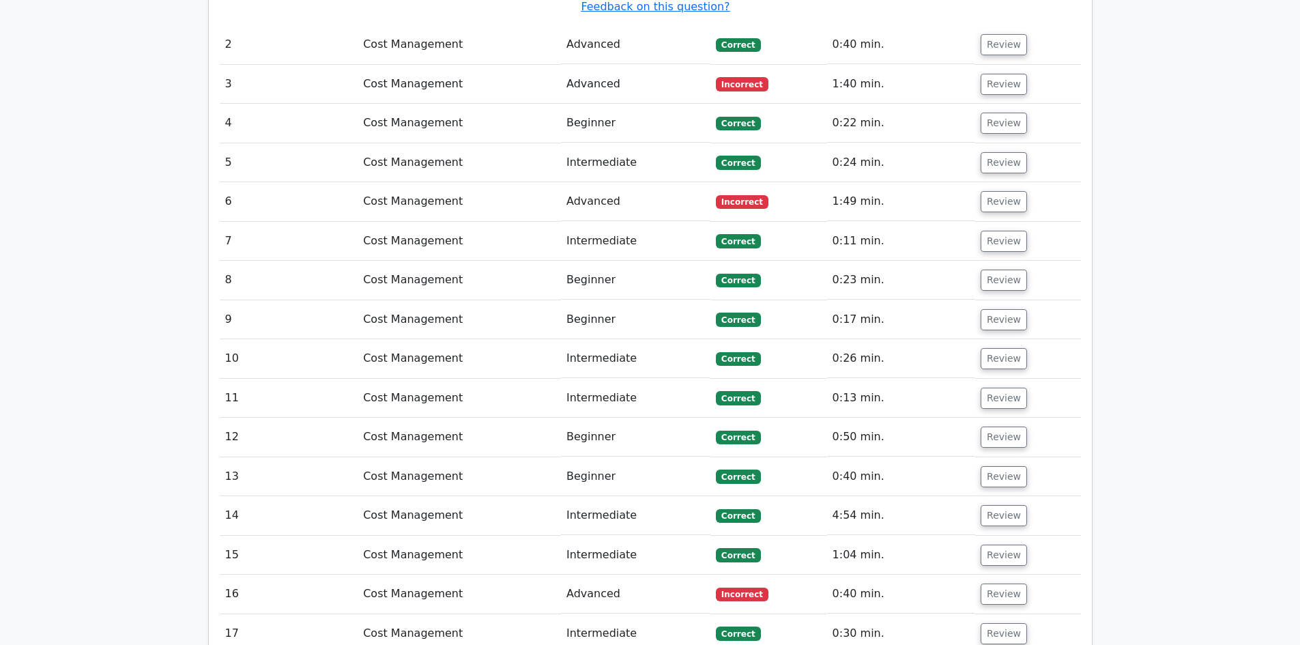
scroll to position [2253, 0]
